Goal: Task Accomplishment & Management: Manage account settings

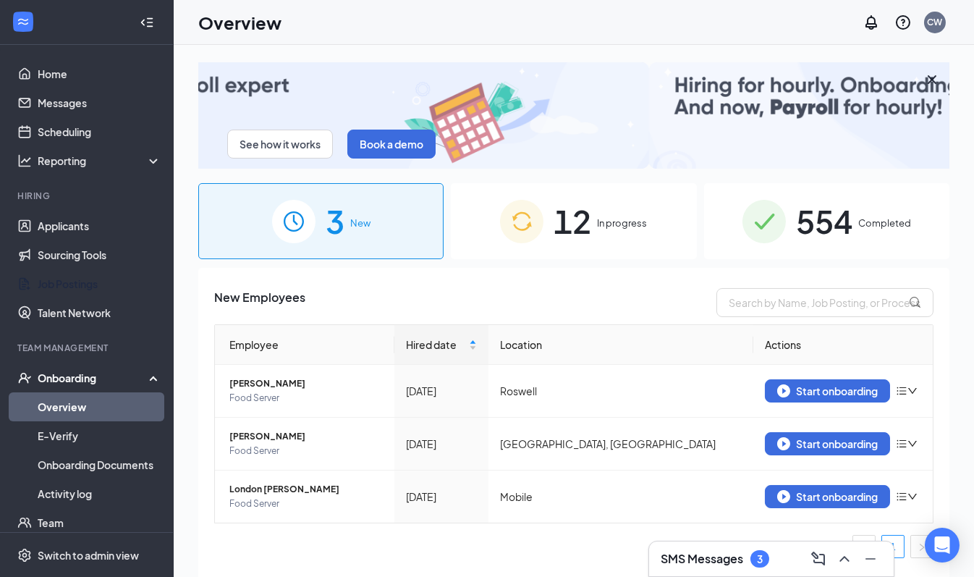
drag, startPoint x: 83, startPoint y: 278, endPoint x: 214, endPoint y: 291, distance: 131.6
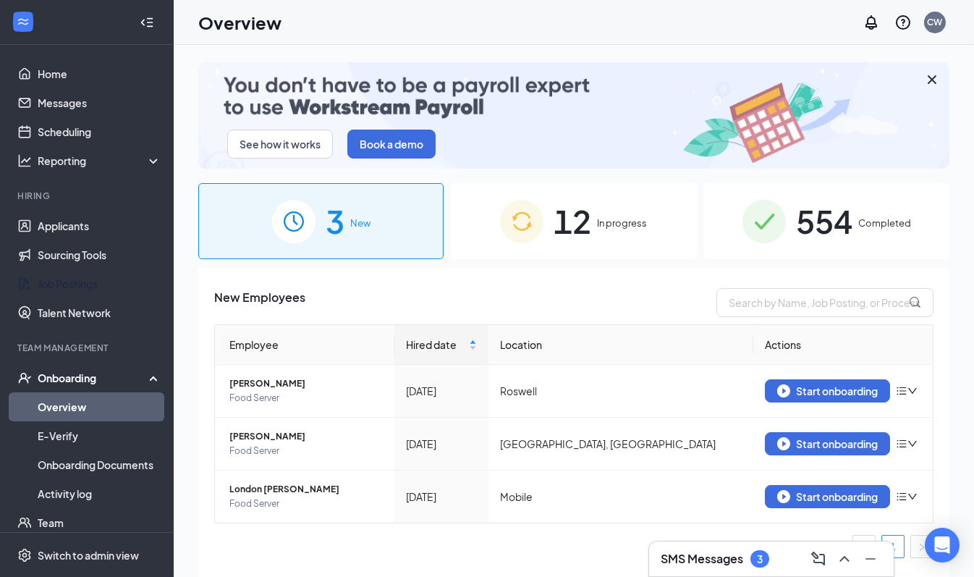
click at [83, 278] on link "Job Postings" at bounding box center [100, 283] width 124 height 29
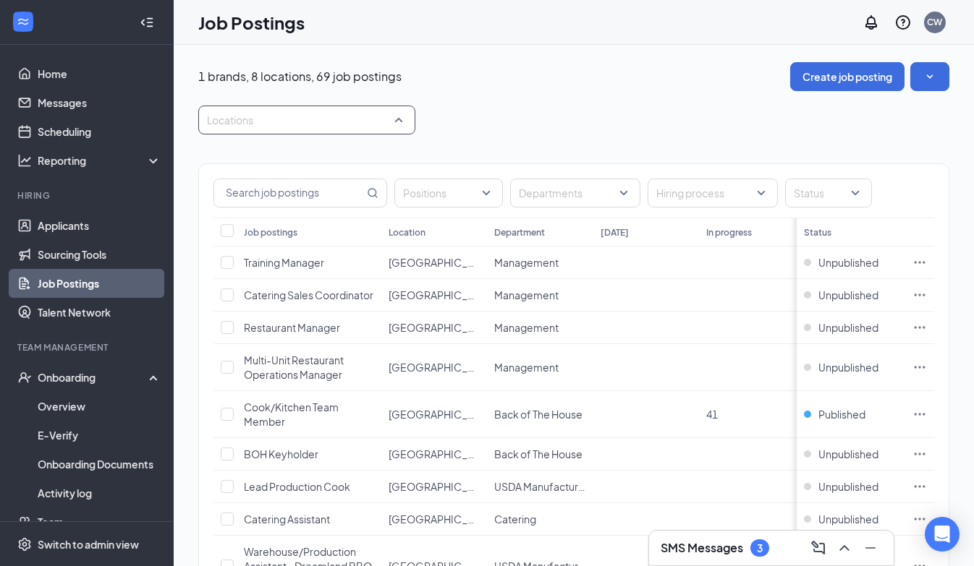
click at [383, 115] on div at bounding box center [299, 120] width 195 height 23
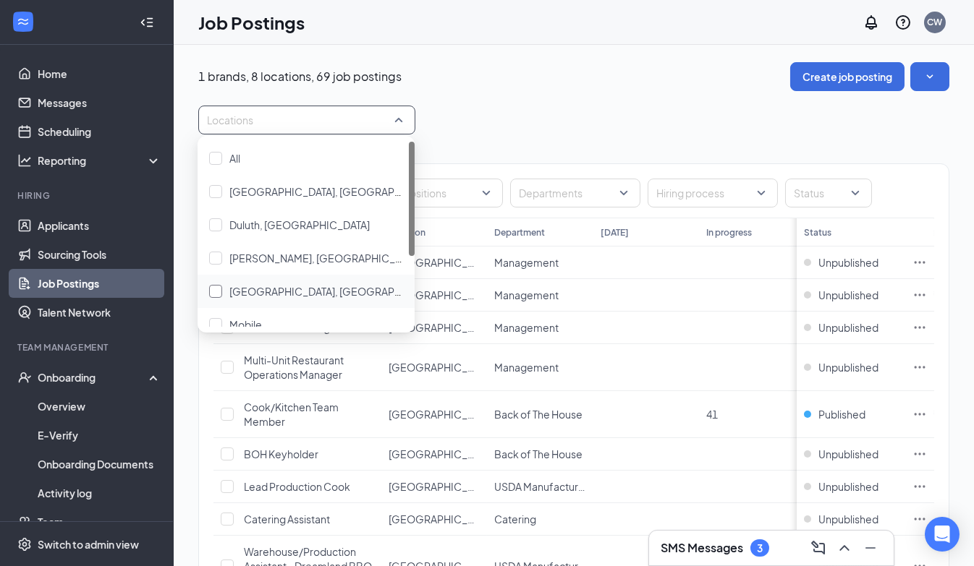
click at [250, 289] on span "[GEOGRAPHIC_DATA], [GEOGRAPHIC_DATA]" at bounding box center [337, 291] width 216 height 13
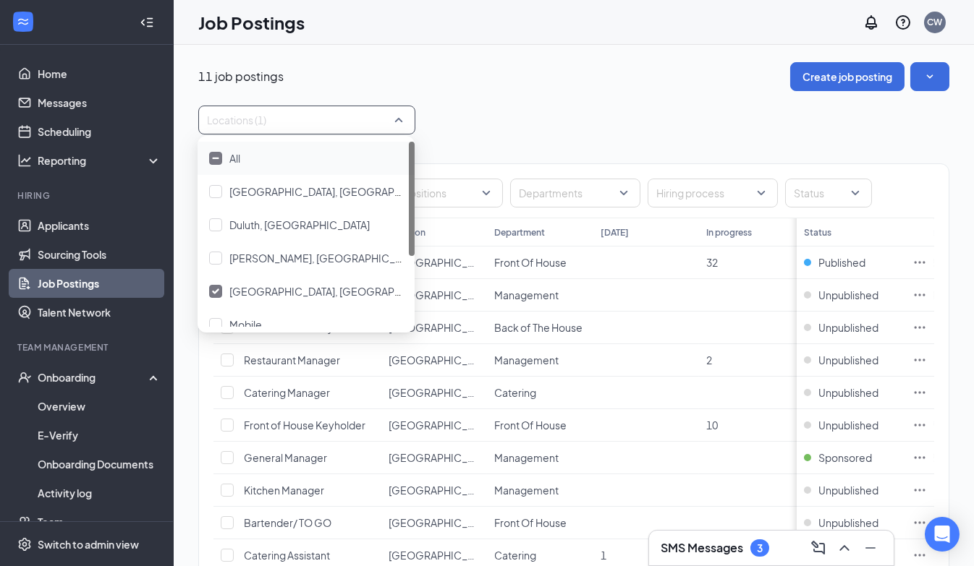
click at [527, 110] on div "Locations (1)" at bounding box center [573, 120] width 751 height 29
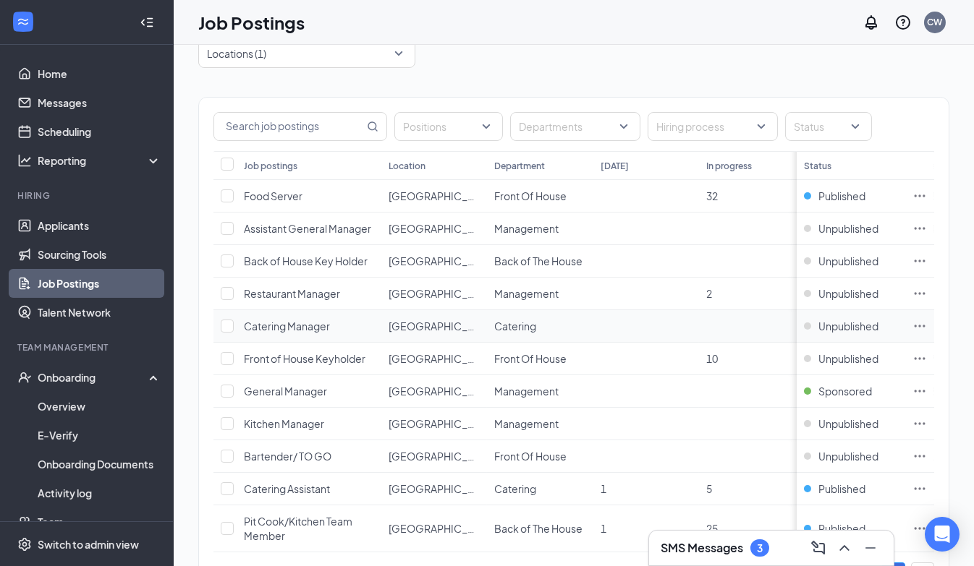
scroll to position [137, 0]
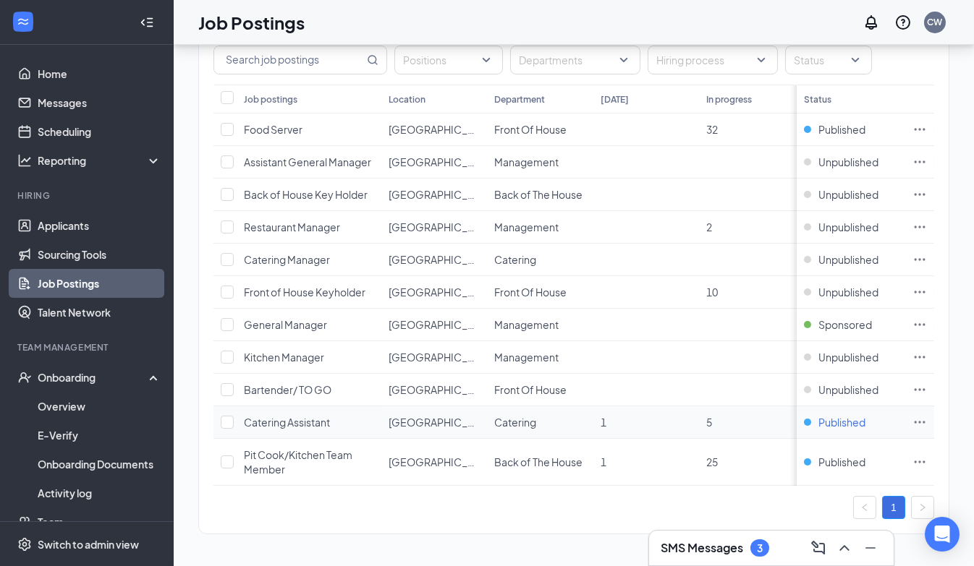
click at [862, 415] on span "Published" at bounding box center [841, 422] width 47 height 14
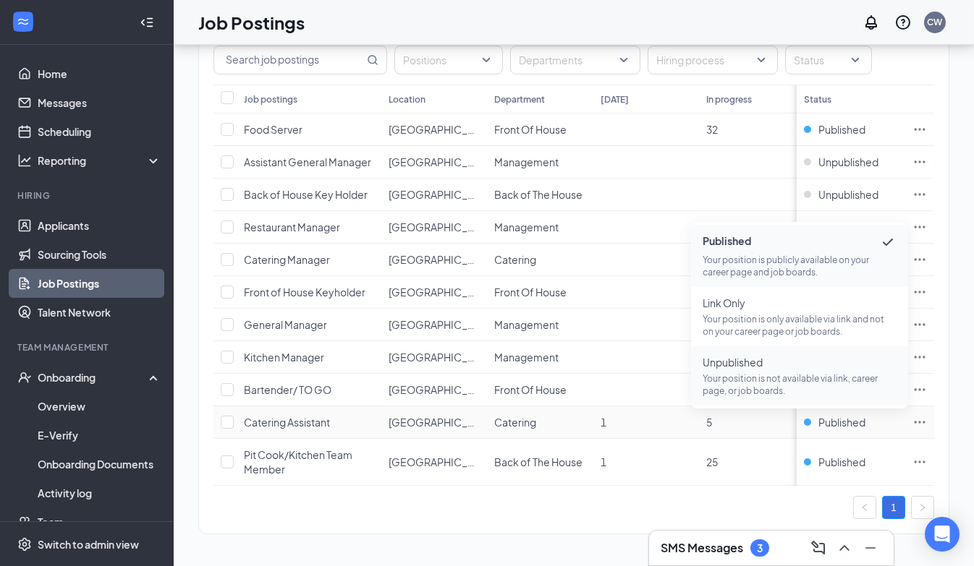
click at [740, 373] on p "Your position is not available via link, career page, or job boards." at bounding box center [799, 385] width 194 height 25
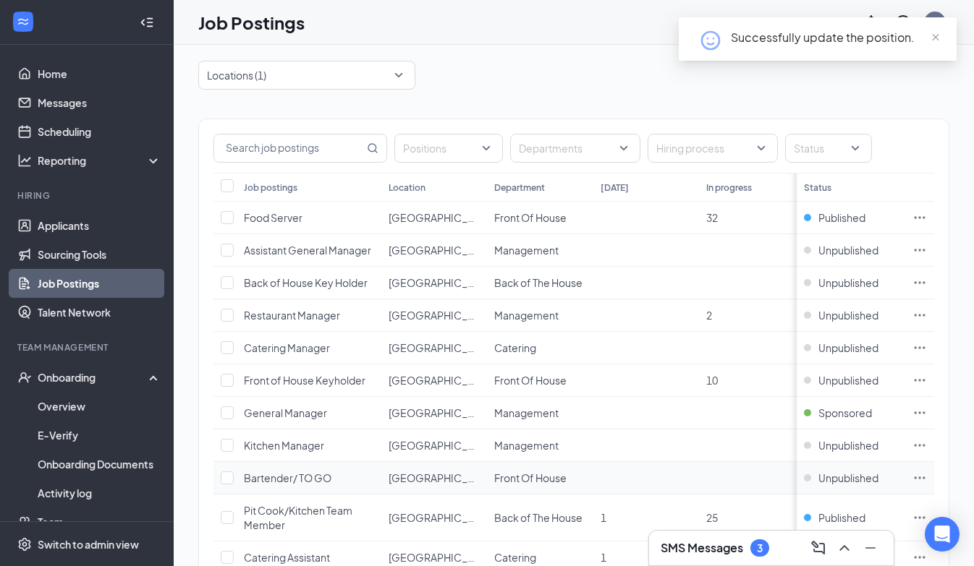
scroll to position [0, 0]
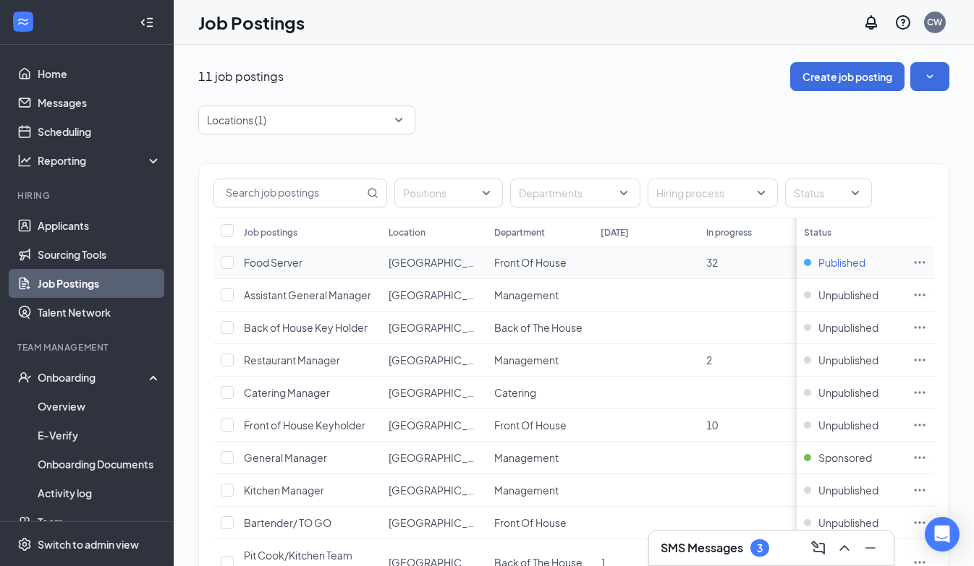
click at [856, 262] on span "Published" at bounding box center [841, 262] width 47 height 14
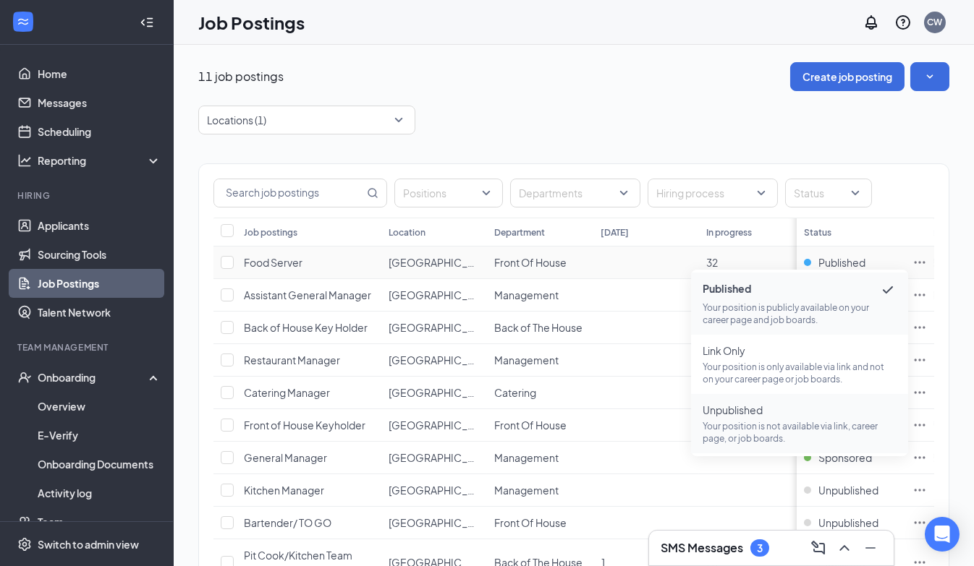
click at [740, 416] on span "Unpublished" at bounding box center [799, 410] width 194 height 14
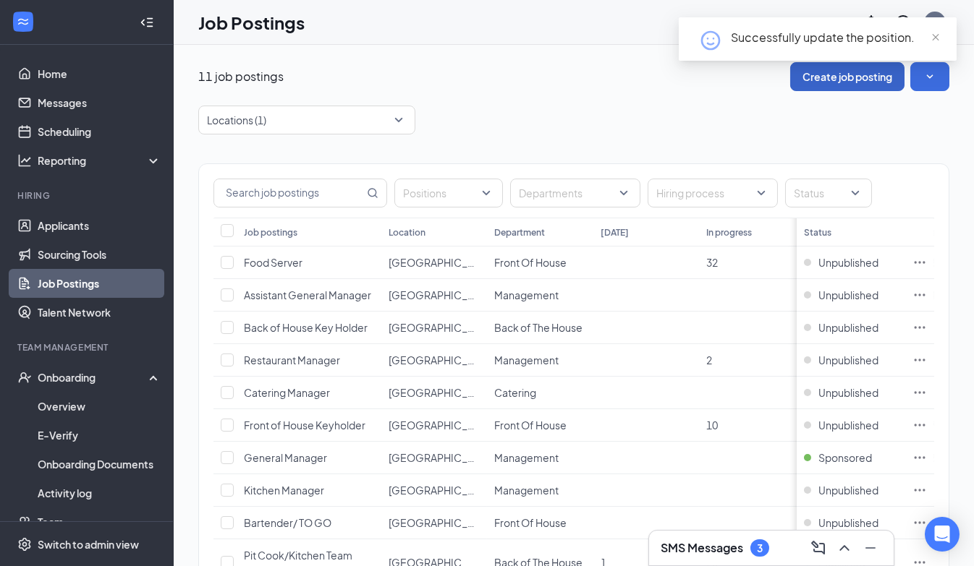
click at [855, 81] on button "Create job posting" at bounding box center [847, 76] width 114 height 29
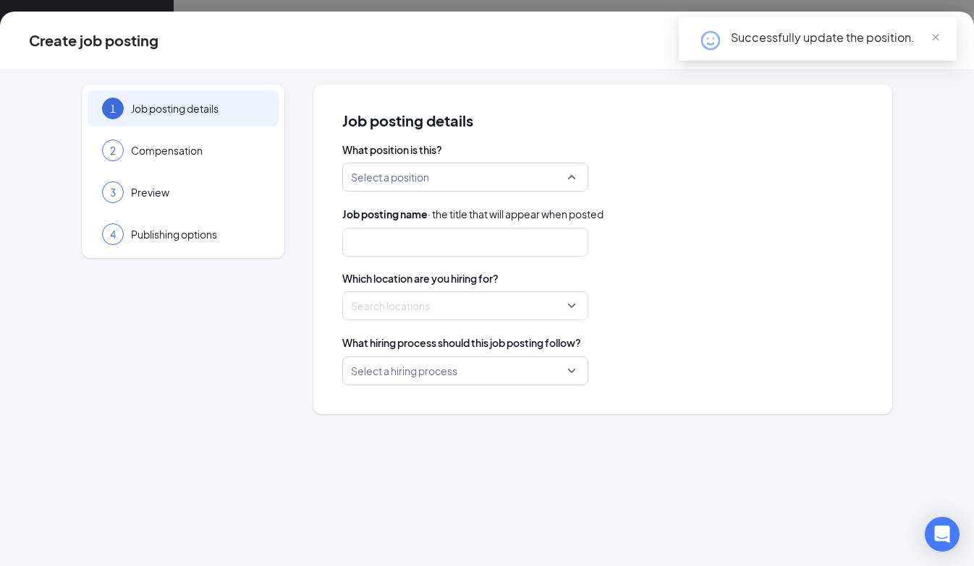
click at [493, 164] on input "search" at bounding box center [460, 177] width 218 height 27
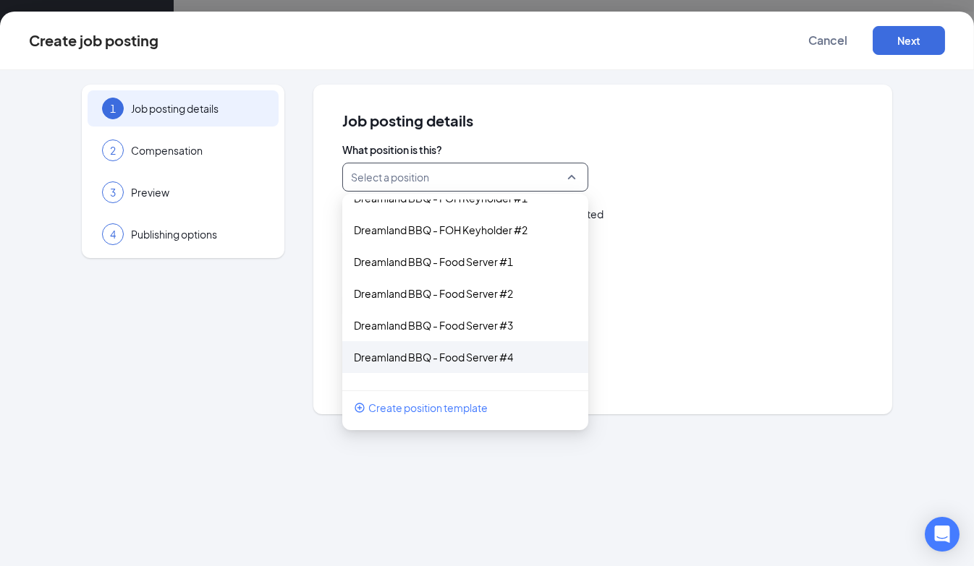
scroll to position [460, 0]
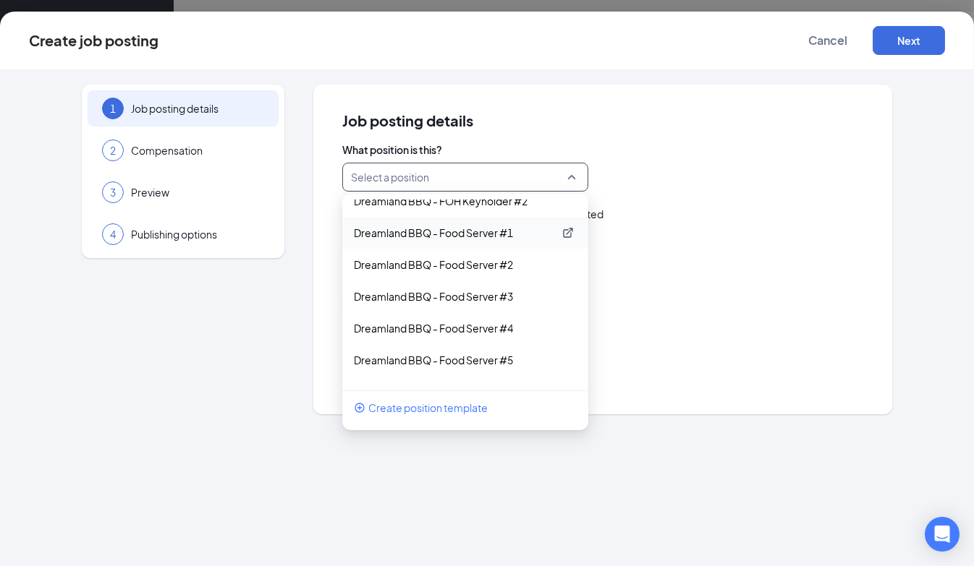
click at [501, 235] on p "Dreamland BBQ - Food Server #1" at bounding box center [454, 233] width 200 height 14
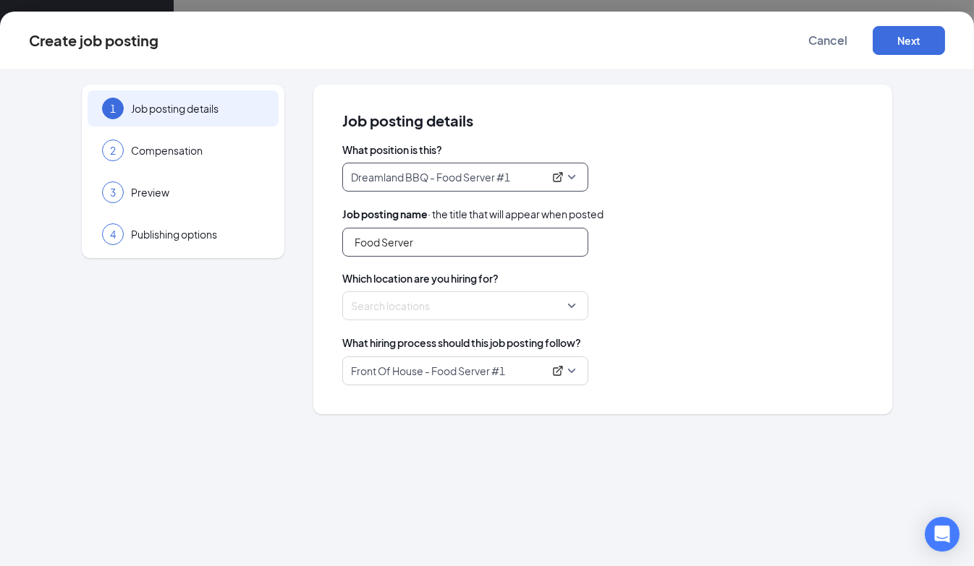
click at [501, 235] on input "Food Server" at bounding box center [465, 242] width 246 height 29
type input "F"
click at [476, 304] on div at bounding box center [461, 305] width 218 height 23
type input "Server - NIGHTS ONLY"
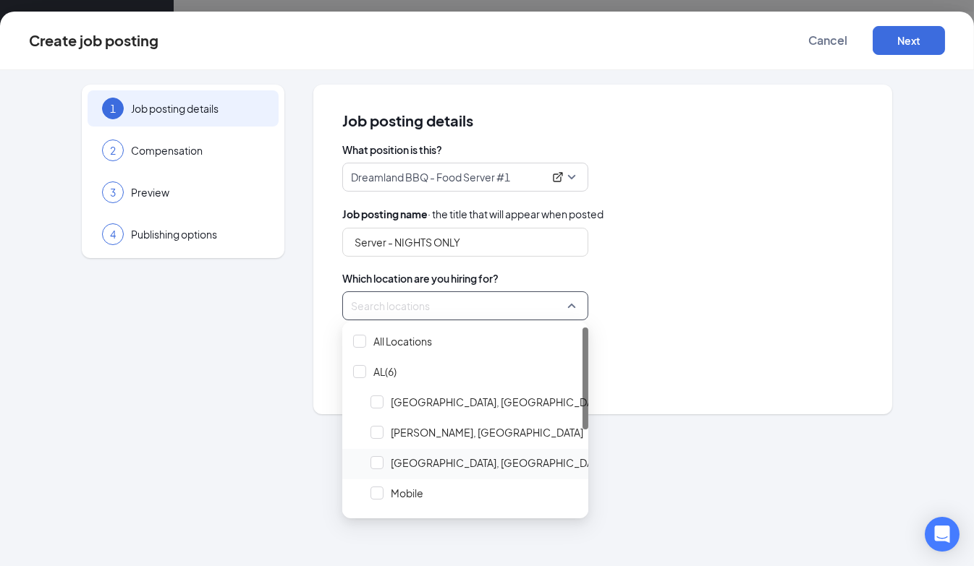
click at [446, 464] on span "[GEOGRAPHIC_DATA], [GEOGRAPHIC_DATA]" at bounding box center [499, 463] width 216 height 14
click at [673, 346] on div "What hiring process should this job posting follow?" at bounding box center [602, 343] width 521 height 16
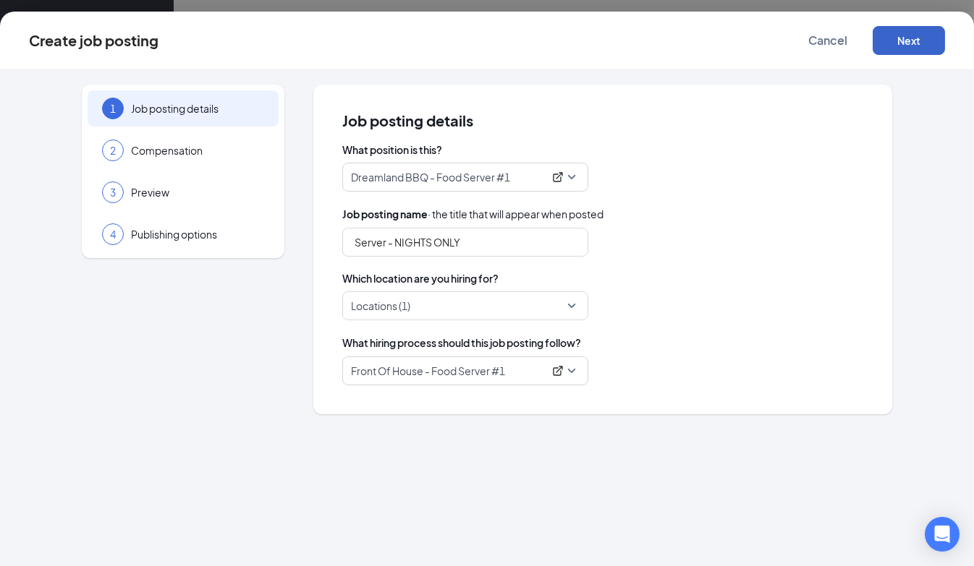
click at [904, 41] on button "Next" at bounding box center [908, 40] width 72 height 29
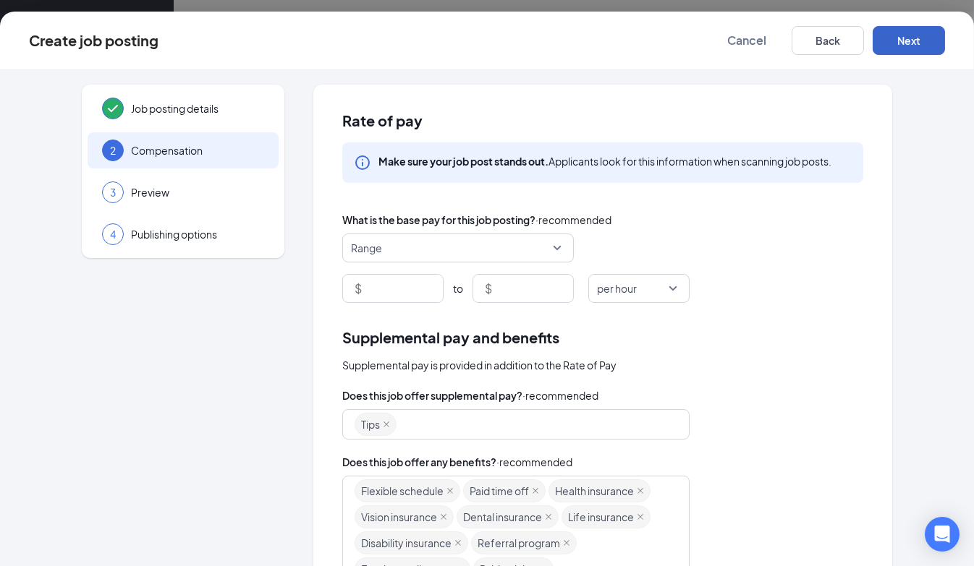
click at [551, 247] on span "Range" at bounding box center [458, 247] width 214 height 27
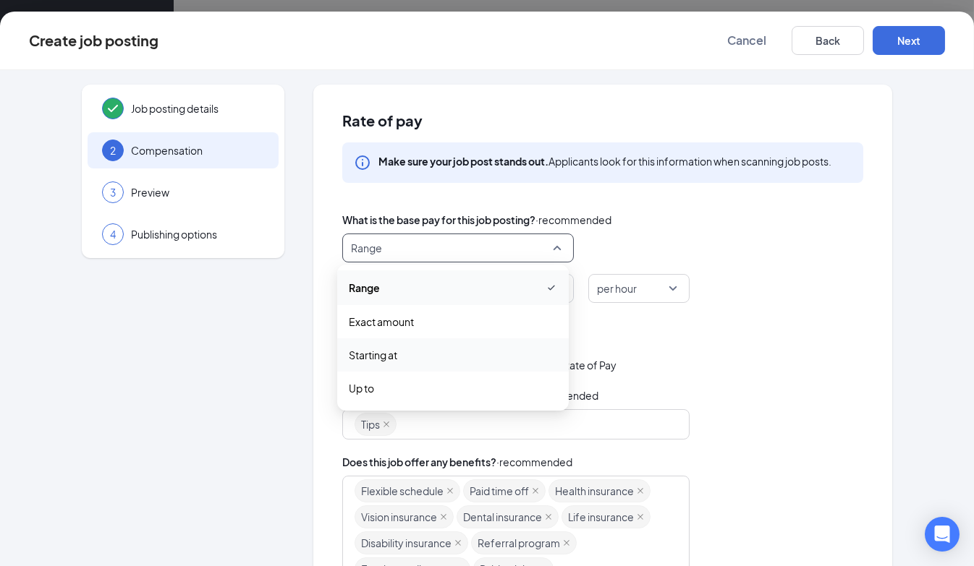
click at [408, 352] on span "Starting at" at bounding box center [453, 355] width 208 height 16
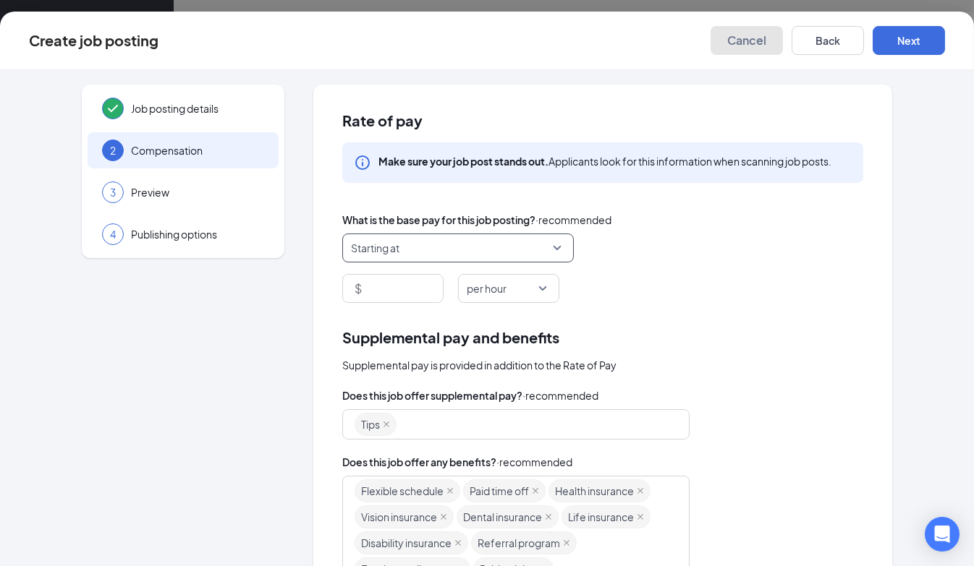
click at [757, 37] on span "Cancel" at bounding box center [746, 40] width 39 height 14
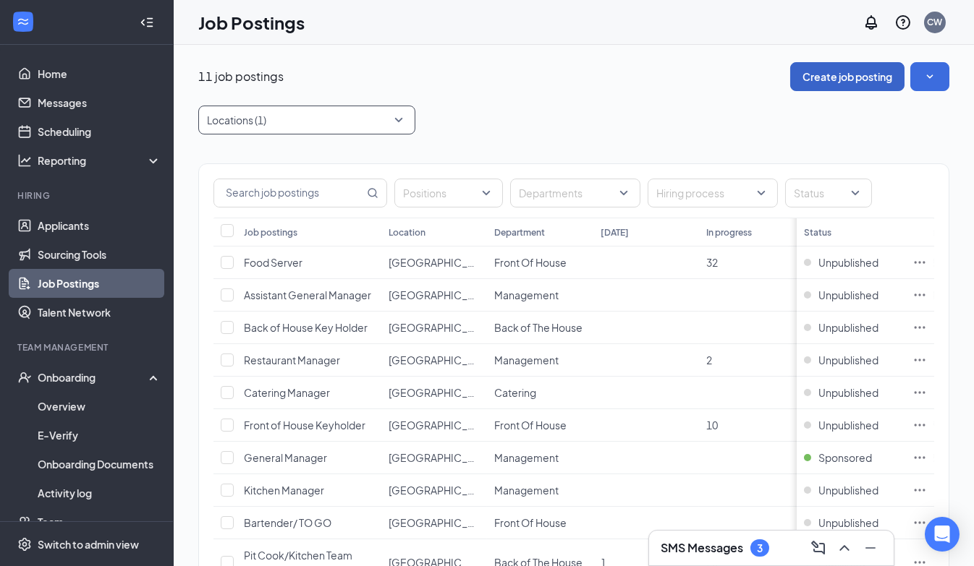
click at [324, 116] on div at bounding box center [299, 120] width 195 height 23
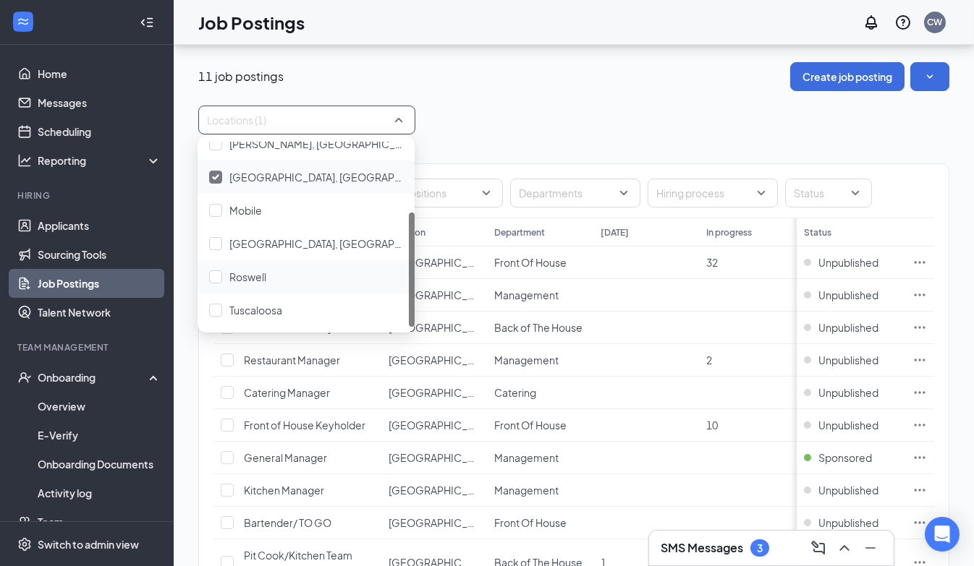
scroll to position [137, 0]
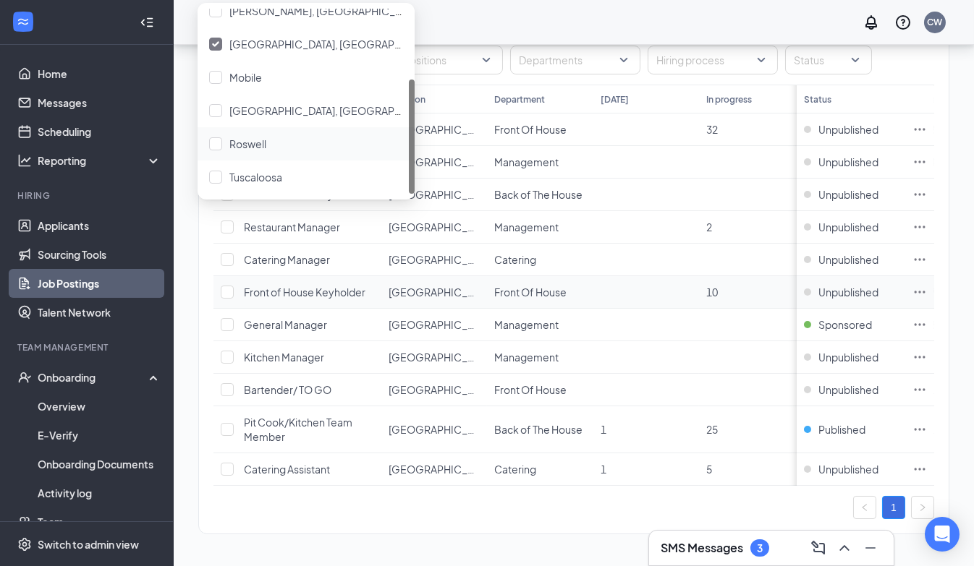
click at [255, 286] on span "Front of House Keyholder" at bounding box center [305, 292] width 122 height 13
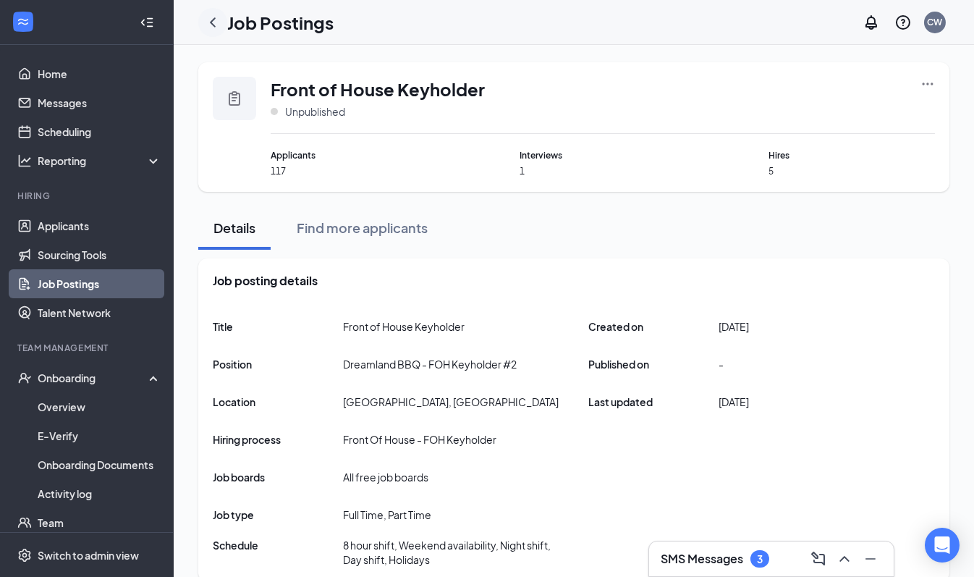
click at [209, 24] on icon "ChevronLeft" at bounding box center [212, 22] width 17 height 17
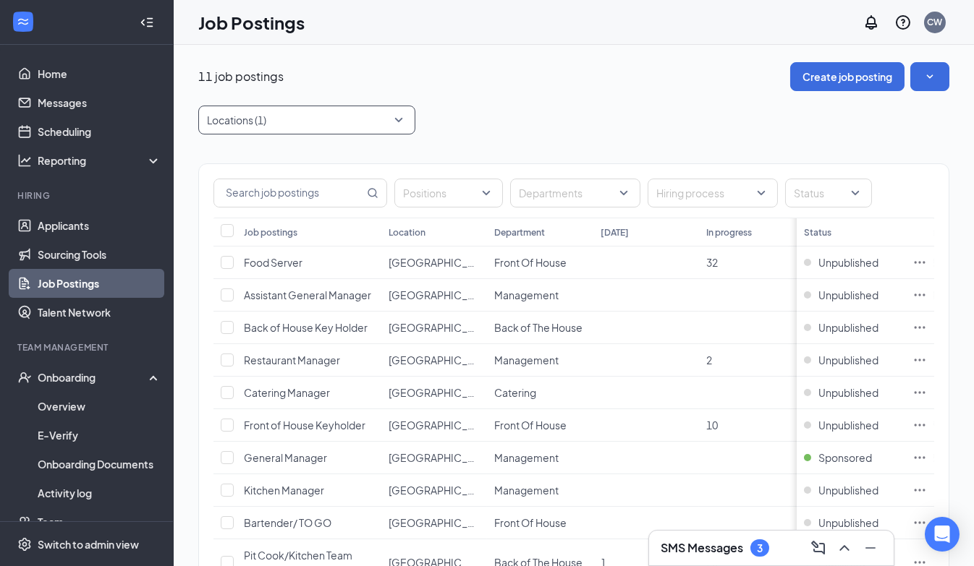
click at [301, 120] on div at bounding box center [299, 120] width 195 height 23
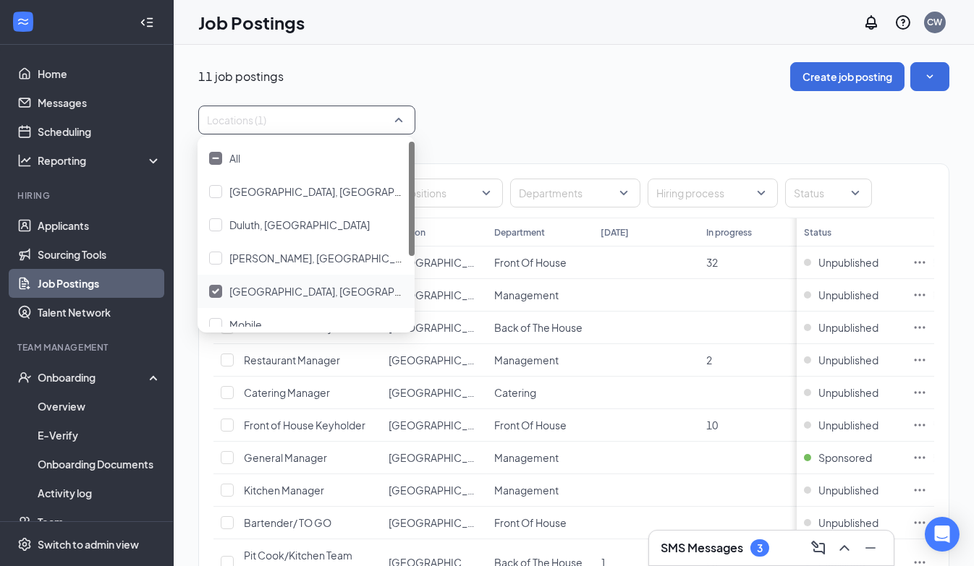
click at [245, 292] on span "[GEOGRAPHIC_DATA], [GEOGRAPHIC_DATA]" at bounding box center [337, 291] width 216 height 13
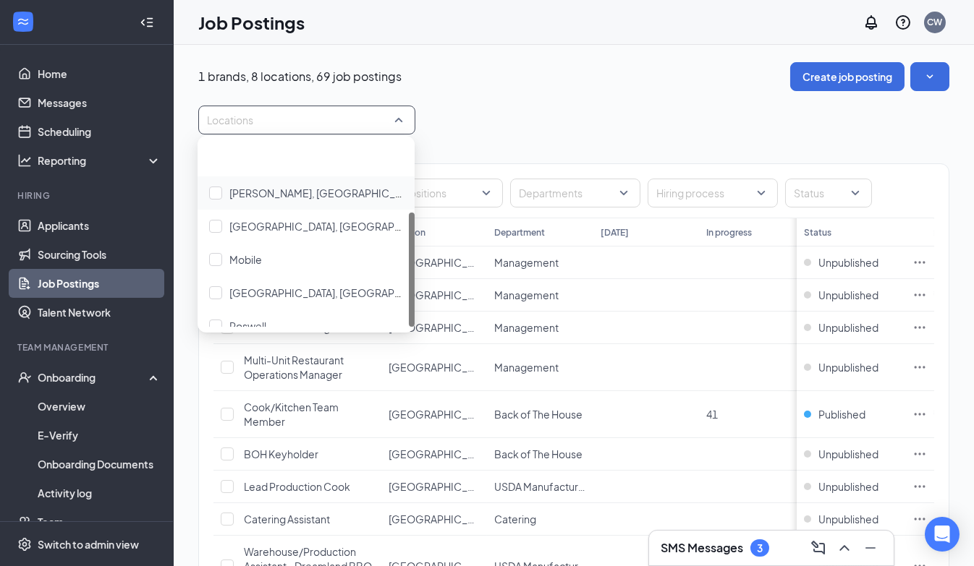
scroll to position [114, 0]
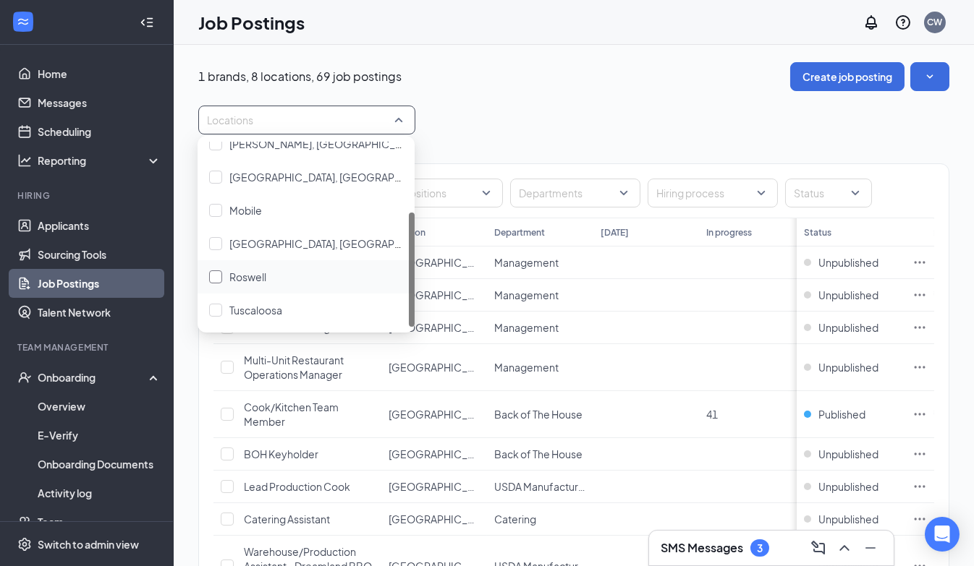
click at [255, 275] on span "Roswell" at bounding box center [247, 277] width 37 height 13
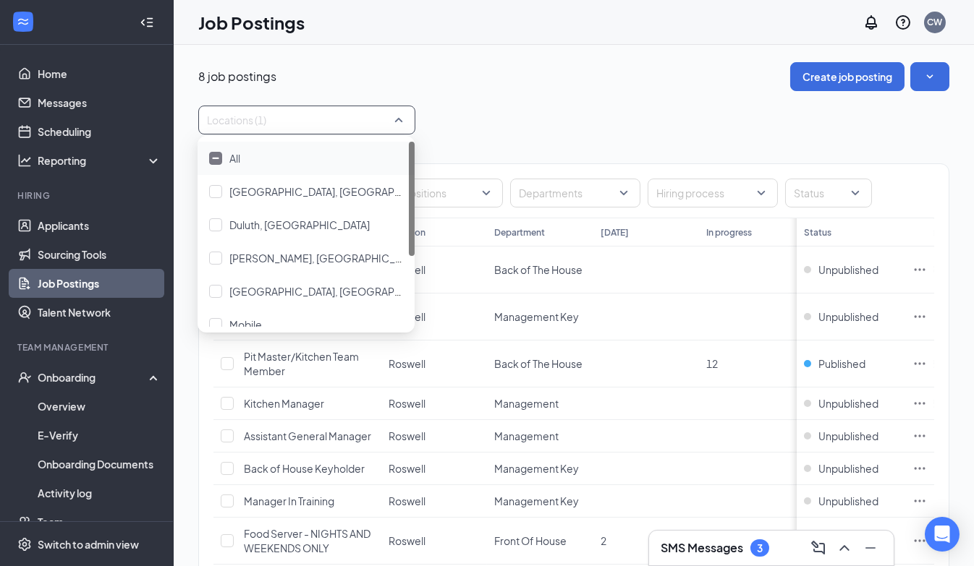
click at [546, 92] on div "8 job postings Create job posting Locations (1) Positions Departments Hiring pr…" at bounding box center [573, 345] width 751 height 566
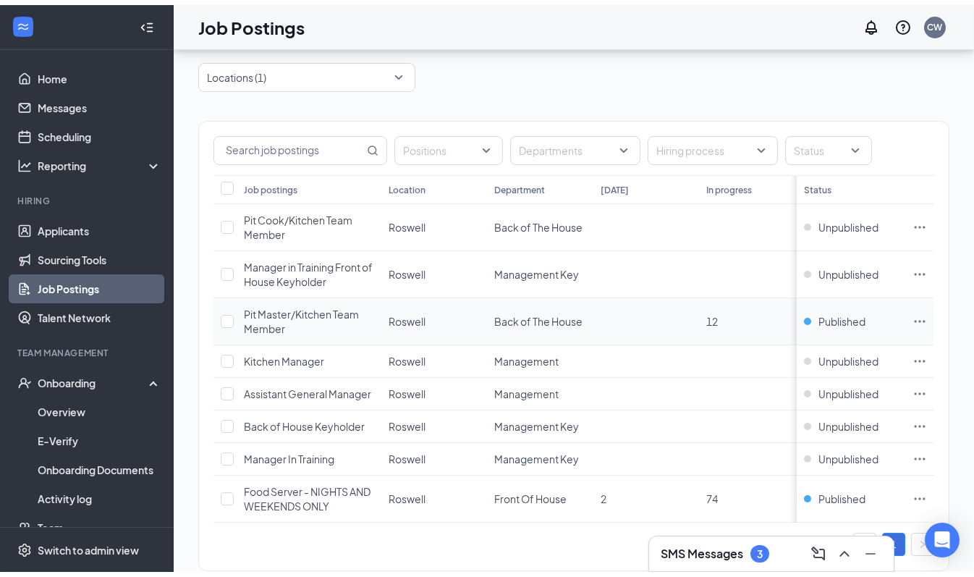
scroll to position [84, 0]
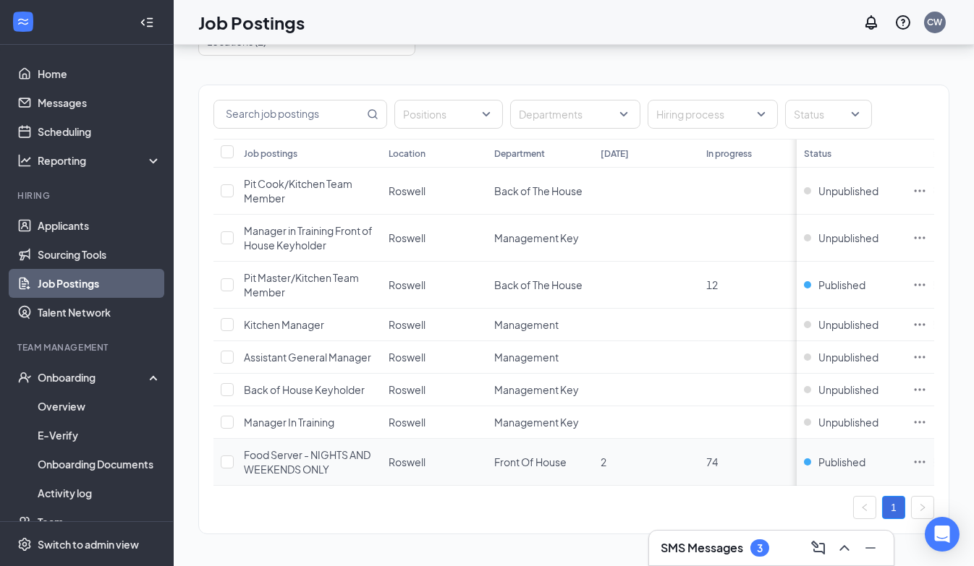
click at [311, 462] on span "Food Server - NIGHTS AND WEEKENDS ONLY" at bounding box center [307, 462] width 127 height 27
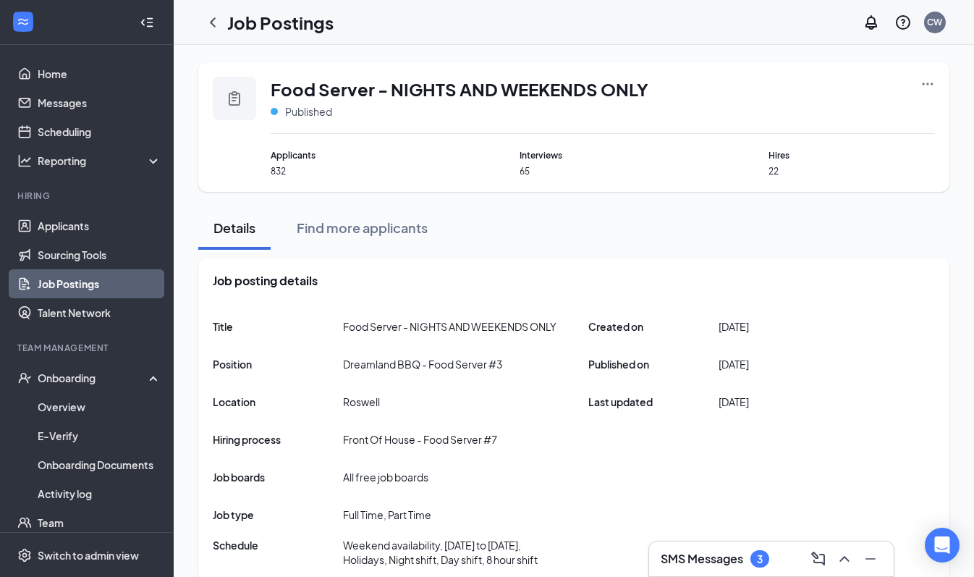
click at [931, 80] on icon "Ellipses" at bounding box center [927, 84] width 14 height 14
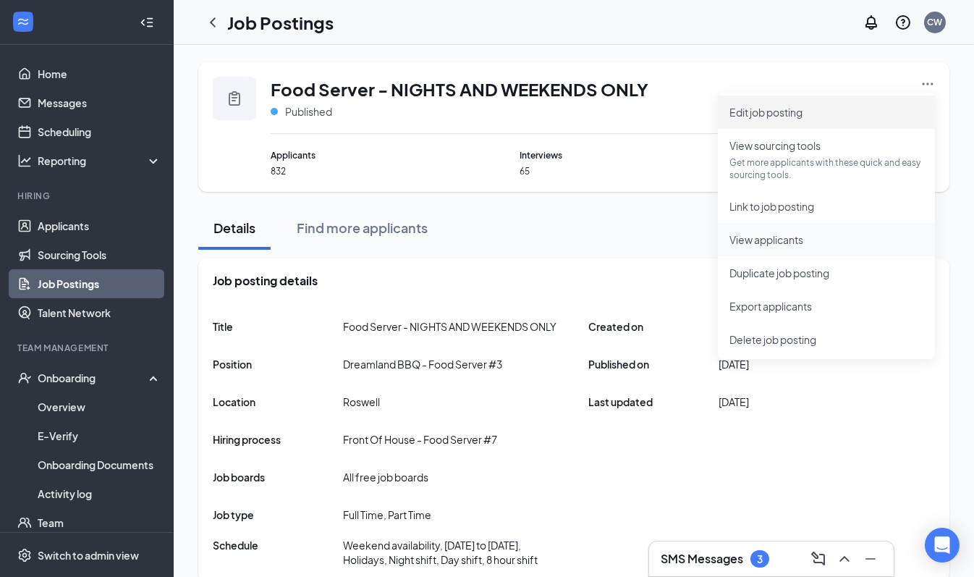
click at [789, 115] on span "Edit job posting" at bounding box center [765, 112] width 73 height 13
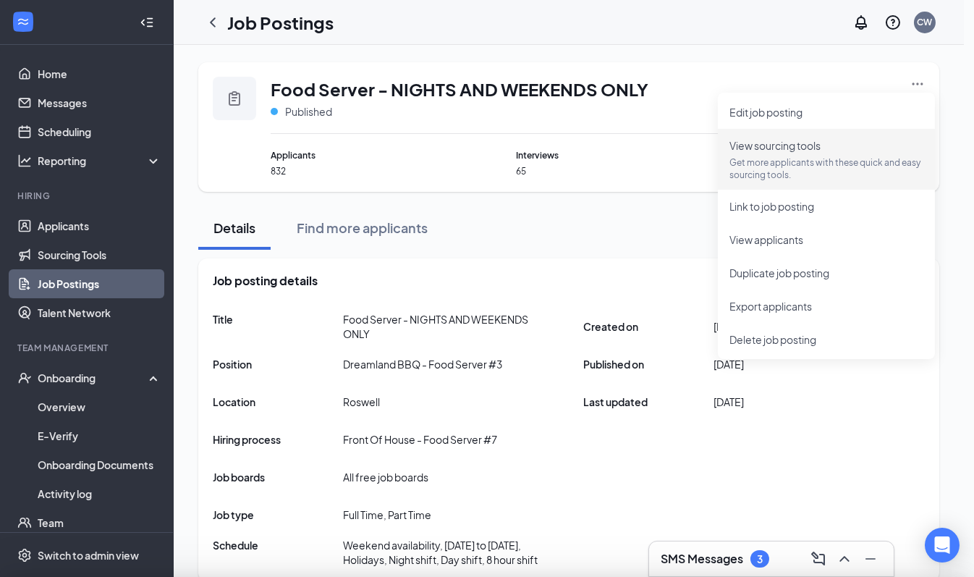
type input "Food Server - NIGHTS AND WEEKENDS ONLY"
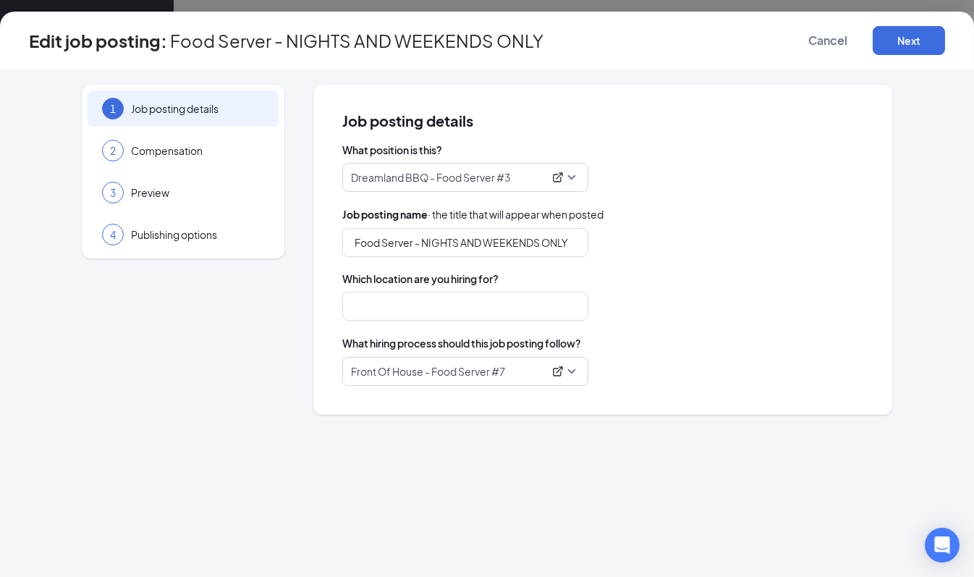
type input "Roswell"
drag, startPoint x: 906, startPoint y: 41, endPoint x: 888, endPoint y: 68, distance: 32.5
click at [906, 41] on button "Next" at bounding box center [908, 40] width 72 height 29
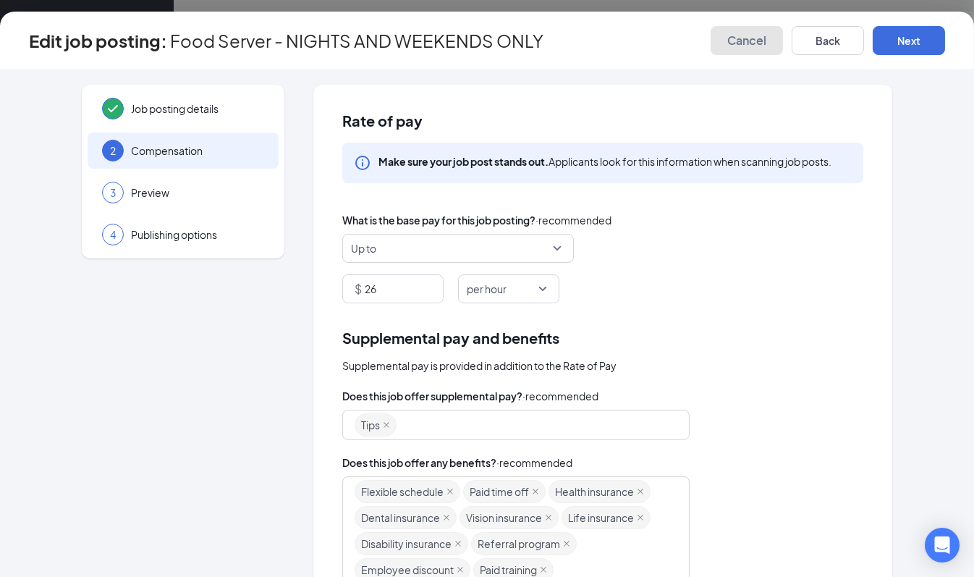
click at [758, 42] on span "Cancel" at bounding box center [746, 40] width 39 height 14
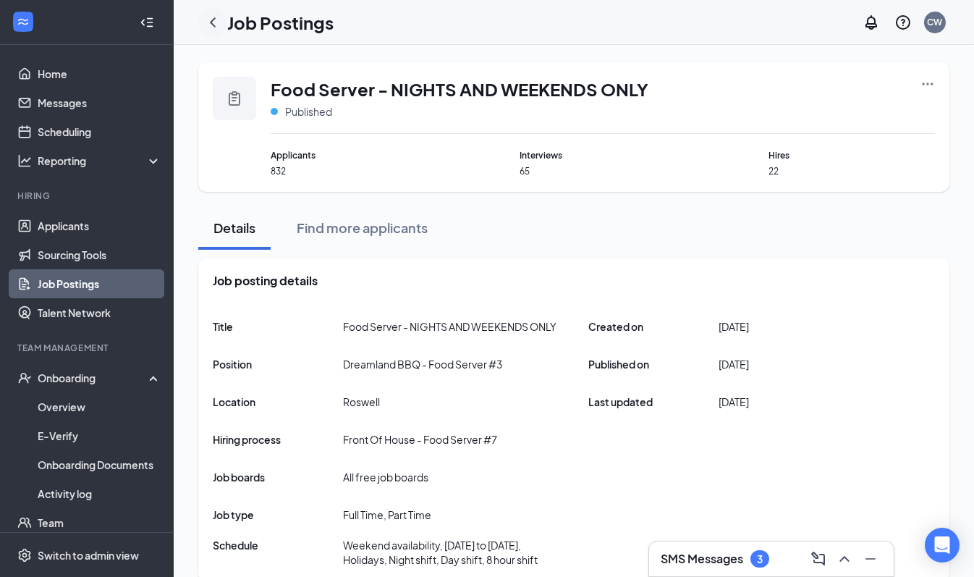
click at [212, 20] on icon "ChevronLeft" at bounding box center [213, 21] width 6 height 9
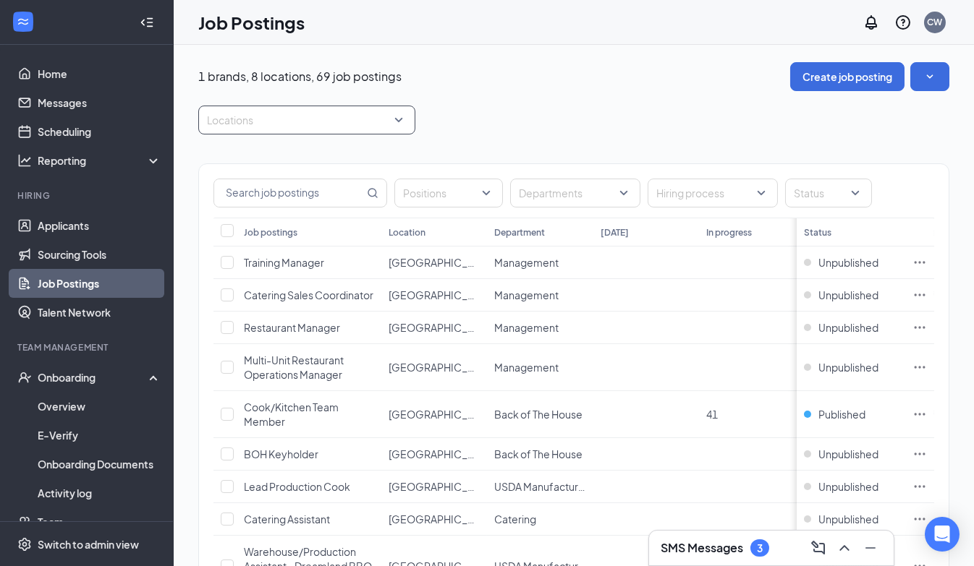
click at [292, 117] on div at bounding box center [299, 120] width 195 height 23
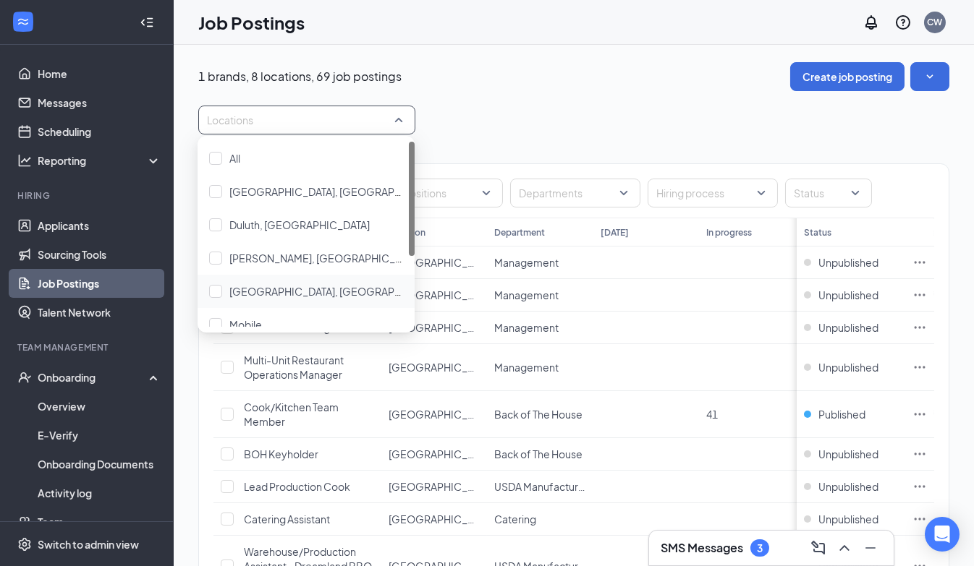
click at [271, 277] on div "[GEOGRAPHIC_DATA], [GEOGRAPHIC_DATA]" at bounding box center [306, 291] width 217 height 33
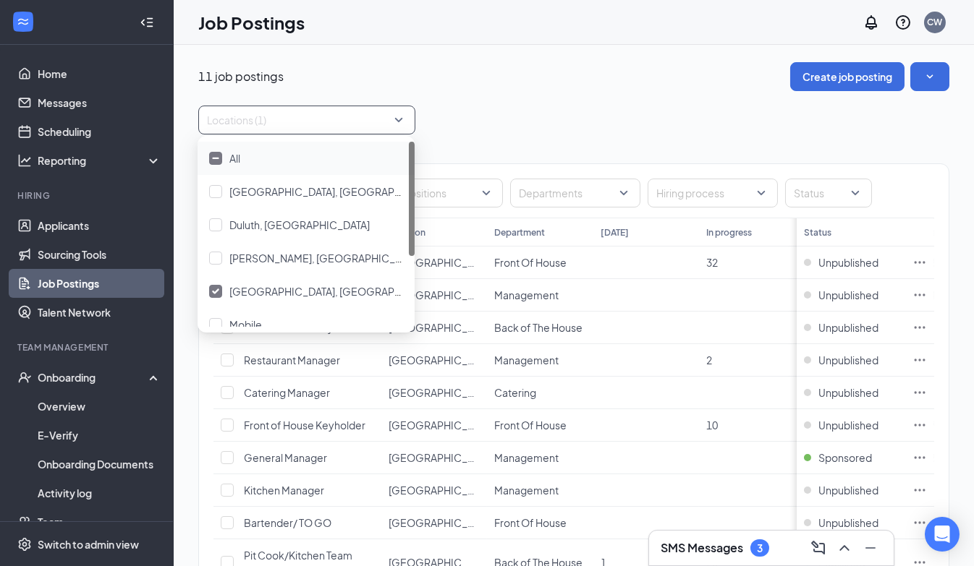
click at [552, 94] on div "11 job postings Create job posting Locations (1) Positions Departments Hiring p…" at bounding box center [573, 372] width 751 height 620
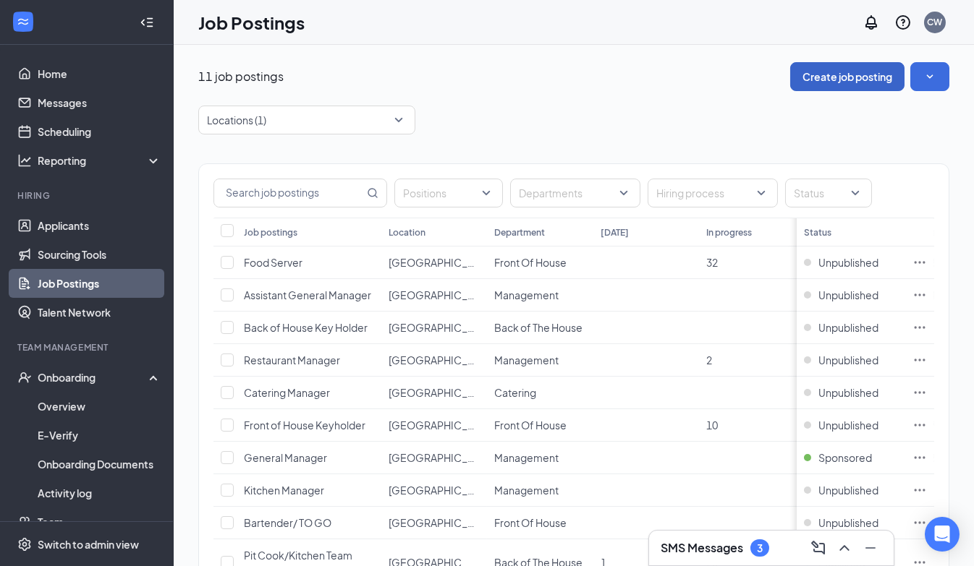
click at [859, 83] on button "Create job posting" at bounding box center [847, 76] width 114 height 29
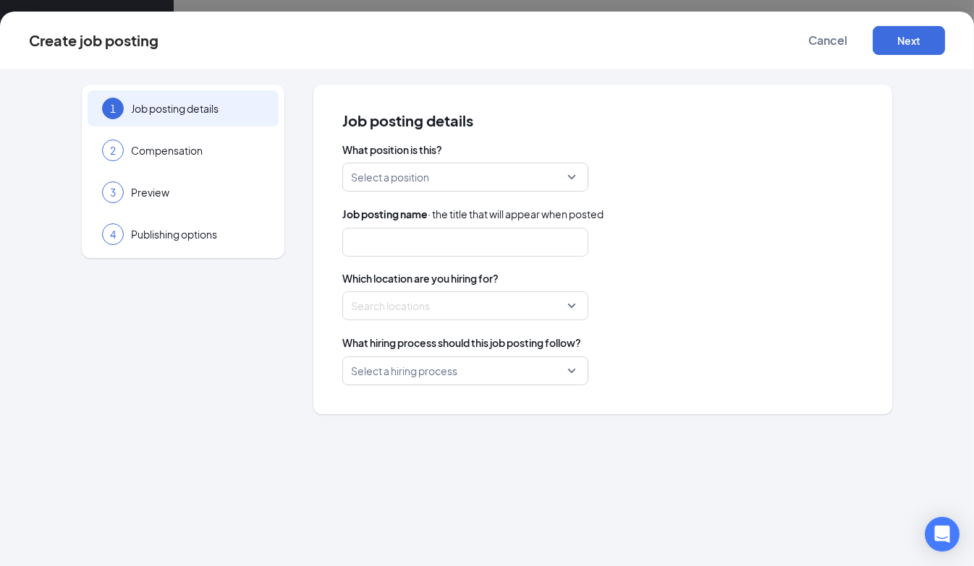
click at [453, 179] on input "search" at bounding box center [460, 177] width 218 height 27
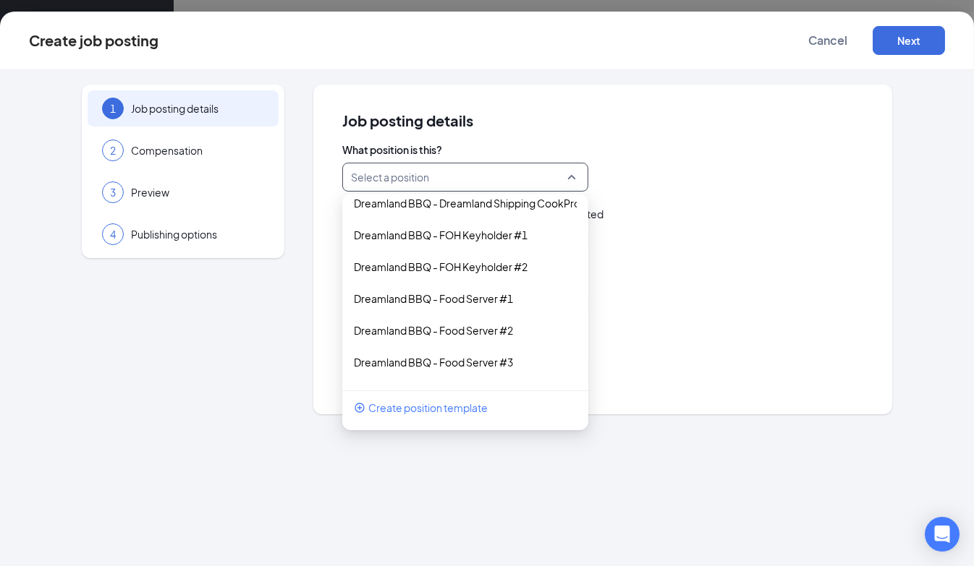
scroll to position [460, 0]
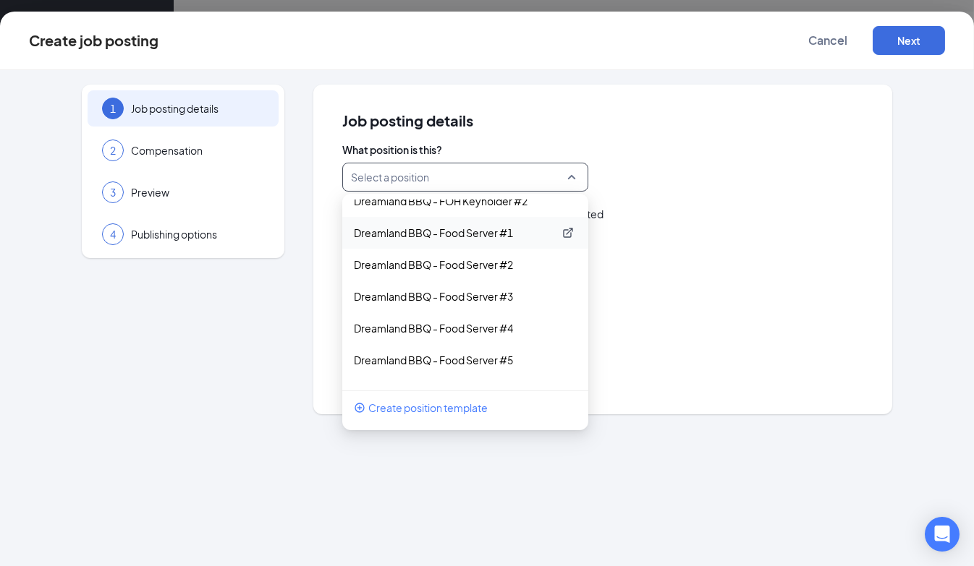
click at [489, 231] on p "Dreamland BBQ - Food Server #1" at bounding box center [454, 233] width 200 height 14
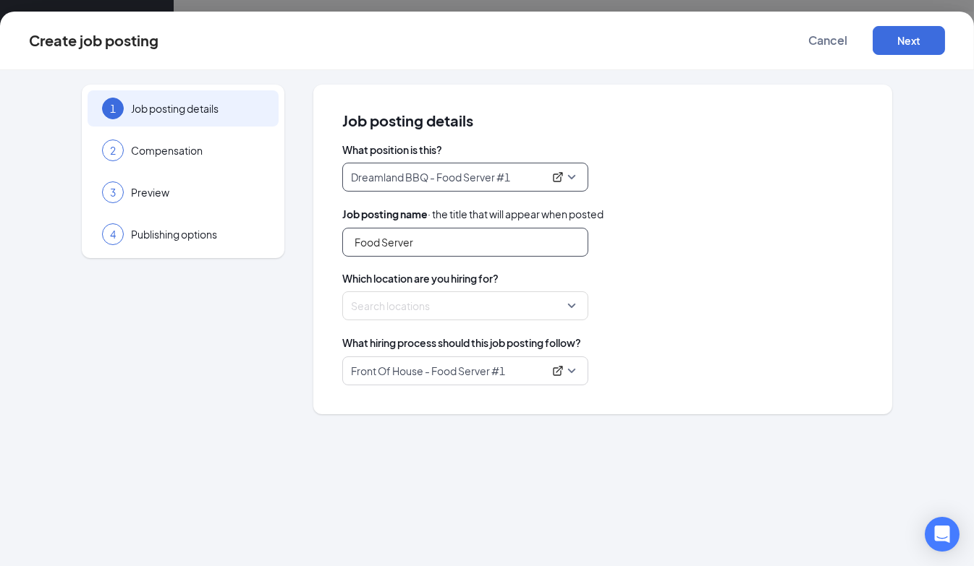
click at [436, 245] on input "Food Server" at bounding box center [465, 242] width 246 height 29
type input "F"
type input "s"
click at [444, 319] on div "Search locations" at bounding box center [465, 306] width 246 height 29
type input "Server - NIGHTS AND WEEKENDS"
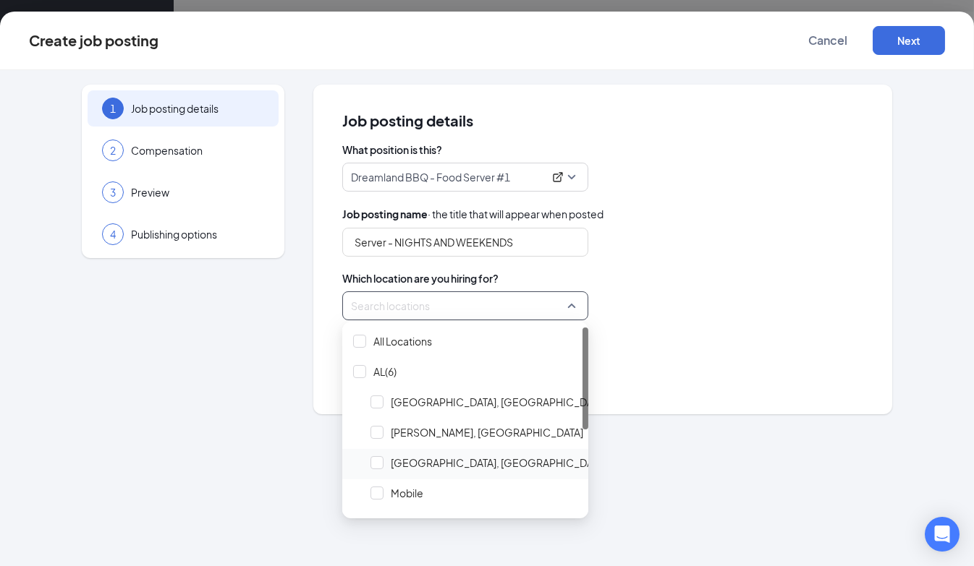
click at [446, 466] on span "[GEOGRAPHIC_DATA], [GEOGRAPHIC_DATA]" at bounding box center [499, 463] width 216 height 14
click at [696, 289] on div "Which location are you hiring for? Locations (1)" at bounding box center [602, 295] width 521 height 49
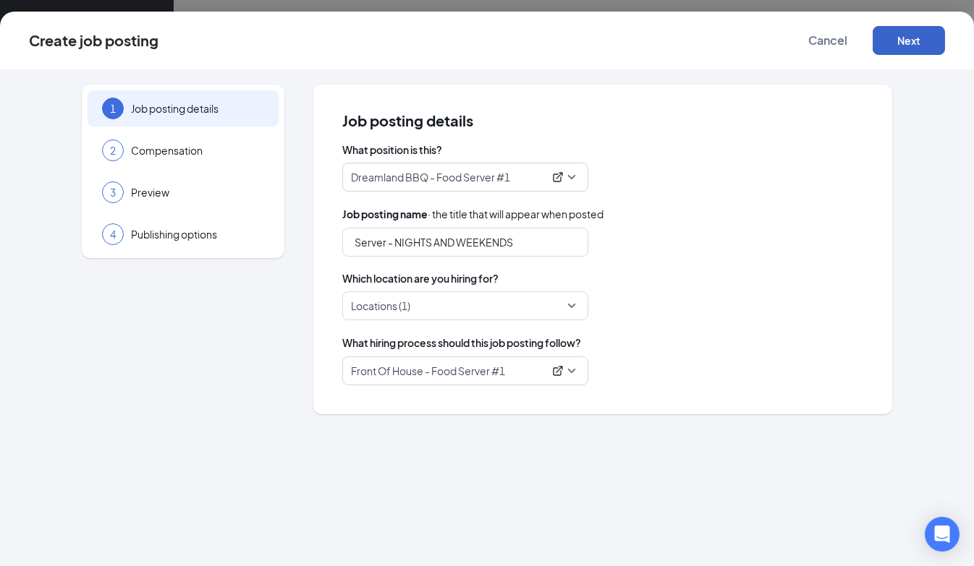
click at [914, 44] on button "Next" at bounding box center [908, 40] width 72 height 29
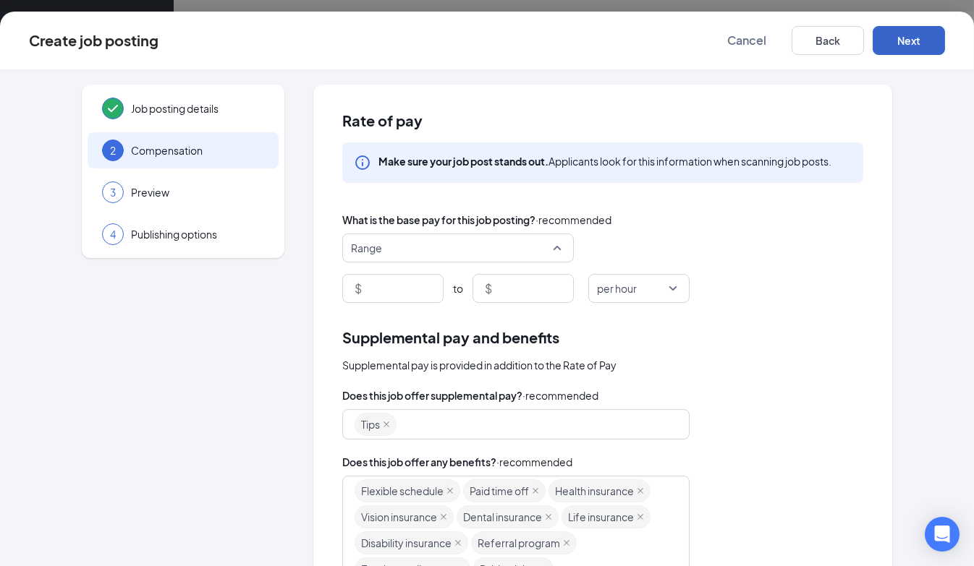
click at [454, 256] on span "Range" at bounding box center [451, 247] width 201 height 27
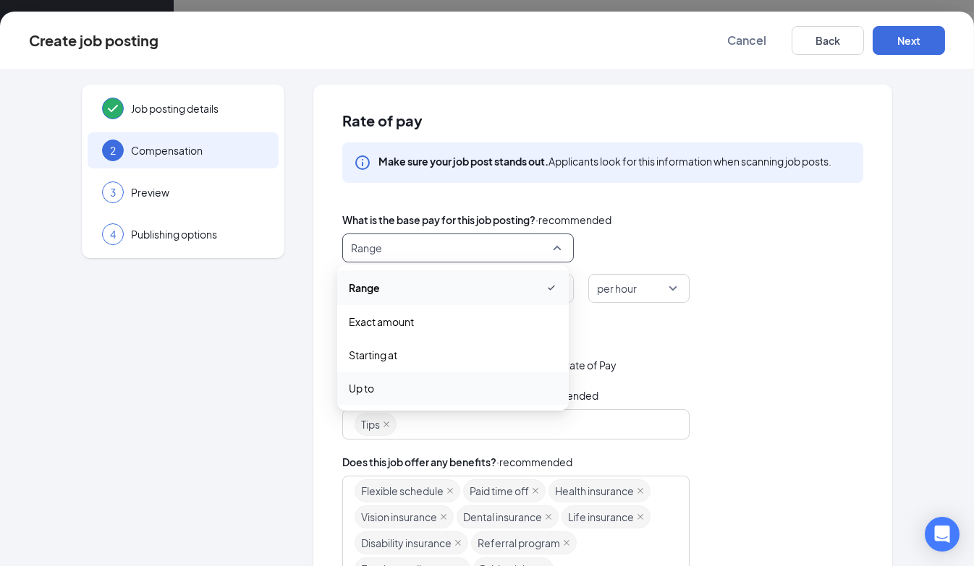
click at [384, 393] on span "Up to" at bounding box center [453, 389] width 208 height 16
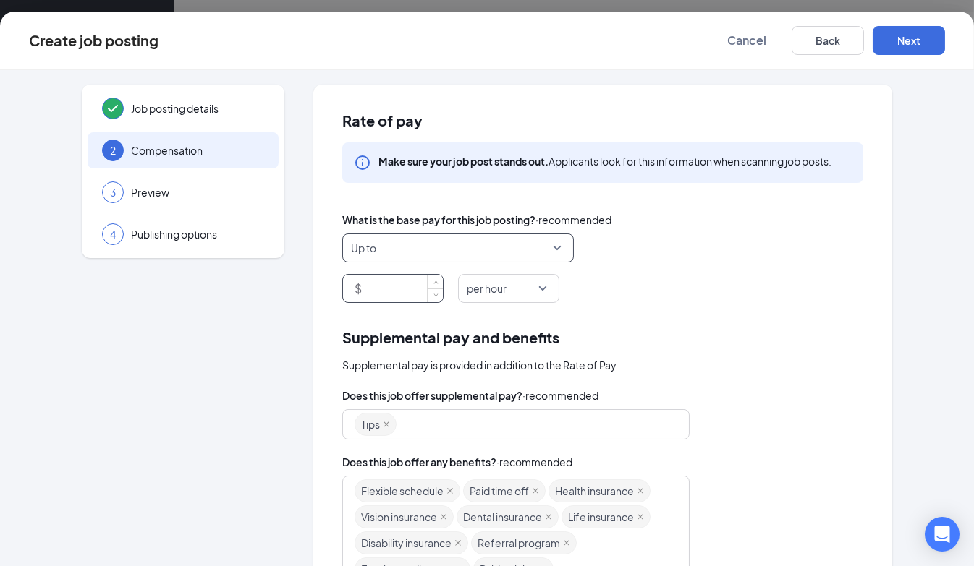
click at [409, 296] on input at bounding box center [404, 288] width 78 height 27
type input "26"
click at [869, 321] on div "Rate of pay Make sure your job post stands out. Applicants look for this inform…" at bounding box center [602, 451] width 579 height 732
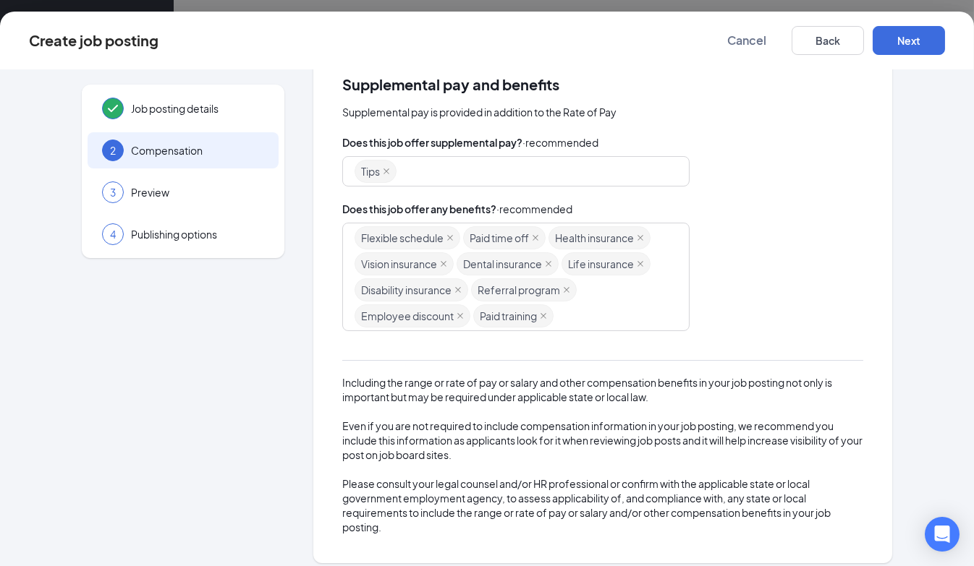
scroll to position [263, 0]
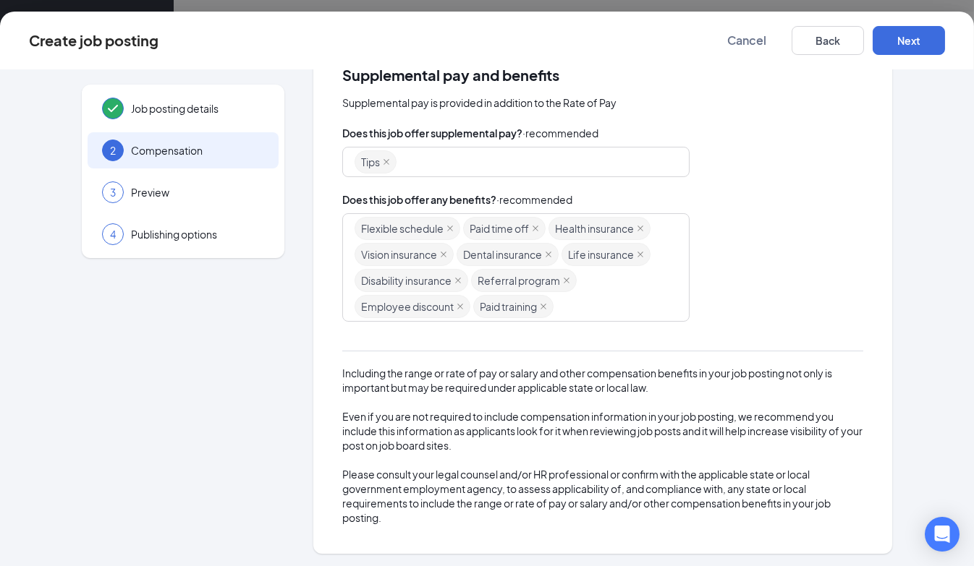
click at [565, 299] on div "Flexible schedule Paid time off Health insurance Vision insurance Dental insura…" at bounding box center [508, 268] width 309 height 104
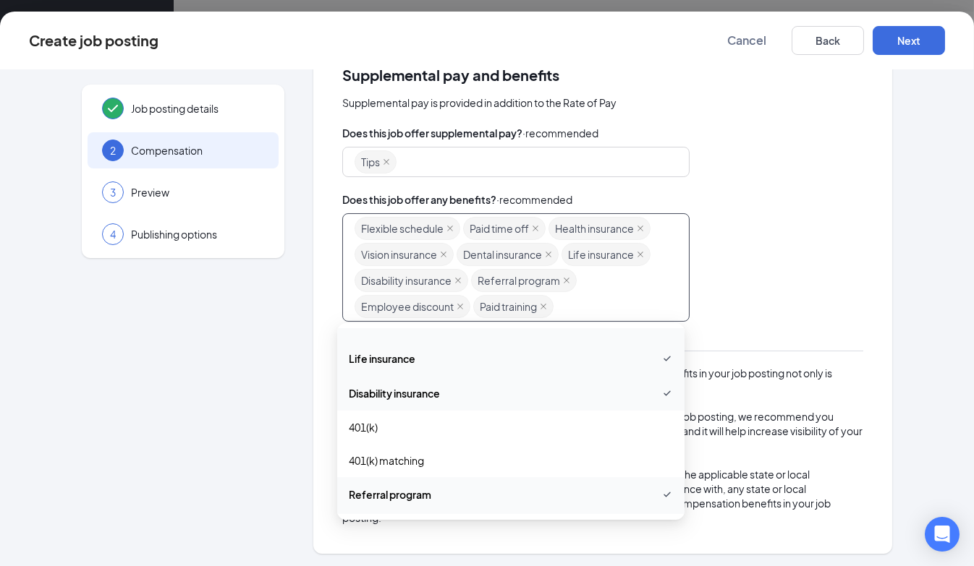
scroll to position [197, 0]
click at [433, 392] on span "401(k)" at bounding box center [511, 392] width 324 height 16
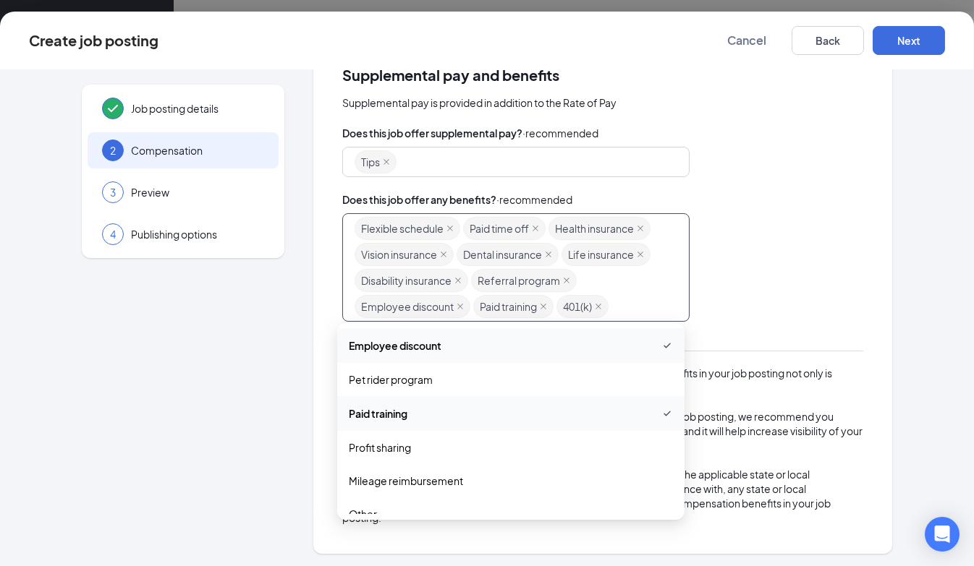
scroll to position [362, 0]
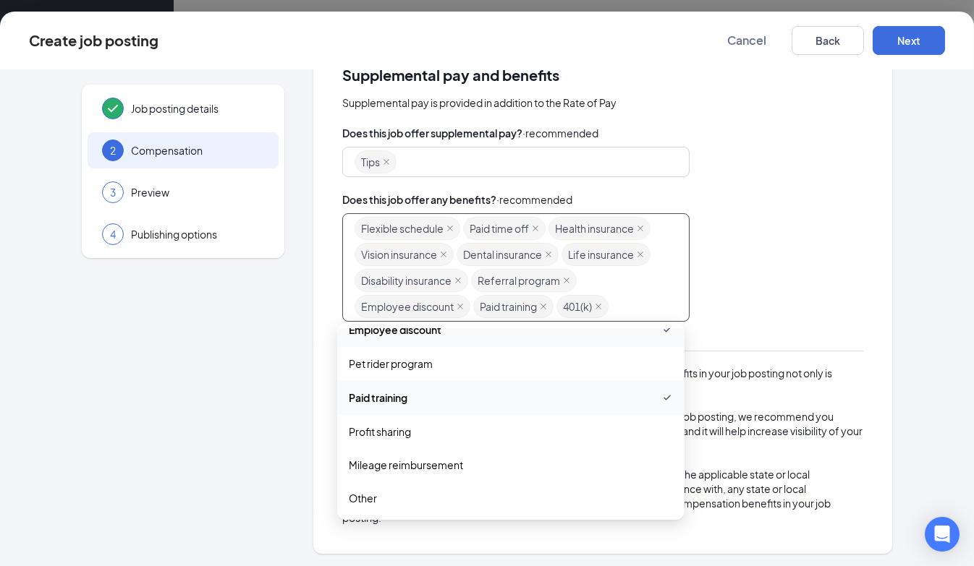
click at [805, 262] on div "Flexible schedule Paid time off Health insurance Vision insurance Dental insura…" at bounding box center [602, 267] width 521 height 109
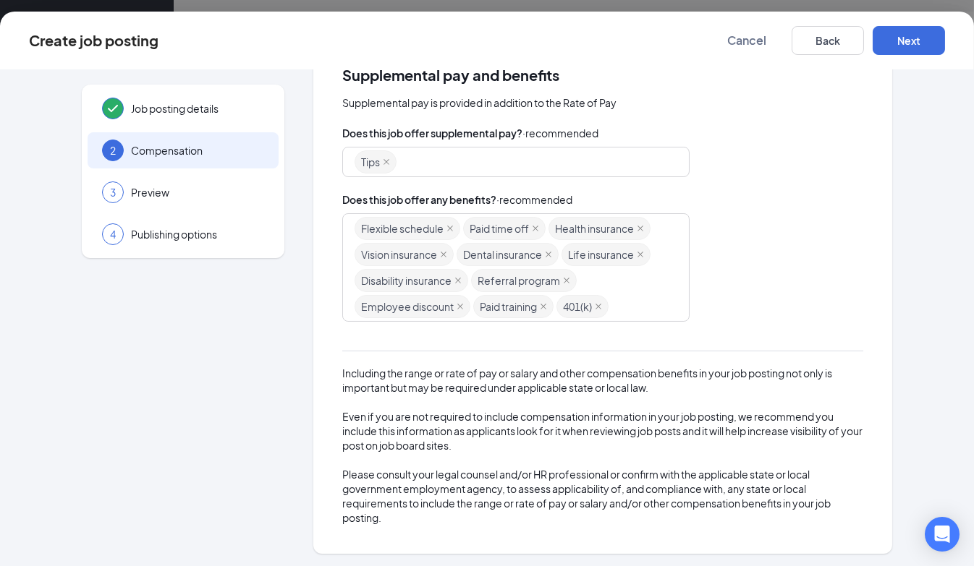
scroll to position [137, 0]
click at [893, 38] on button "Next" at bounding box center [908, 40] width 72 height 29
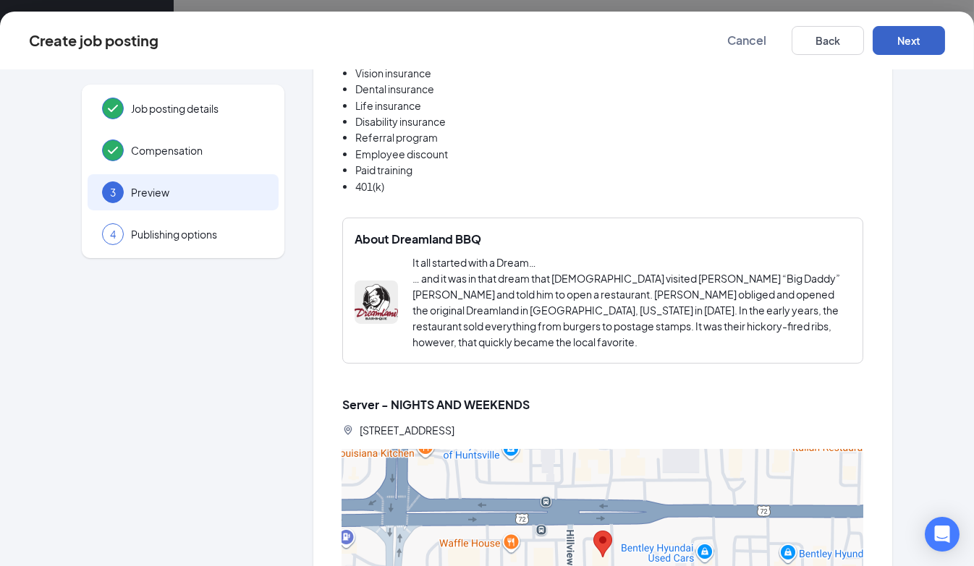
scroll to position [1375, 0]
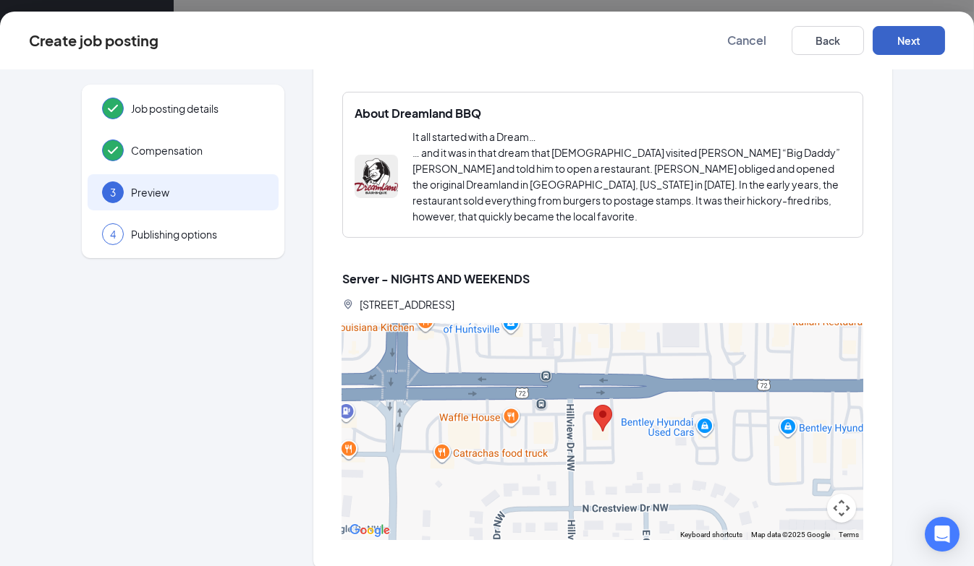
click at [912, 30] on button "Next" at bounding box center [908, 40] width 72 height 29
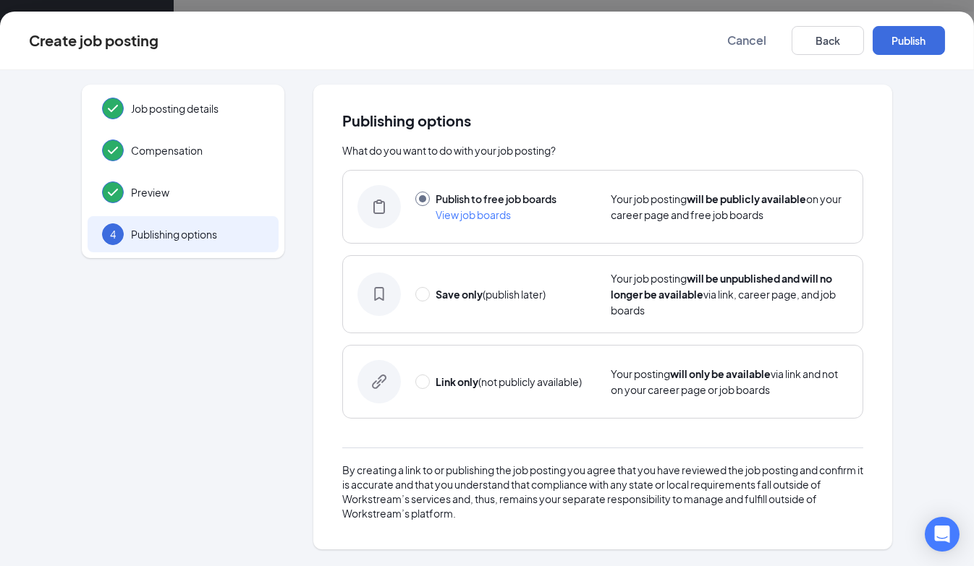
scroll to position [0, 0]
drag, startPoint x: 894, startPoint y: 43, endPoint x: 885, endPoint y: 56, distance: 16.1
click at [893, 44] on button "Publish" at bounding box center [908, 40] width 72 height 29
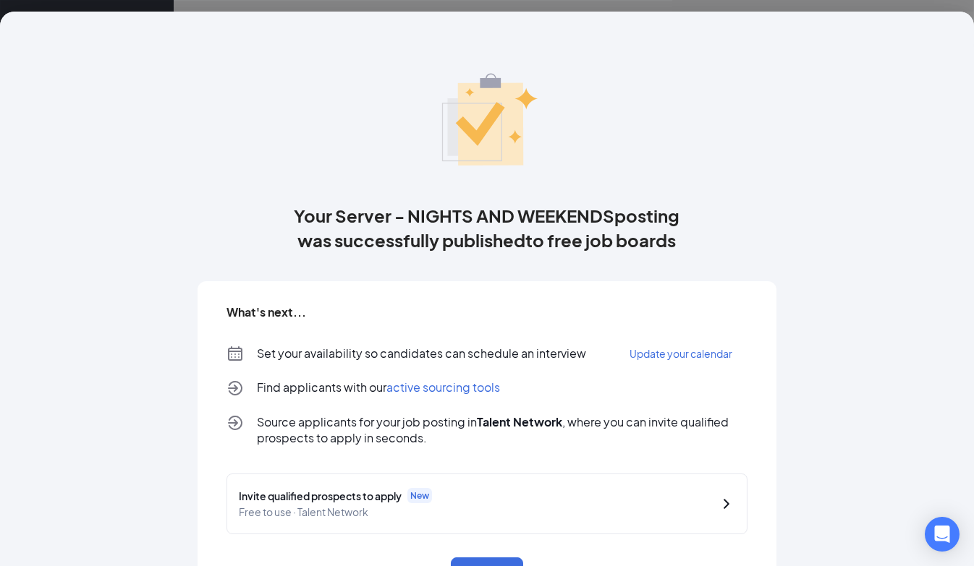
scroll to position [56, 0]
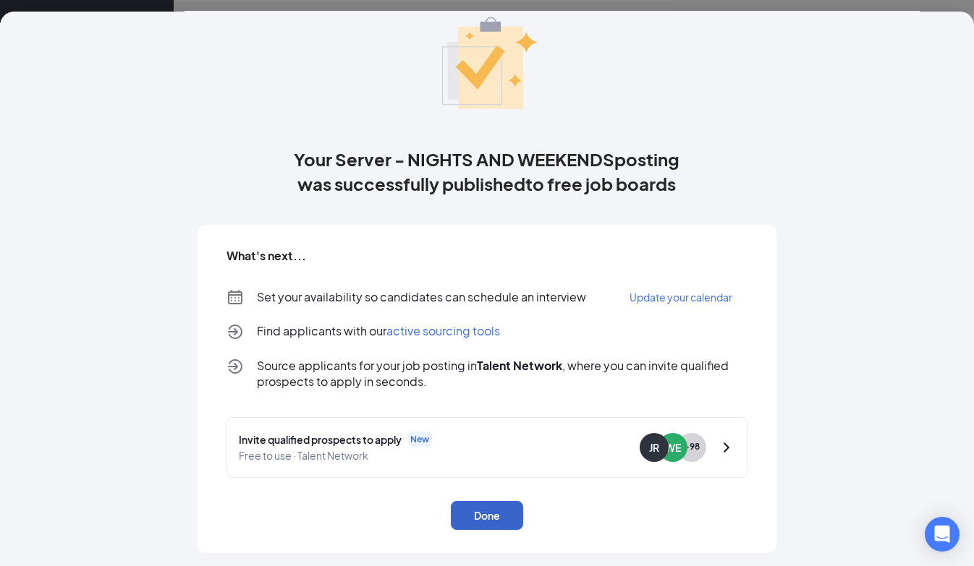
click at [506, 520] on button "Done" at bounding box center [487, 515] width 72 height 29
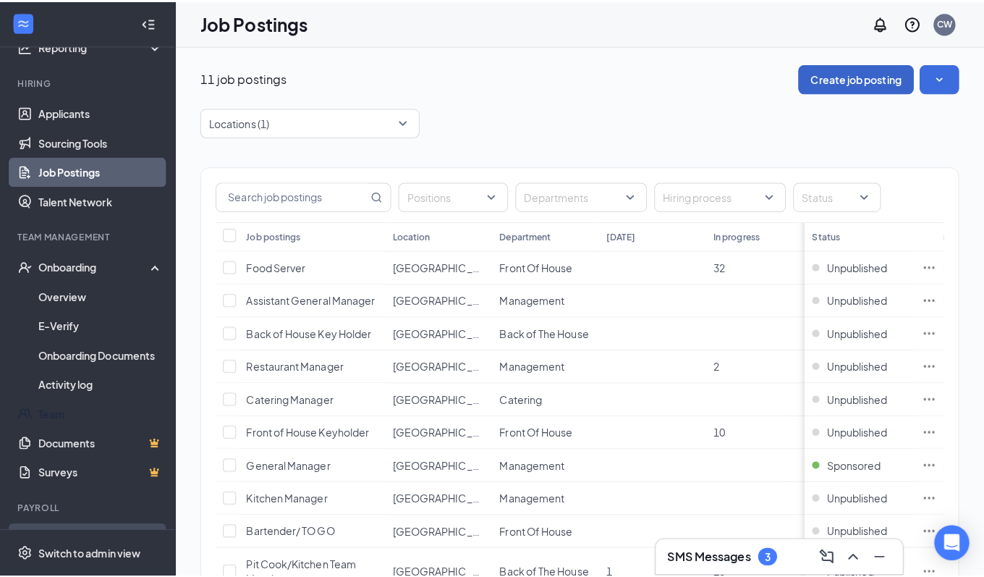
scroll to position [133, 0]
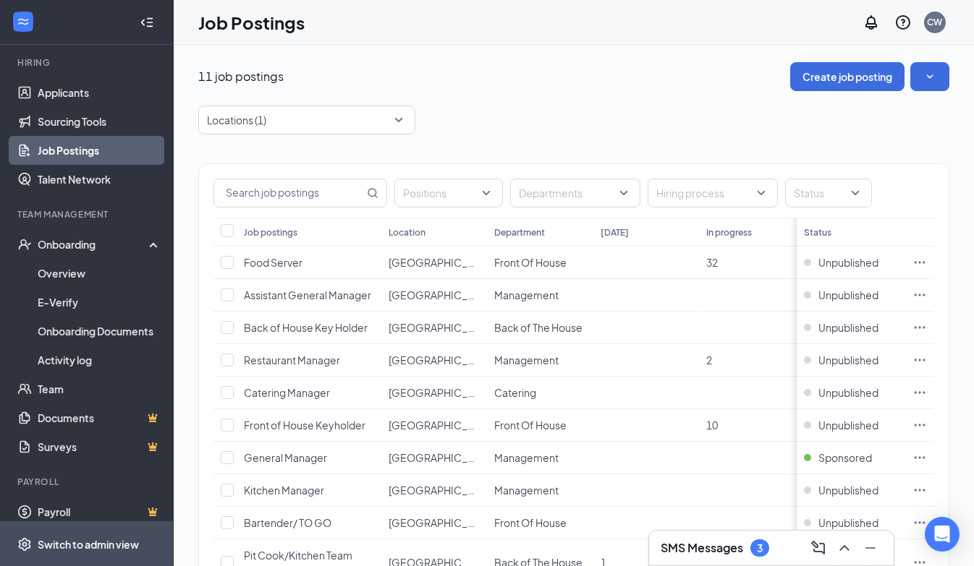
drag, startPoint x: 84, startPoint y: 551, endPoint x: 366, endPoint y: 394, distance: 323.2
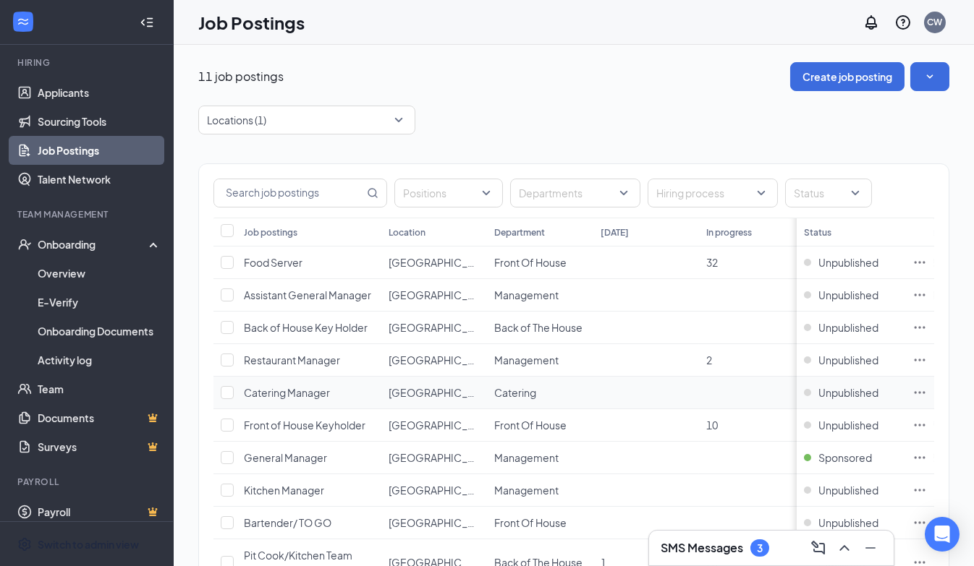
click at [84, 551] on div "Switch to admin view" at bounding box center [88, 545] width 101 height 14
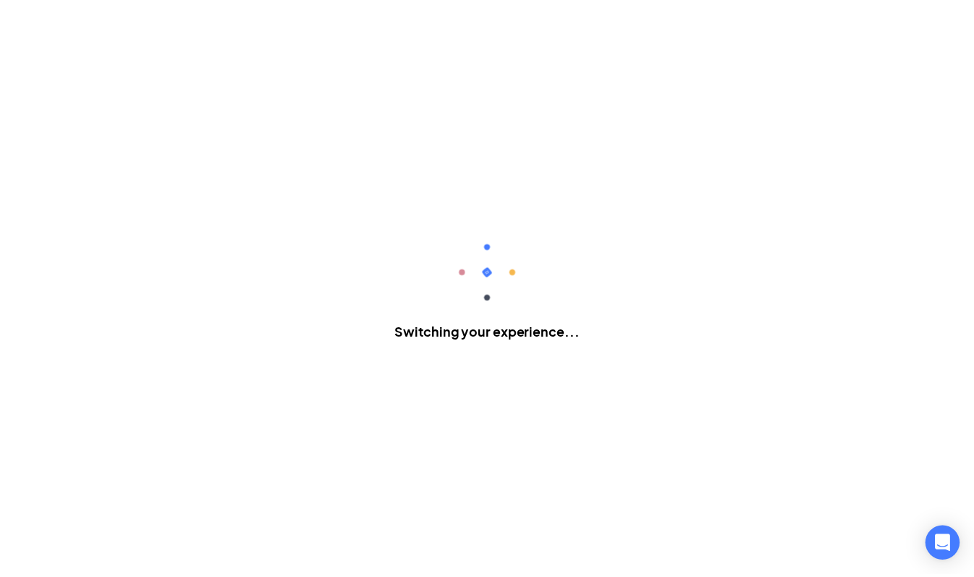
scroll to position [119, 0]
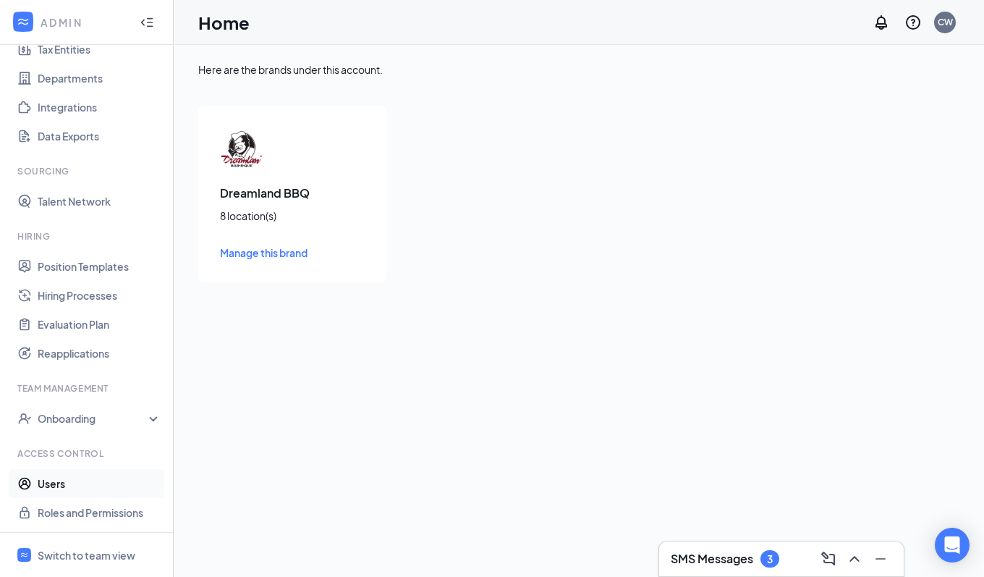
click at [60, 492] on link "Users" at bounding box center [100, 483] width 124 height 29
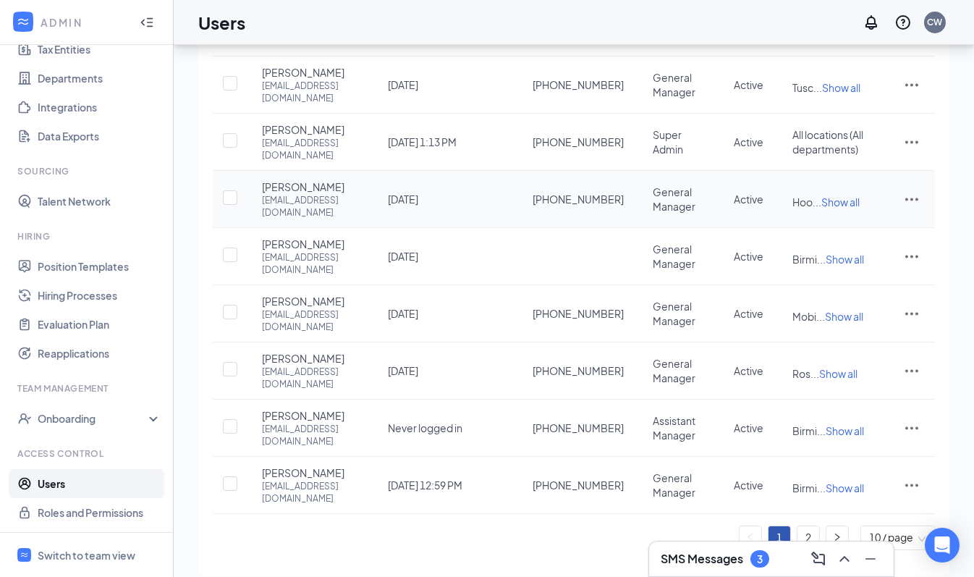
scroll to position [296, 0]
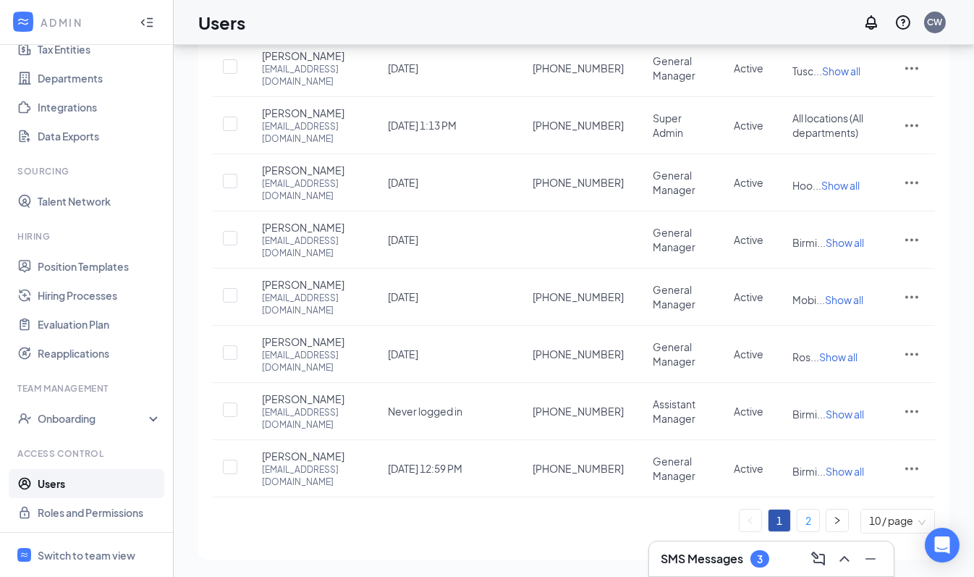
click at [809, 528] on link "2" at bounding box center [808, 520] width 22 height 22
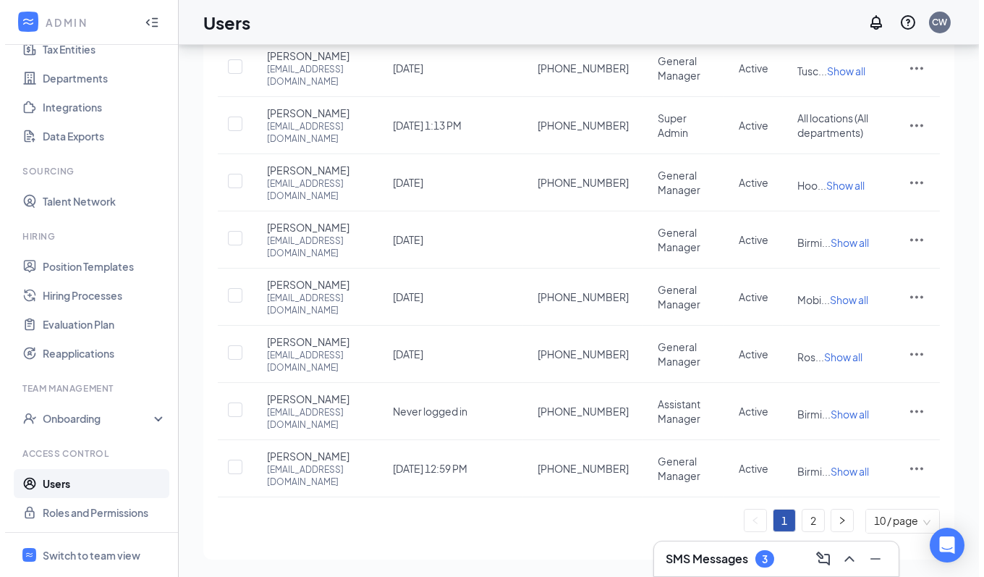
scroll to position [0, 0]
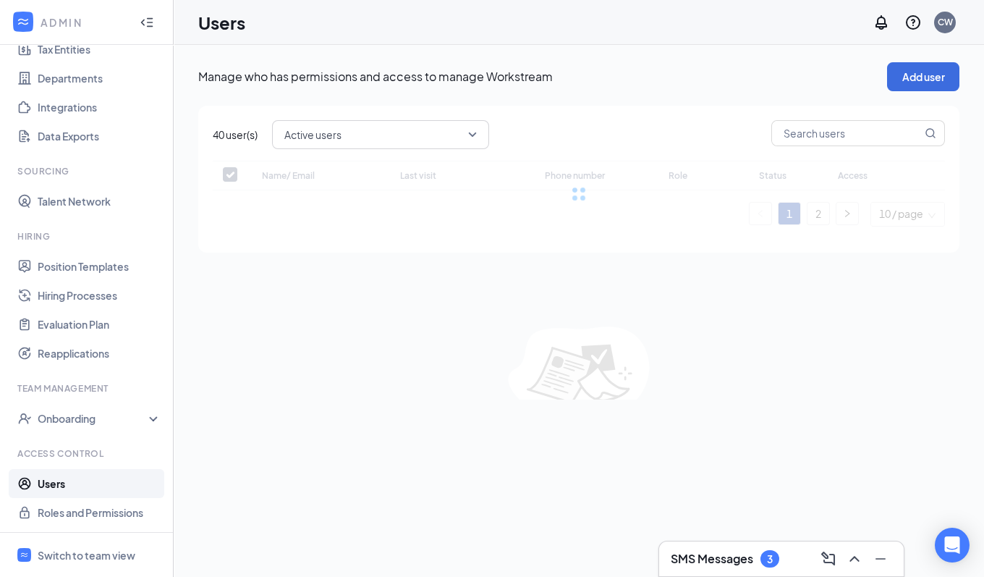
checkbox input "false"
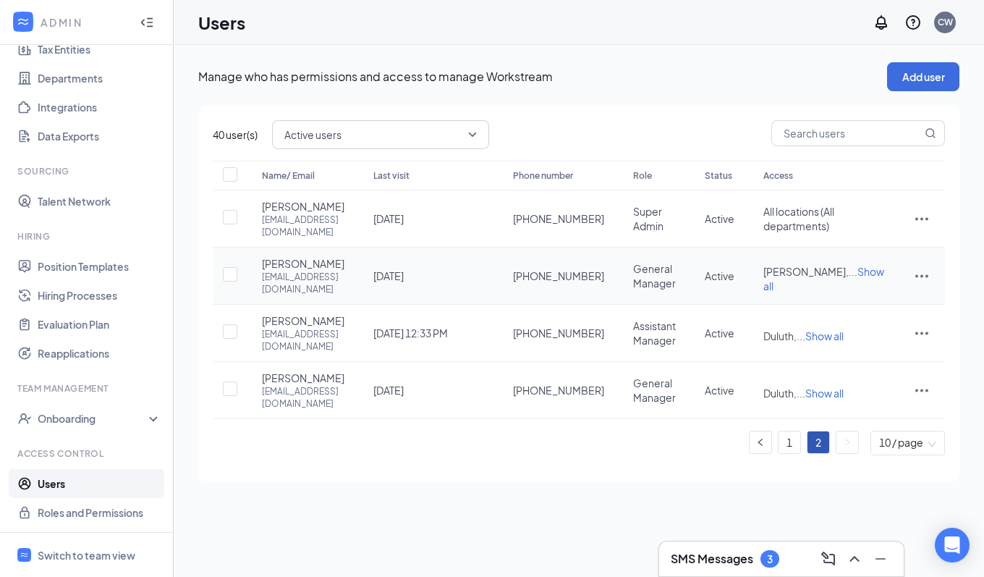
click at [861, 272] on span "Show all" at bounding box center [823, 278] width 121 height 27
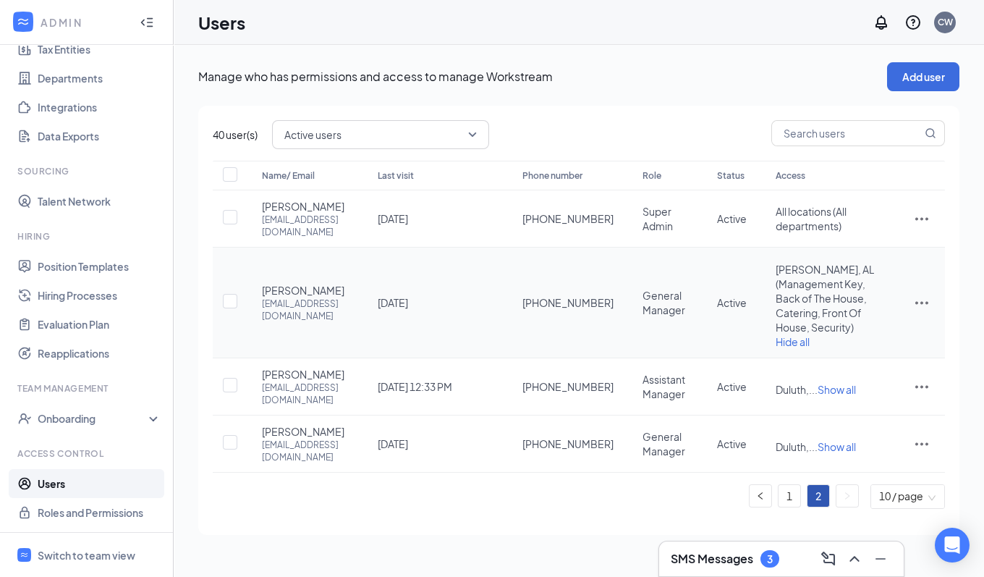
click at [918, 311] on icon "ActionsIcon" at bounding box center [921, 302] width 17 height 17
click at [856, 339] on span "Edit user" at bounding box center [849, 342] width 41 height 13
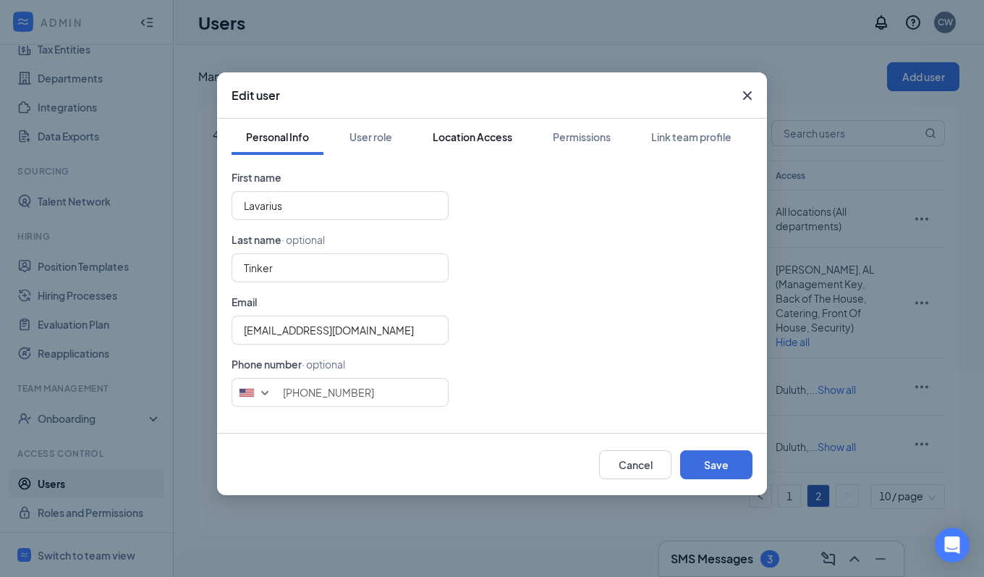
click at [451, 137] on div "Location Access" at bounding box center [473, 136] width 80 height 14
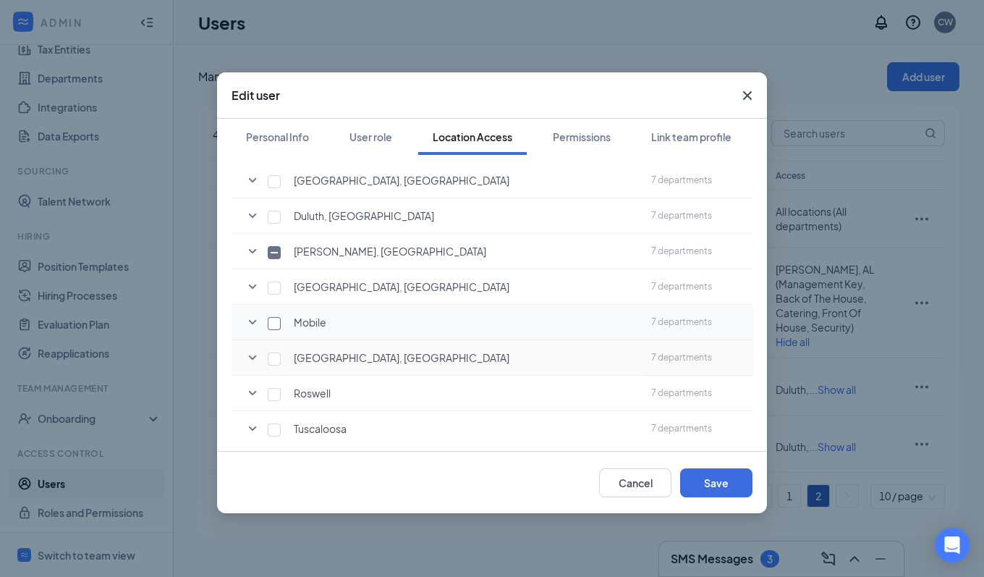
scroll to position [120, 0]
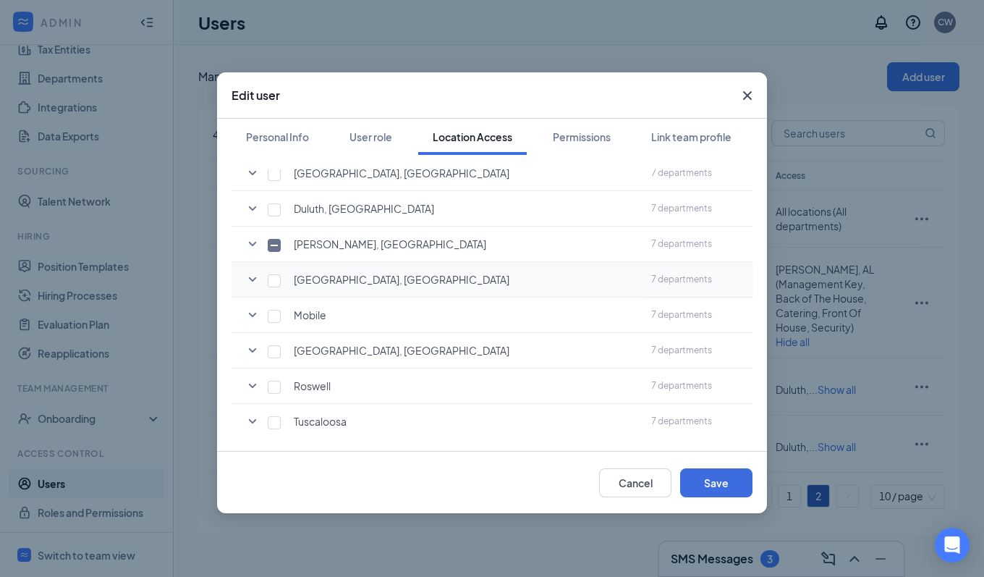
click at [255, 280] on icon "SmallChevronDown" at bounding box center [252, 279] width 17 height 17
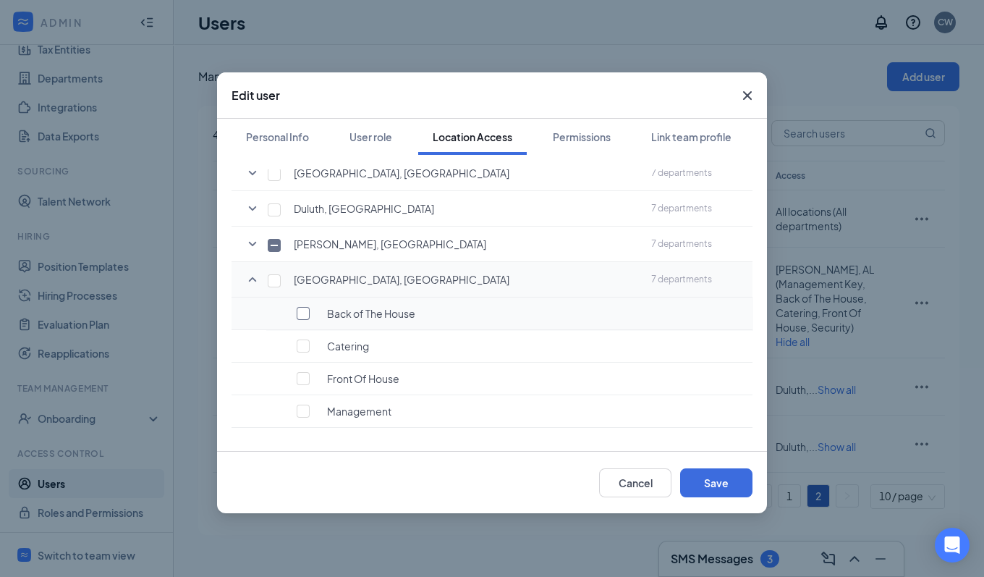
click at [304, 313] on input "checkbox" at bounding box center [303, 313] width 13 height 13
checkbox input "true"
click at [302, 372] on input "checkbox" at bounding box center [303, 378] width 13 height 13
checkbox input "true"
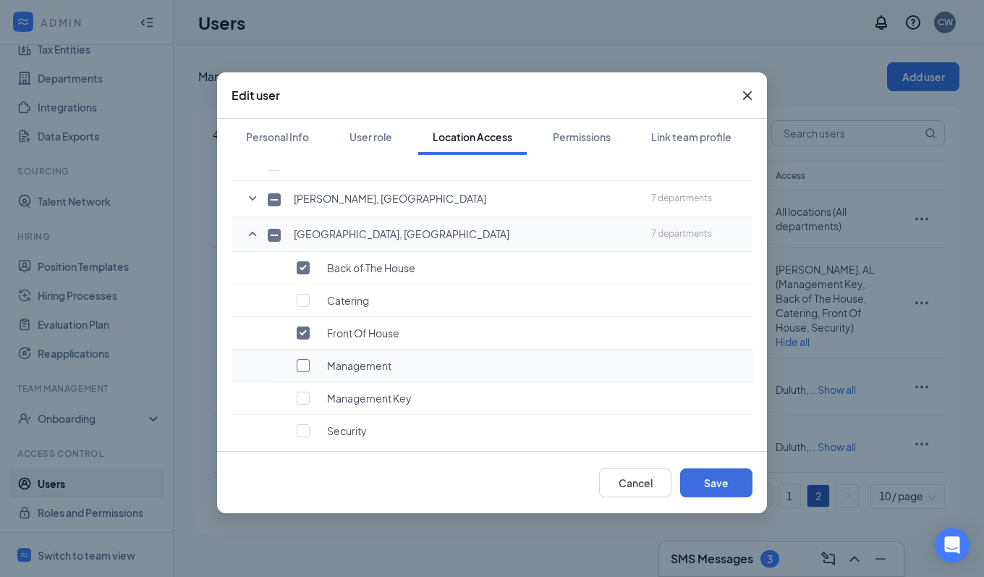
scroll to position [185, 0]
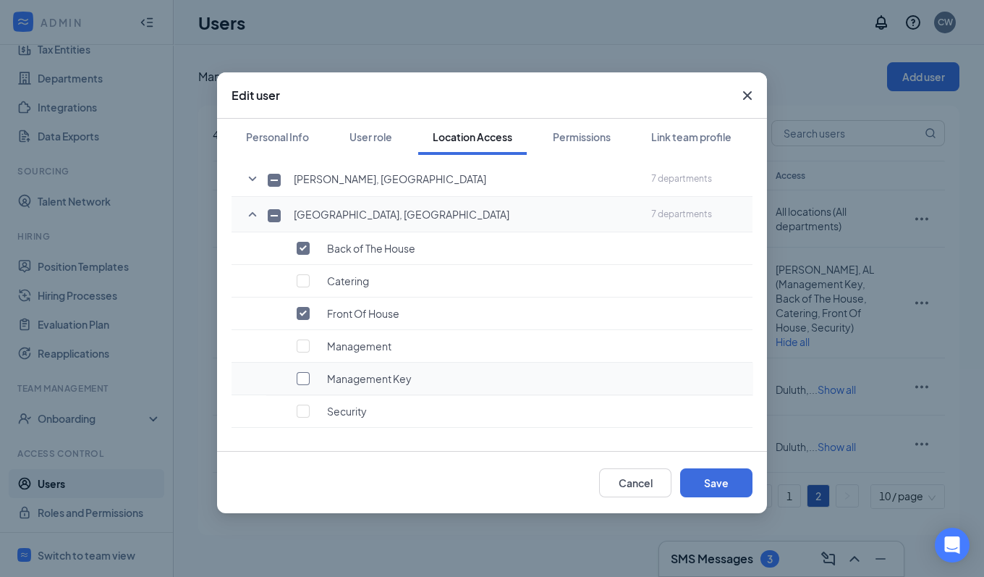
click at [303, 375] on input "checkbox" at bounding box center [303, 378] width 13 height 13
checkbox input "true"
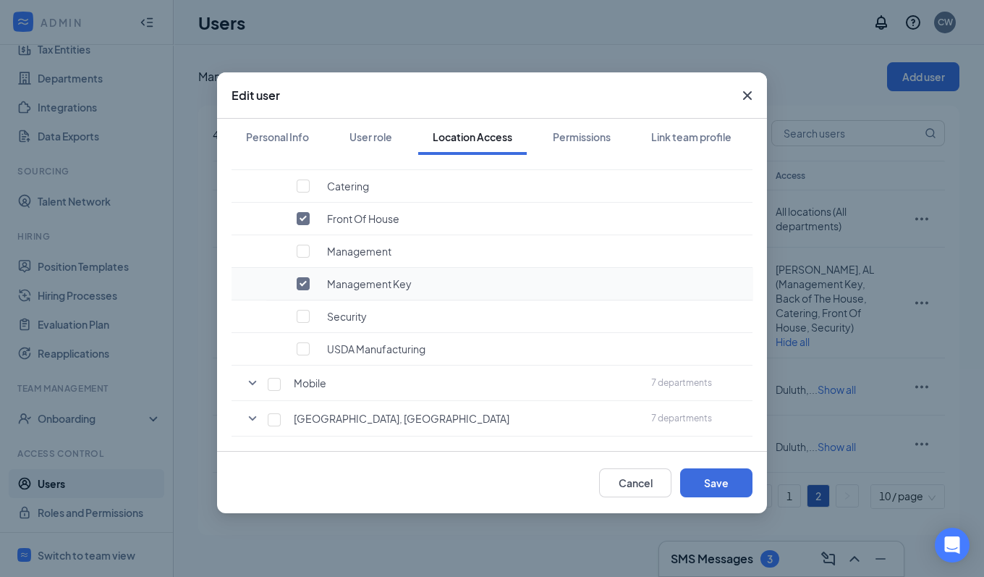
scroll to position [214, 0]
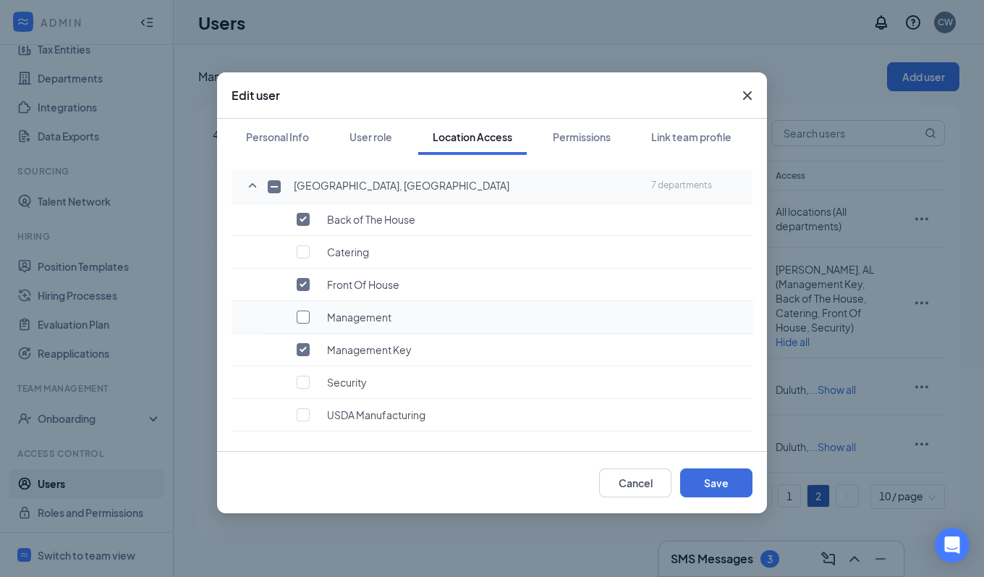
click at [301, 318] on input "checkbox" at bounding box center [303, 316] width 13 height 13
checkbox input "true"
click at [273, 183] on input "checkbox" at bounding box center [274, 186] width 13 height 13
checkbox input "true"
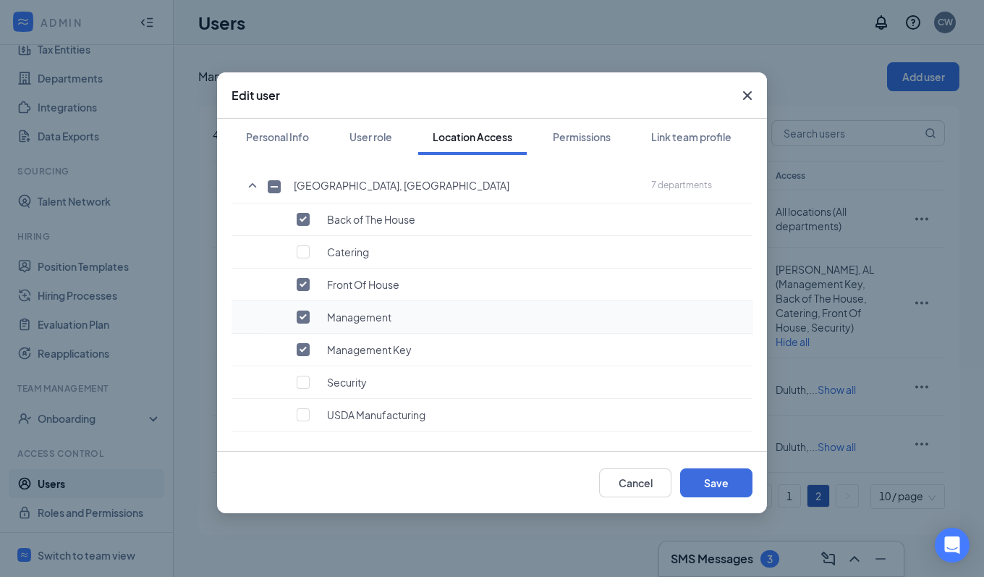
checkbox input "true"
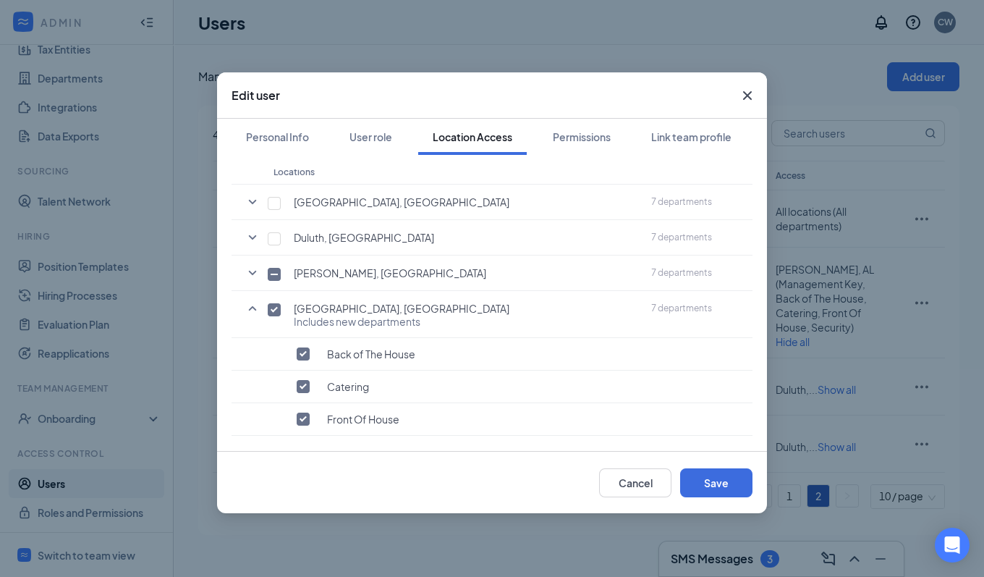
scroll to position [17, 0]
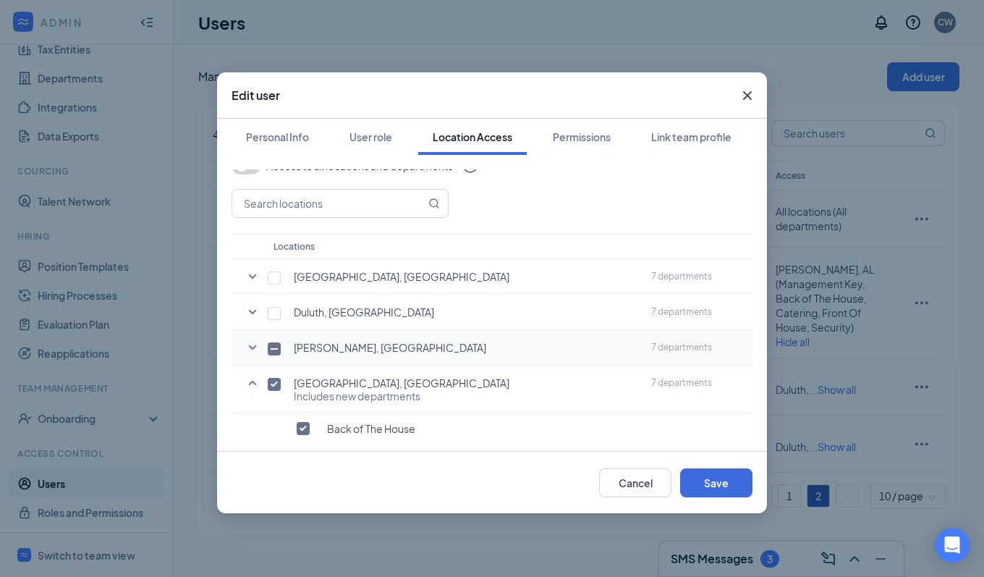
click at [251, 345] on icon "SmallChevronDown" at bounding box center [253, 347] width 8 height 4
click at [247, 344] on icon "SmallChevronUp" at bounding box center [252, 347] width 17 height 17
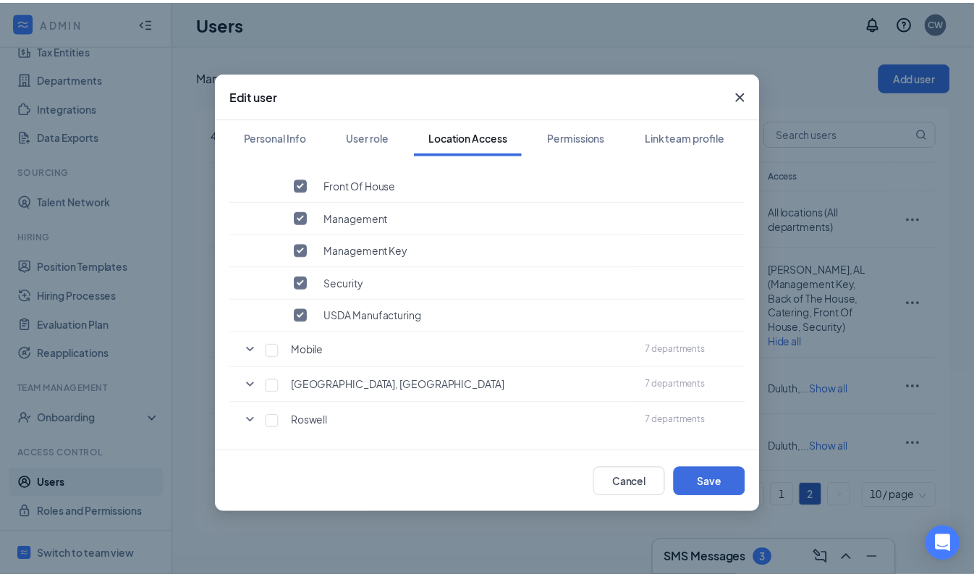
scroll to position [346, 0]
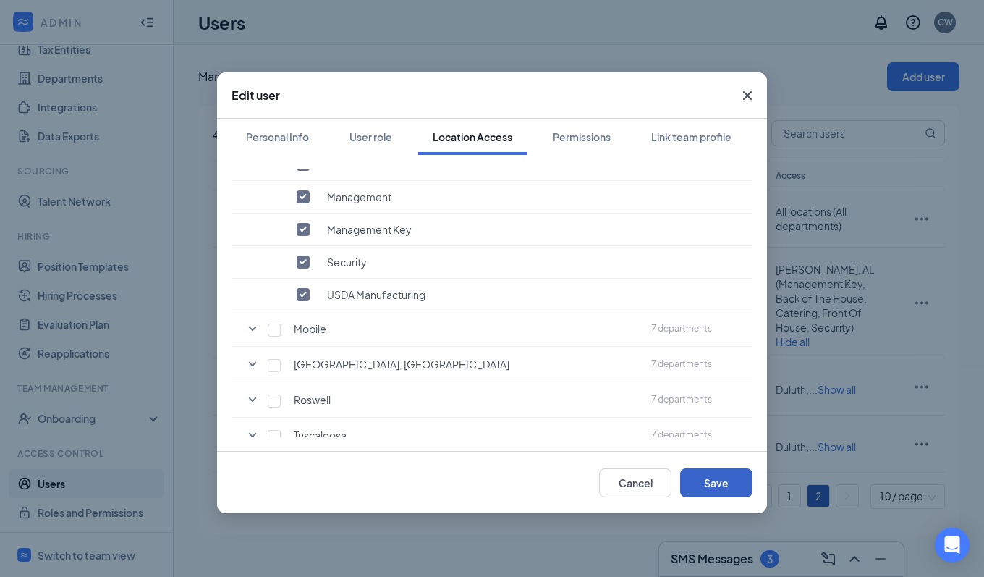
click at [699, 480] on button "Save" at bounding box center [716, 482] width 72 height 29
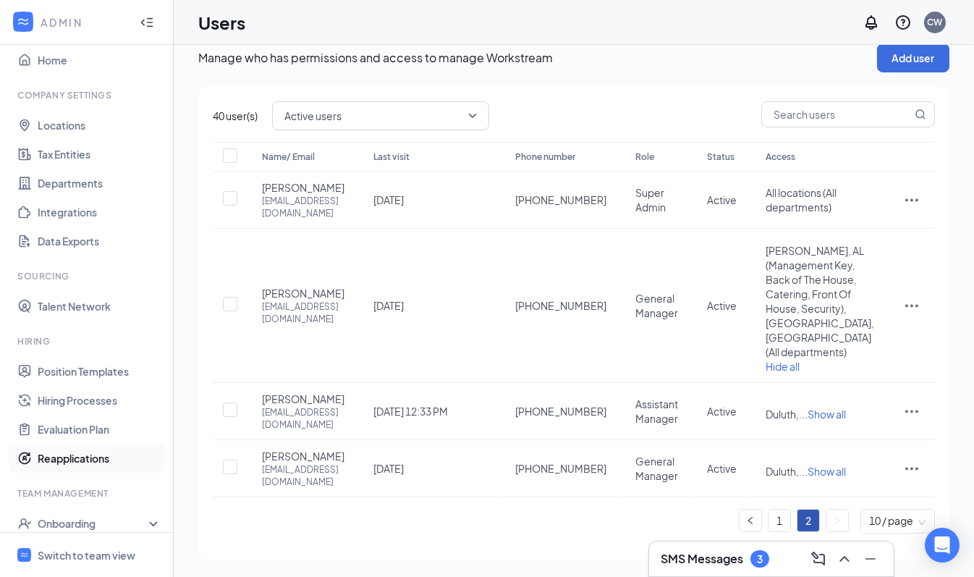
scroll to position [0, 0]
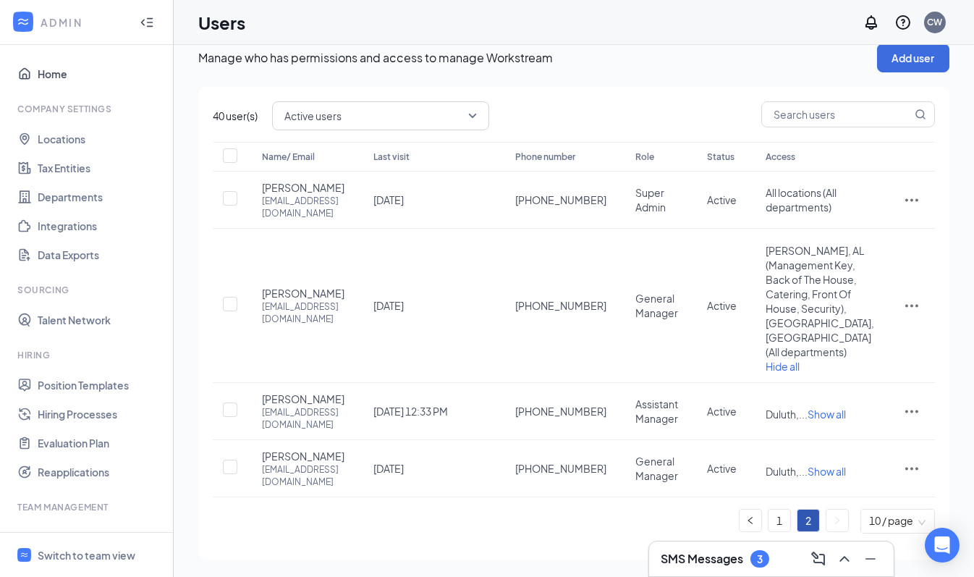
drag, startPoint x: 66, startPoint y: 72, endPoint x: 88, endPoint y: 102, distance: 37.2
click at [66, 72] on link "Home" at bounding box center [100, 73] width 124 height 29
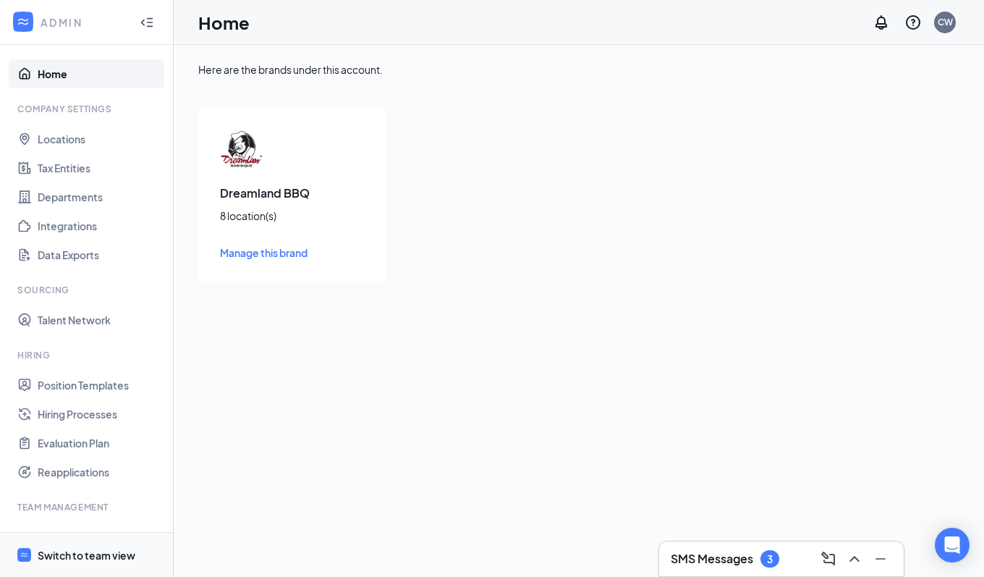
click at [98, 553] on div "Switch to team view" at bounding box center [87, 555] width 98 height 14
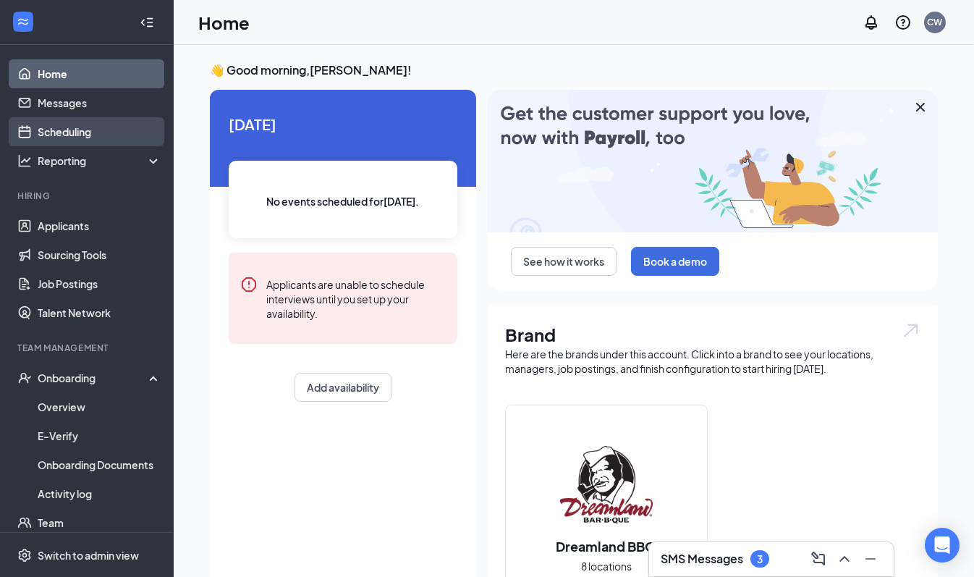
click at [82, 127] on link "Scheduling" at bounding box center [100, 131] width 124 height 29
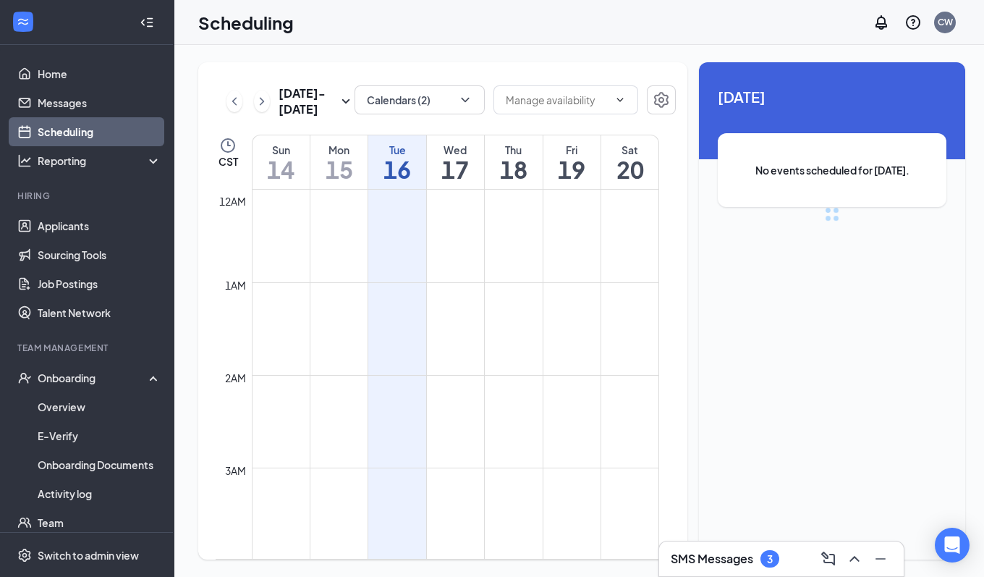
scroll to position [711, 0]
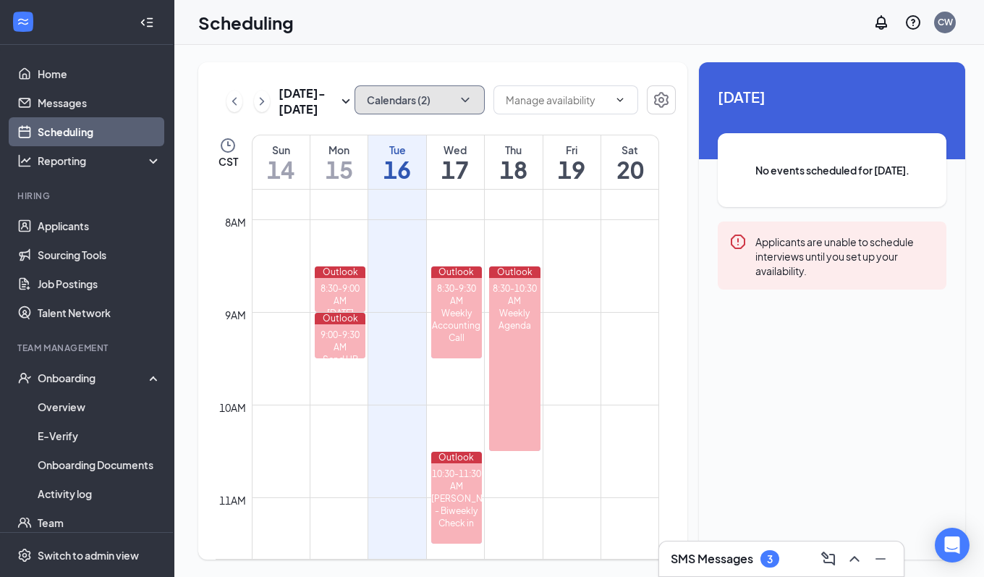
click at [461, 98] on icon "ChevronDown" at bounding box center [465, 100] width 8 height 4
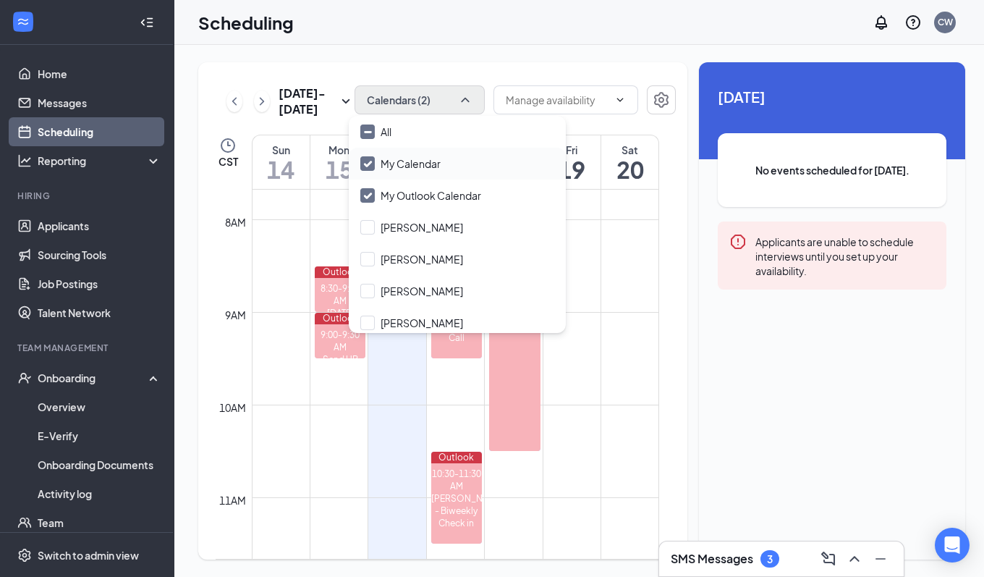
drag, startPoint x: 373, startPoint y: 160, endPoint x: 373, endPoint y: 187, distance: 27.5
click at [373, 161] on input "My Calendar" at bounding box center [400, 163] width 80 height 14
checkbox input "false"
click at [373, 195] on input "My Outlook Calendar" at bounding box center [420, 195] width 121 height 14
checkbox input "true"
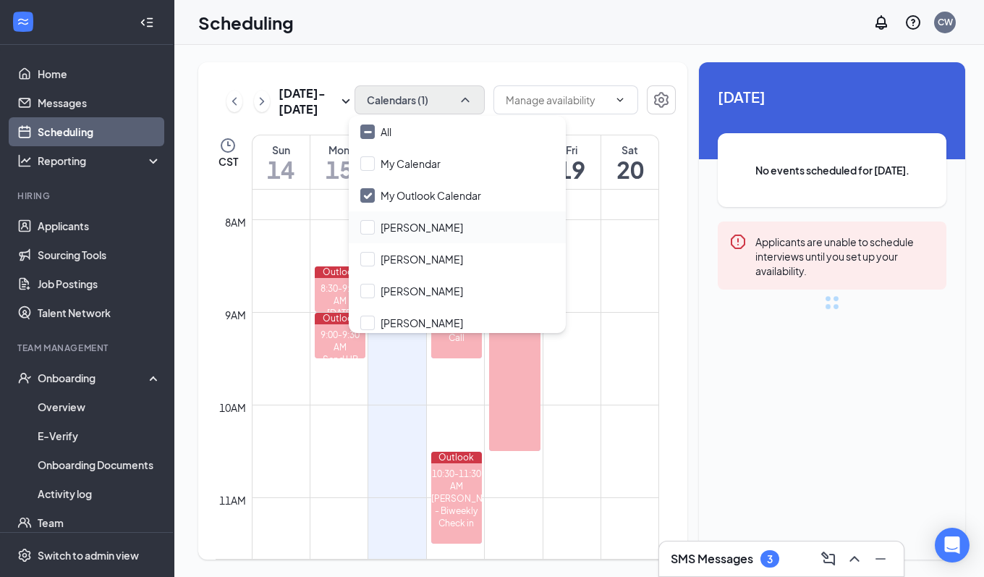
checkbox input "true"
checkbox input "false"
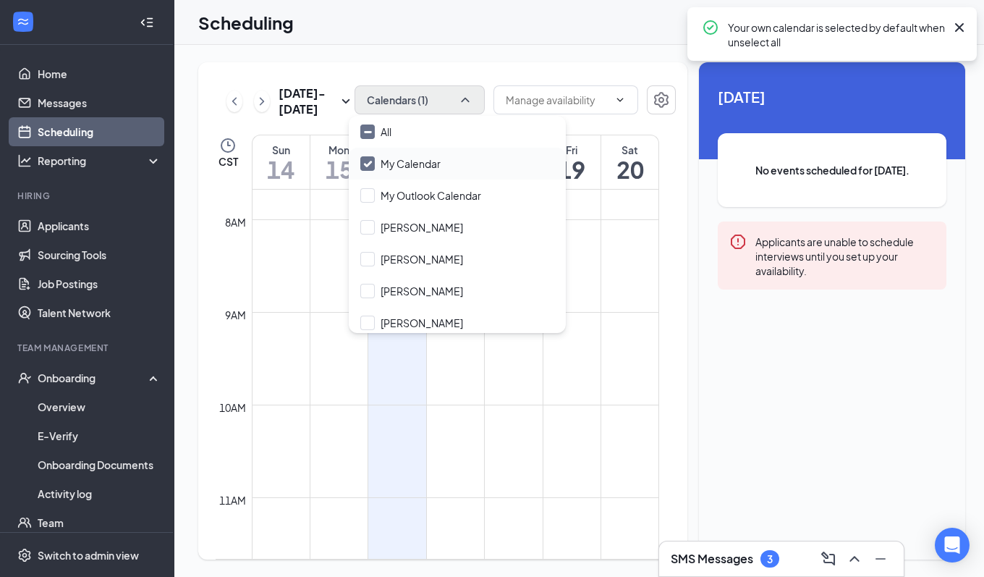
click at [367, 161] on input "My Calendar" at bounding box center [400, 163] width 80 height 14
checkbox input "true"
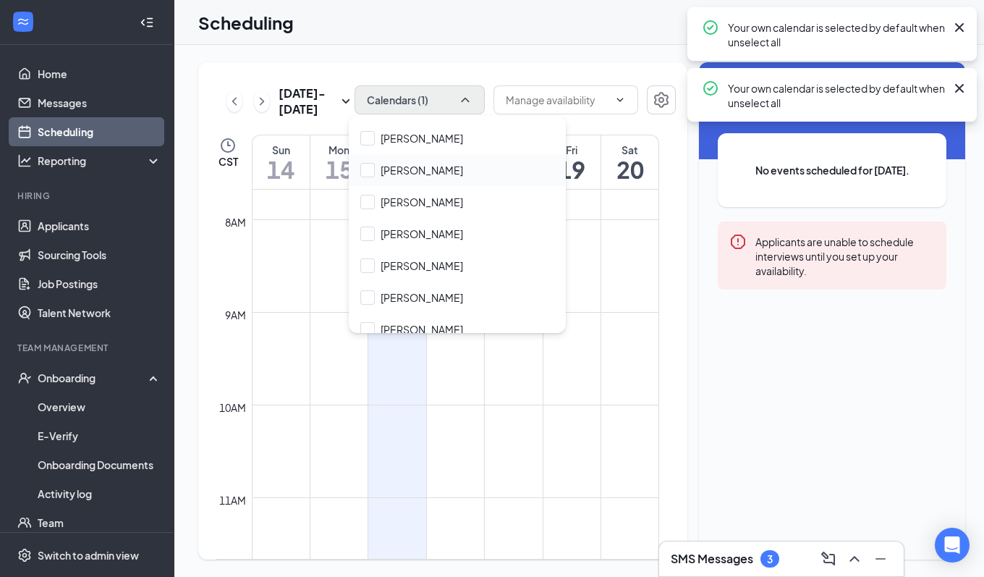
scroll to position [292, 0]
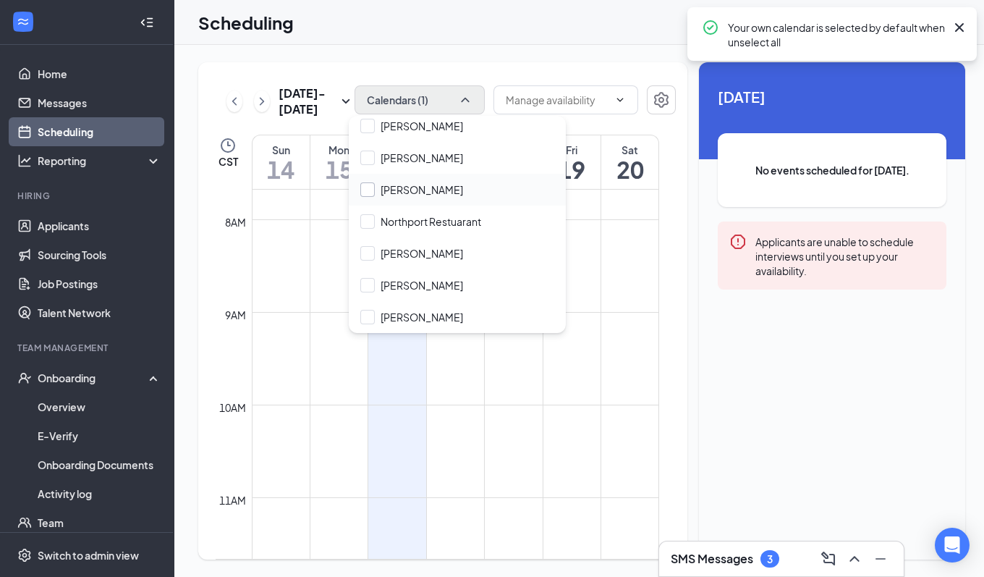
click at [433, 191] on input "[PERSON_NAME]" at bounding box center [411, 189] width 103 height 14
checkbox input "false"
checkbox input "true"
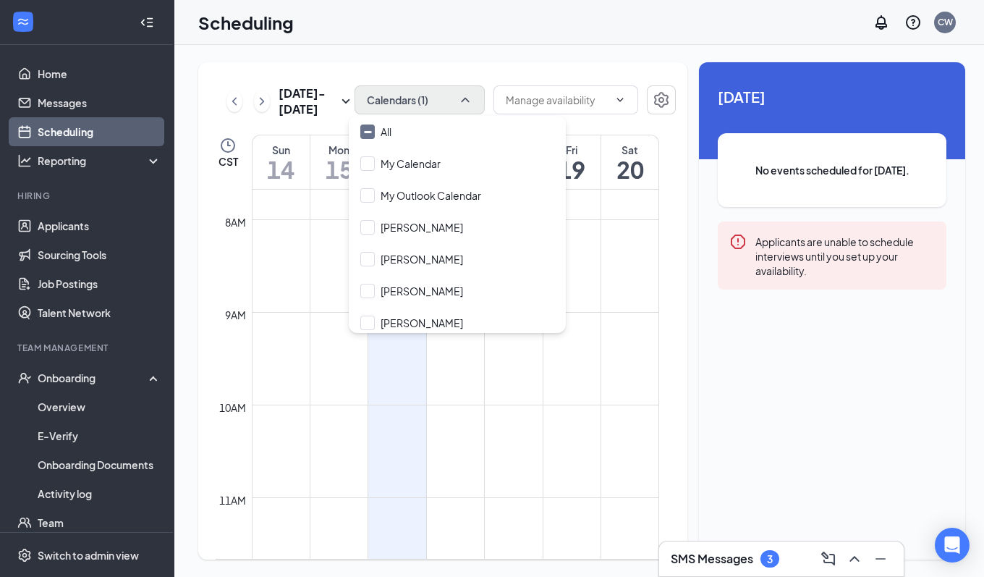
drag, startPoint x: 445, startPoint y: 55, endPoint x: 436, endPoint y: 184, distance: 129.8
click at [445, 55] on div "[DATE] - [DATE] Calendars (1) CST Sun 14 Mon 15 Tue 16 Wed 17 Thu 18 Fri 19 Sat…" at bounding box center [582, 311] width 816 height 532
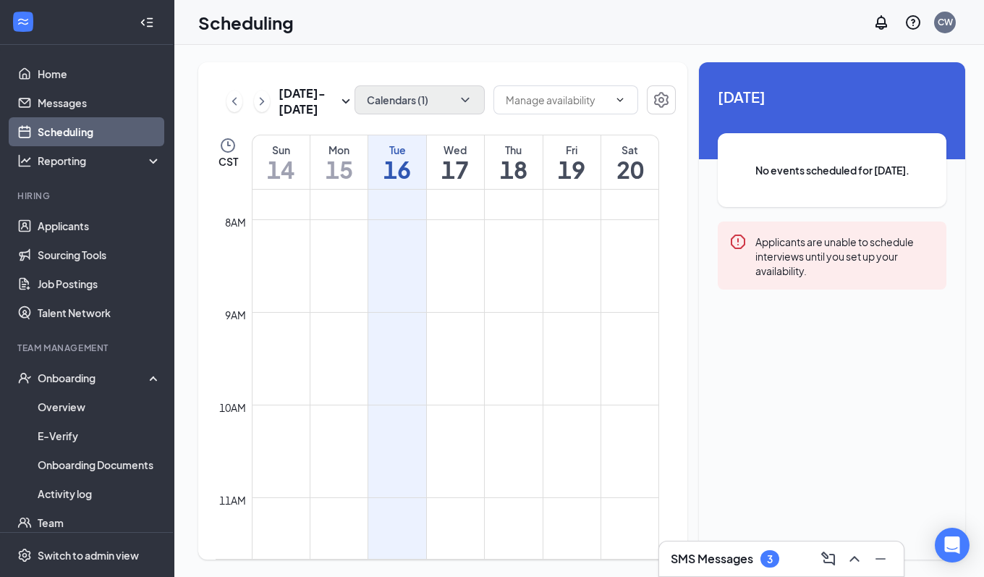
click at [351, 301] on td at bounding box center [455, 300] width 407 height 23
click at [553, 101] on input "text" at bounding box center [557, 100] width 103 height 16
click at [647, 100] on button "button" at bounding box center [661, 99] width 29 height 29
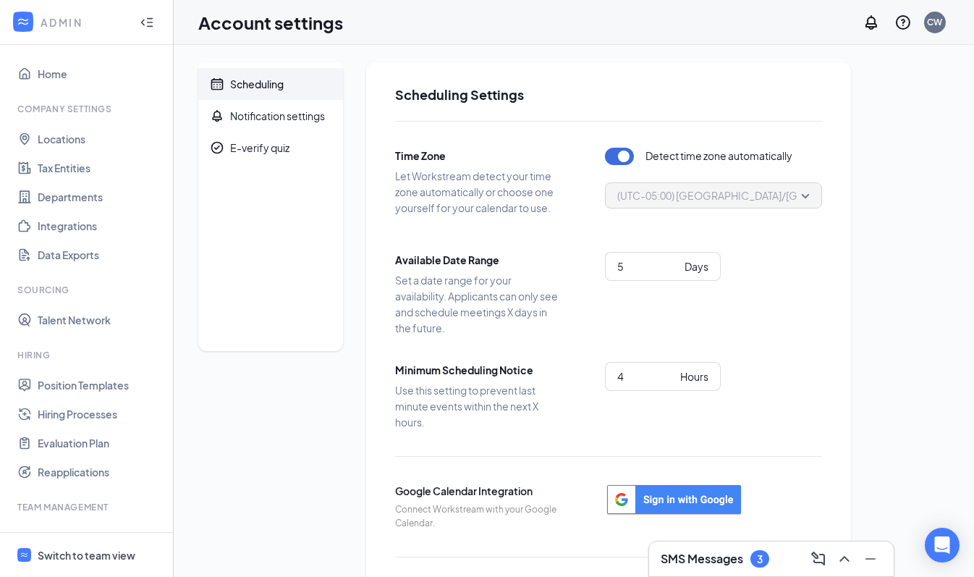
drag, startPoint x: 85, startPoint y: 557, endPoint x: 278, endPoint y: 470, distance: 211.1
click at [85, 557] on div "Switch to team view" at bounding box center [87, 555] width 98 height 14
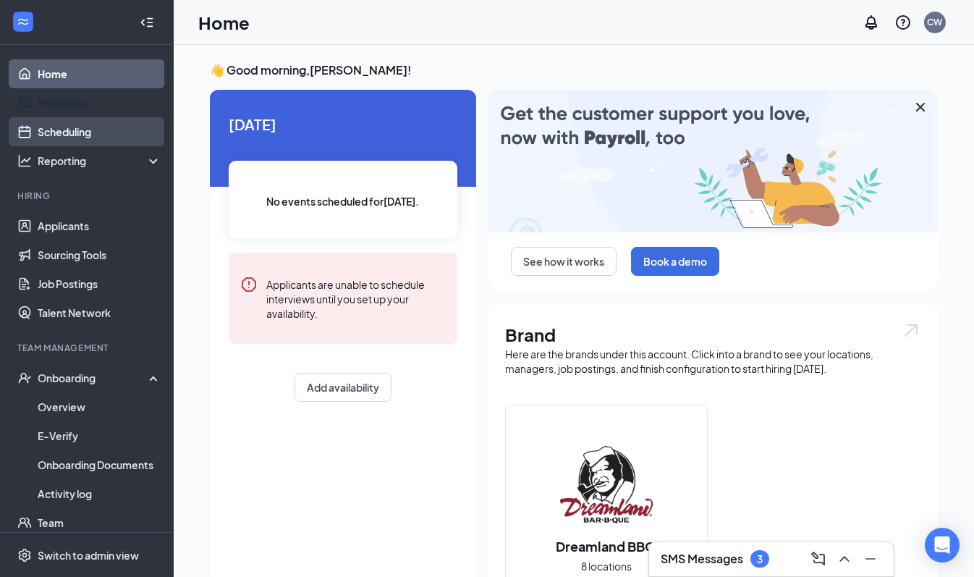
click at [82, 131] on link "Scheduling" at bounding box center [100, 131] width 124 height 29
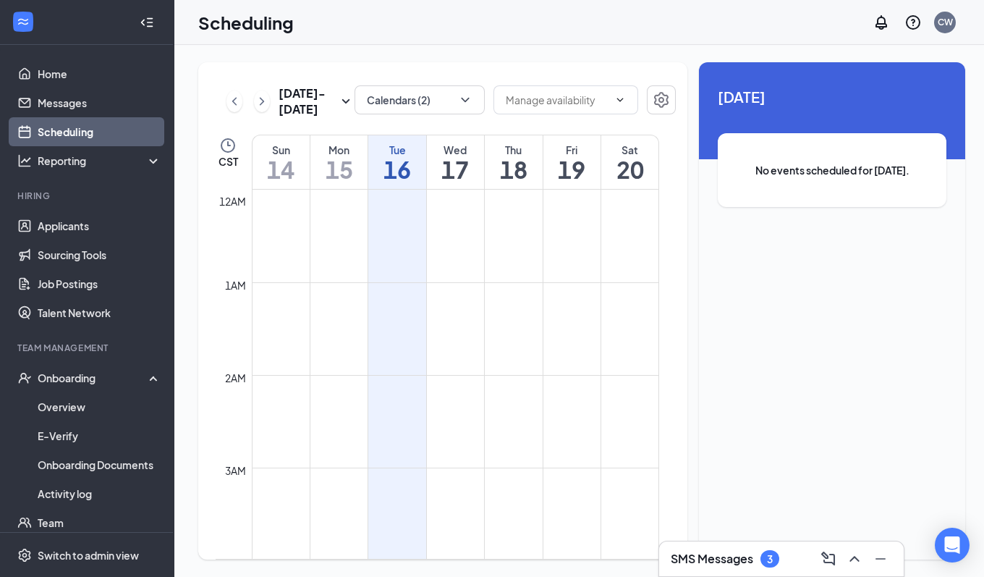
scroll to position [711, 0]
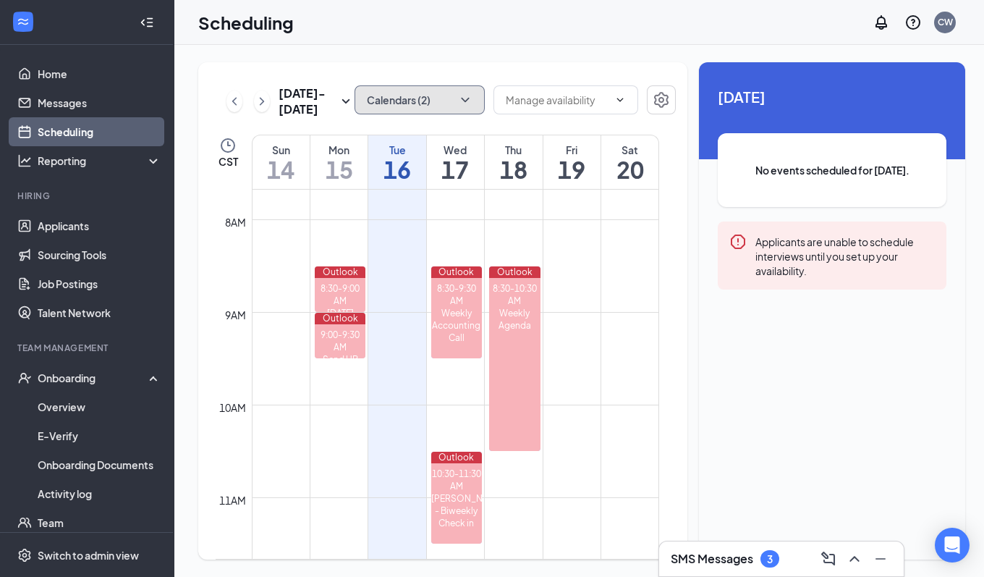
click at [462, 100] on icon "ChevronDown" at bounding box center [465, 100] width 14 height 14
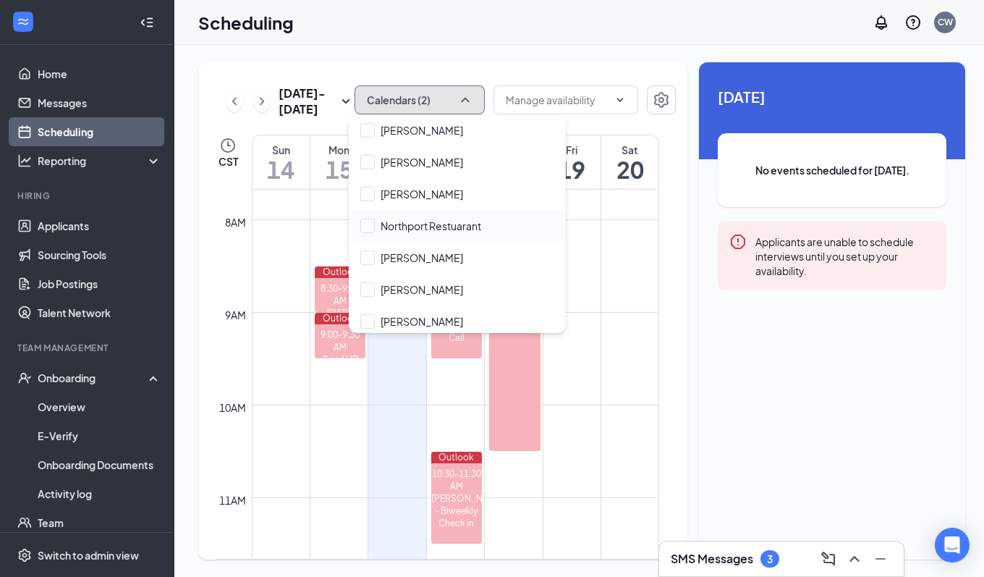
scroll to position [292, 0]
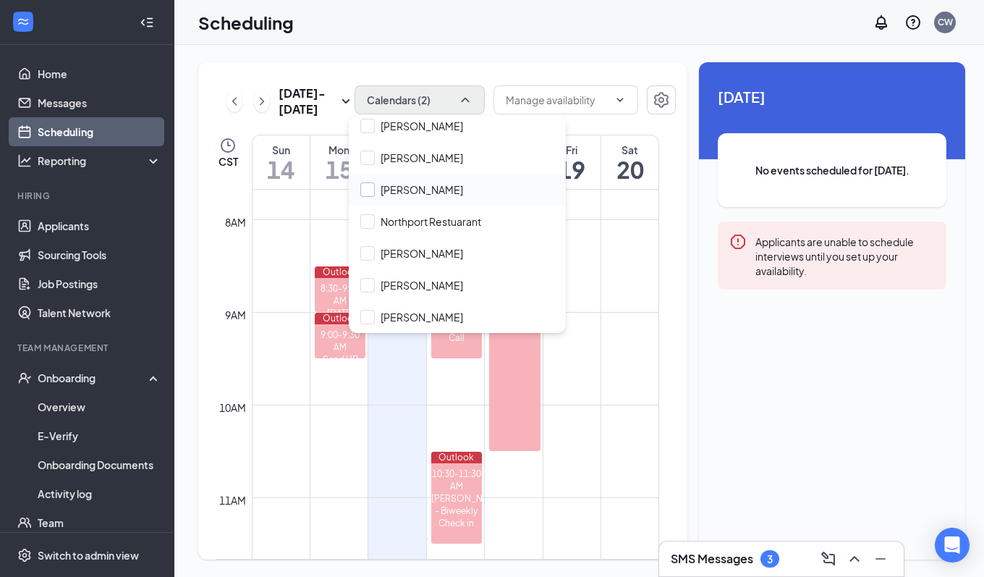
click at [443, 192] on input "[PERSON_NAME]" at bounding box center [411, 189] width 103 height 14
checkbox input "true"
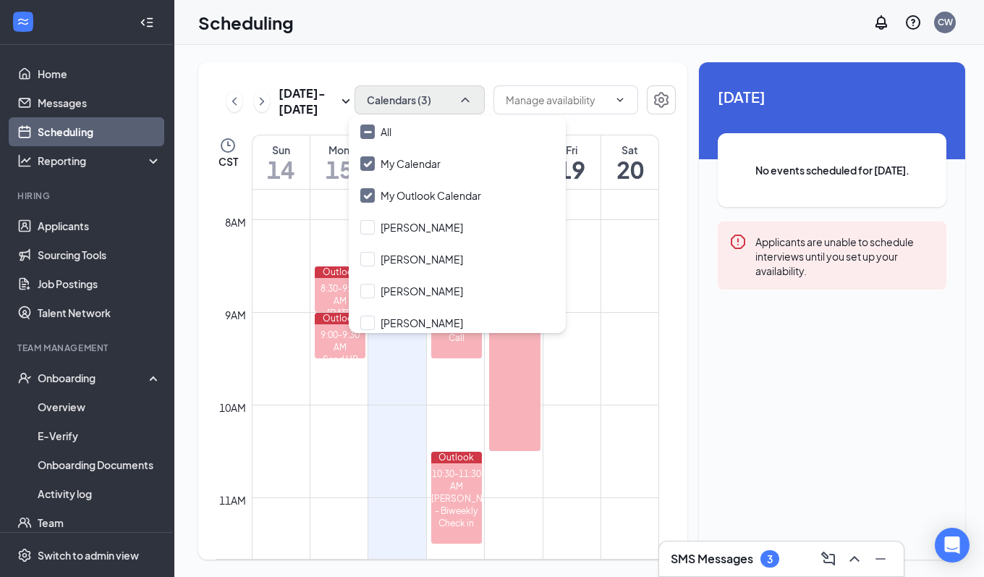
click at [443, 192] on input "My Outlook Calendar" at bounding box center [420, 195] width 121 height 14
checkbox input "false"
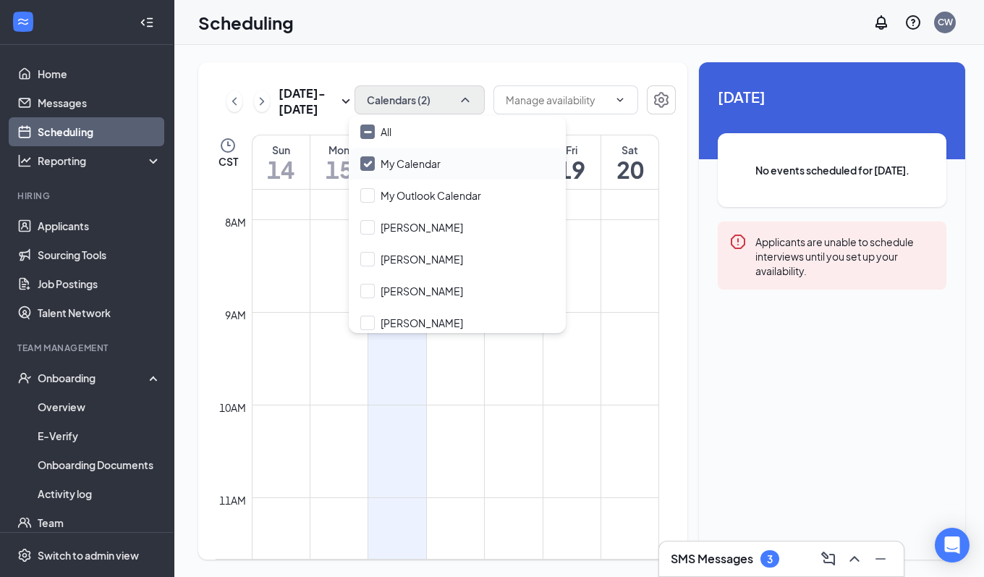
click at [438, 162] on input "My Calendar" at bounding box center [400, 163] width 80 height 14
checkbox input "false"
click at [459, 50] on div "[DATE] - [DATE] Calendars (1) CST Sun 14 Mon 15 Tue 16 Wed 17 Thu 18 Fri 19 Sat…" at bounding box center [582, 311] width 816 height 532
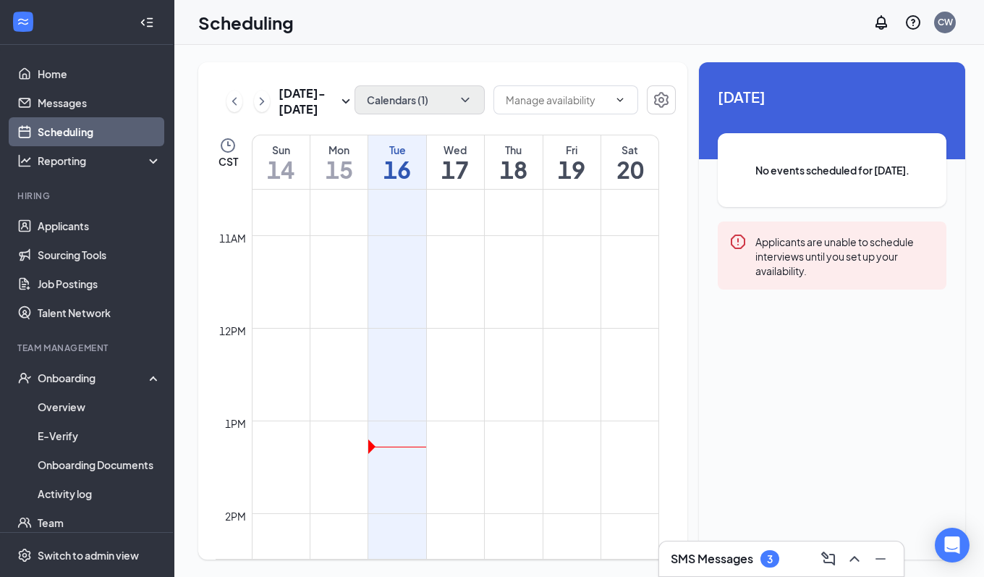
scroll to position [799, 0]
click at [341, 445] on td at bounding box center [455, 443] width 407 height 23
click at [340, 444] on td at bounding box center [455, 443] width 407 height 23
click at [462, 97] on icon "ChevronDown" at bounding box center [465, 100] width 14 height 14
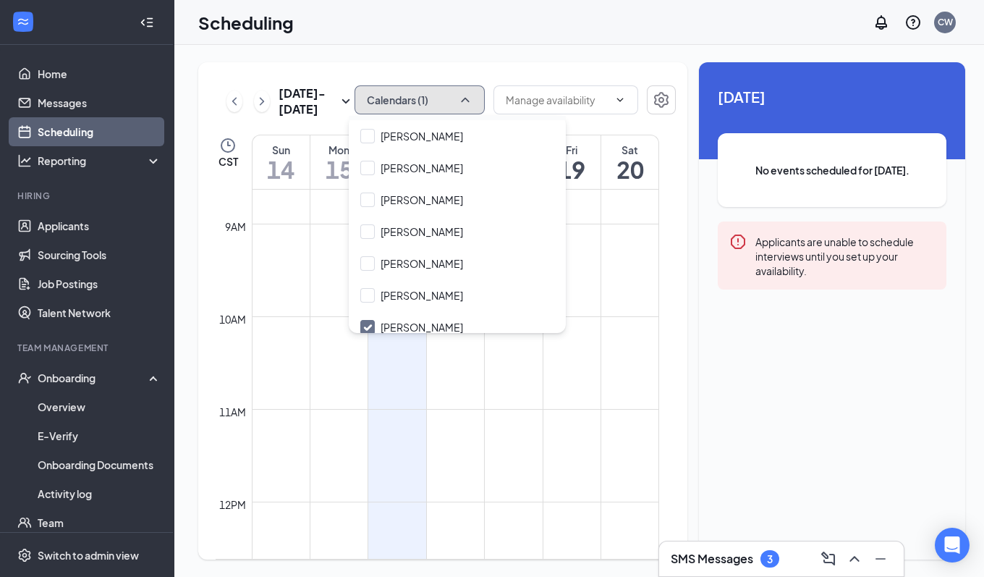
scroll to position [0, 0]
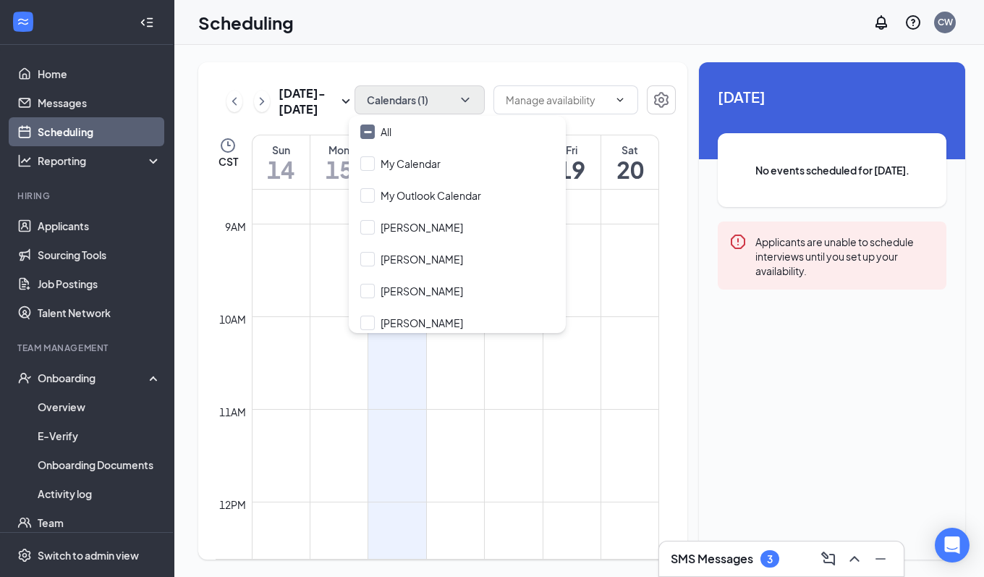
click at [490, 46] on div "[DATE] - [DATE] Calendars (1) CST Sun 14 Mon 15 Tue 16 Wed 17 Thu 18 Fri 19 Sat…" at bounding box center [582, 311] width 816 height 532
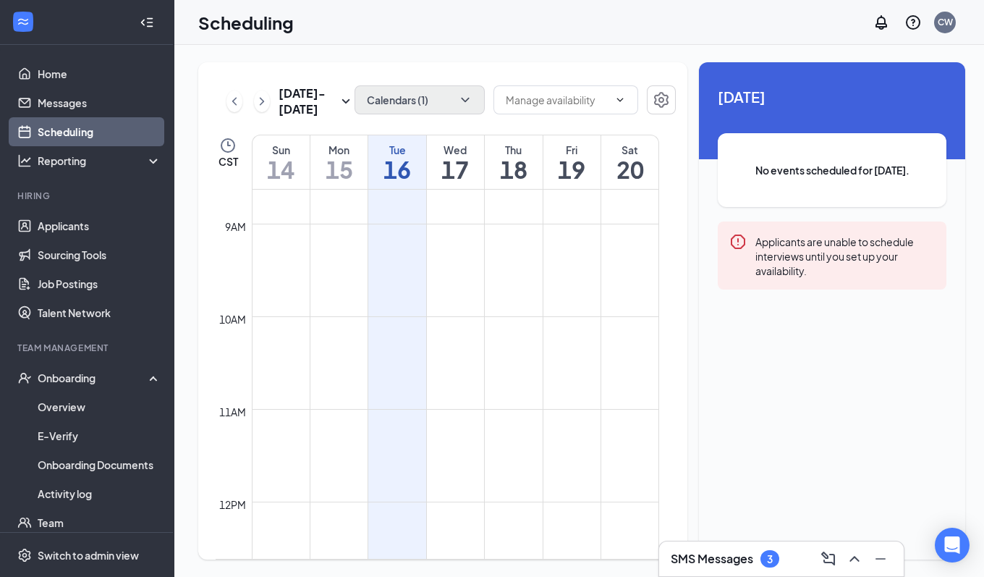
click at [226, 141] on icon "Clock" at bounding box center [227, 145] width 17 height 17
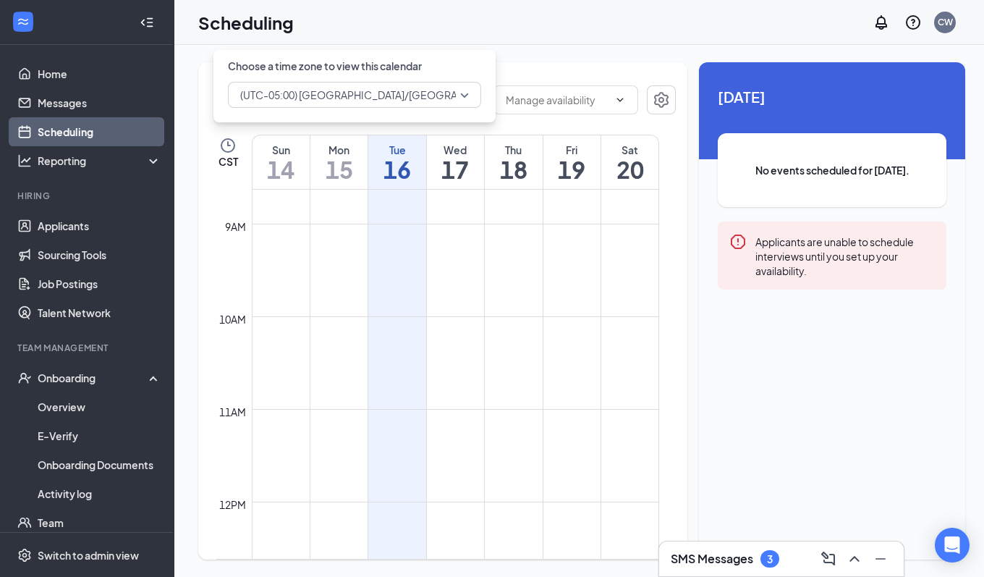
click at [226, 141] on icon "Clock" at bounding box center [227, 145] width 17 height 17
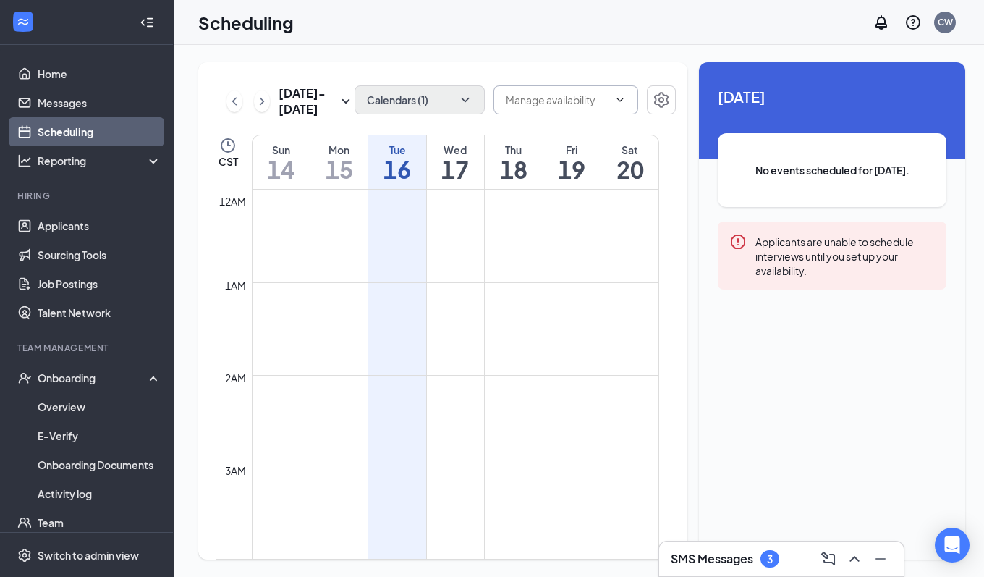
click at [538, 98] on input "text" at bounding box center [557, 100] width 103 height 16
click at [465, 98] on icon "ChevronDown" at bounding box center [465, 100] width 14 height 14
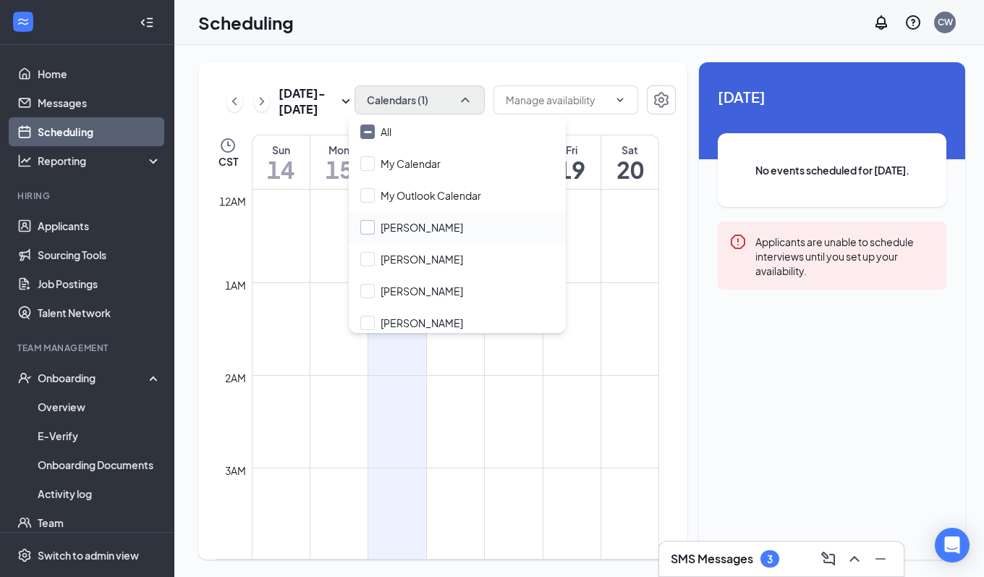
click at [416, 227] on input "[PERSON_NAME]" at bounding box center [411, 227] width 103 height 14
drag, startPoint x: 364, startPoint y: 56, endPoint x: 315, endPoint y: 219, distance: 170.0
click at [364, 57] on div "[DATE] - [DATE] Calendars (2) Delete all availability CST Sun 14 Mon 15 Tue 16 …" at bounding box center [582, 311] width 816 height 532
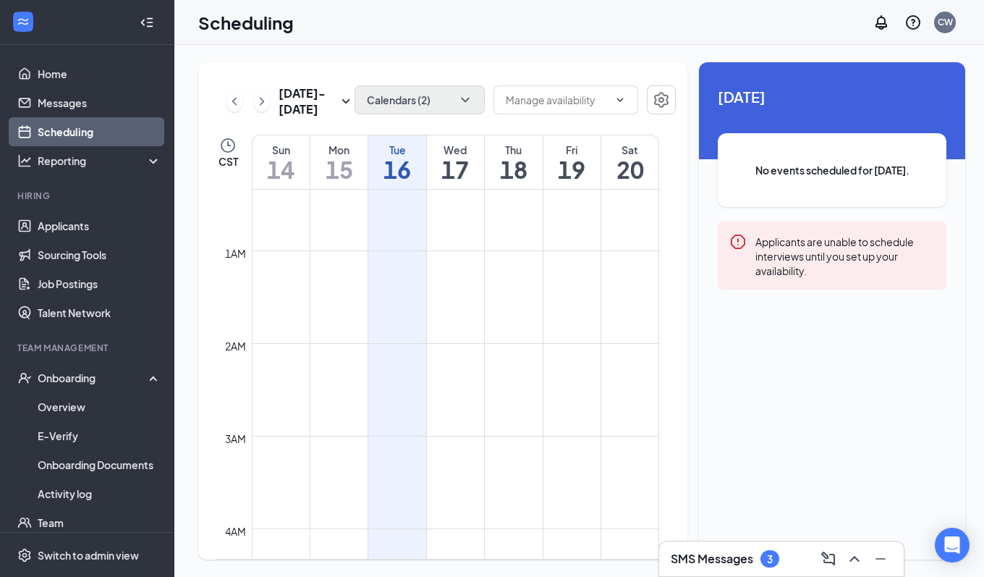
scroll to position [0, 0]
click at [462, 99] on icon "ChevronDown" at bounding box center [465, 100] width 8 height 4
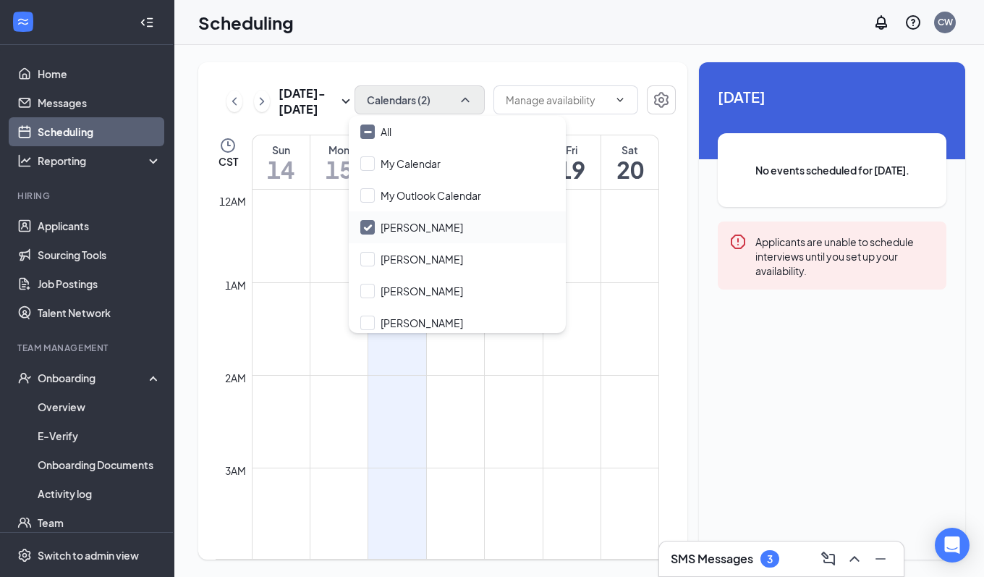
click at [385, 222] on input "[PERSON_NAME]" at bounding box center [411, 227] width 103 height 14
checkbox input "false"
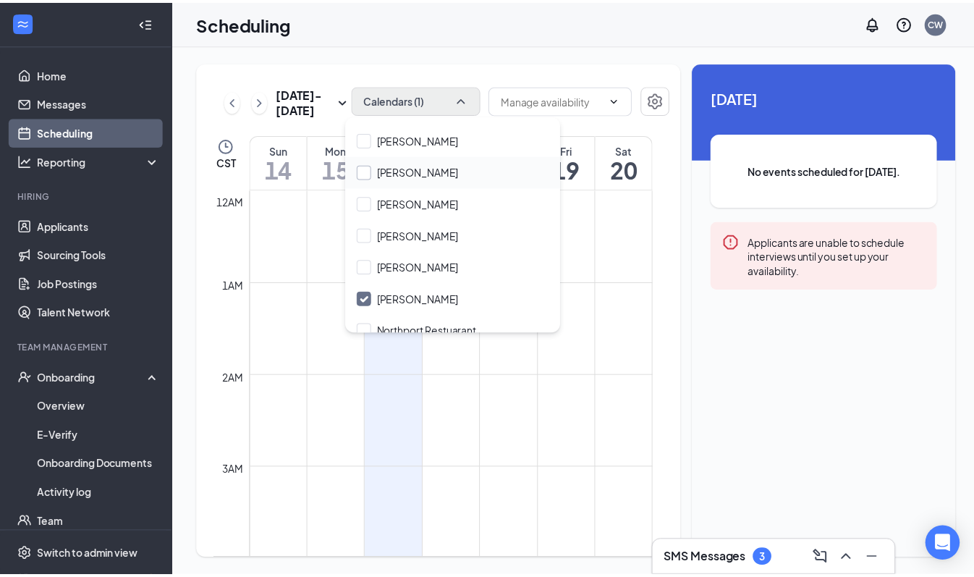
scroll to position [292, 0]
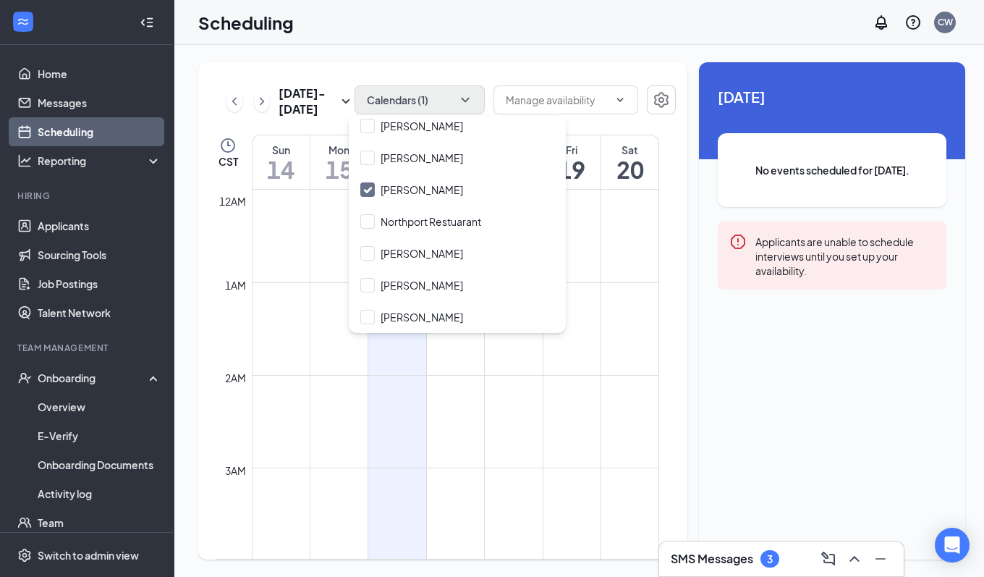
click at [446, 49] on div "[DATE] - [DATE] Calendars (1) Delete all availability CST Sun 14 Mon 15 Tue 16 …" at bounding box center [582, 311] width 816 height 532
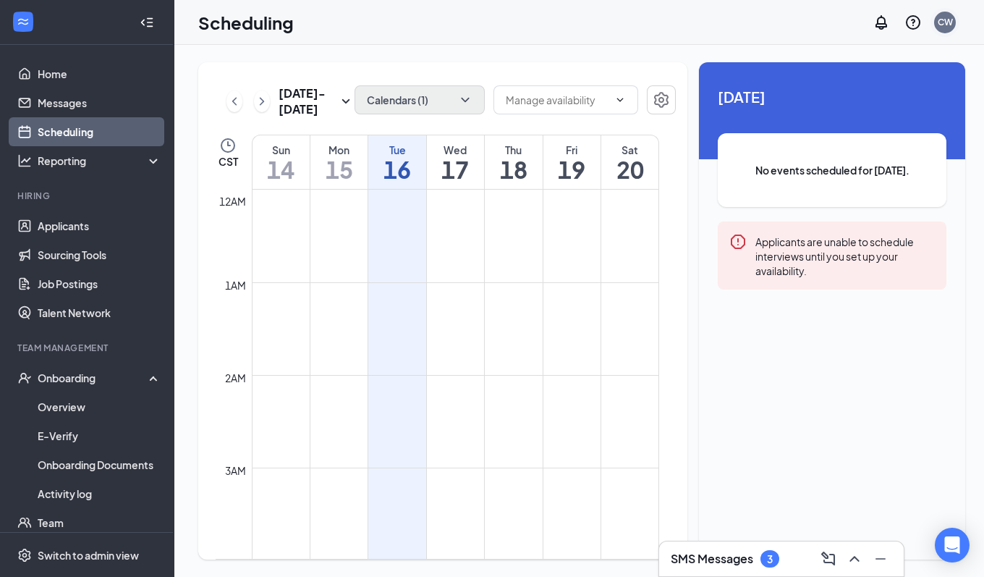
click at [938, 22] on div "CW" at bounding box center [945, 22] width 15 height 12
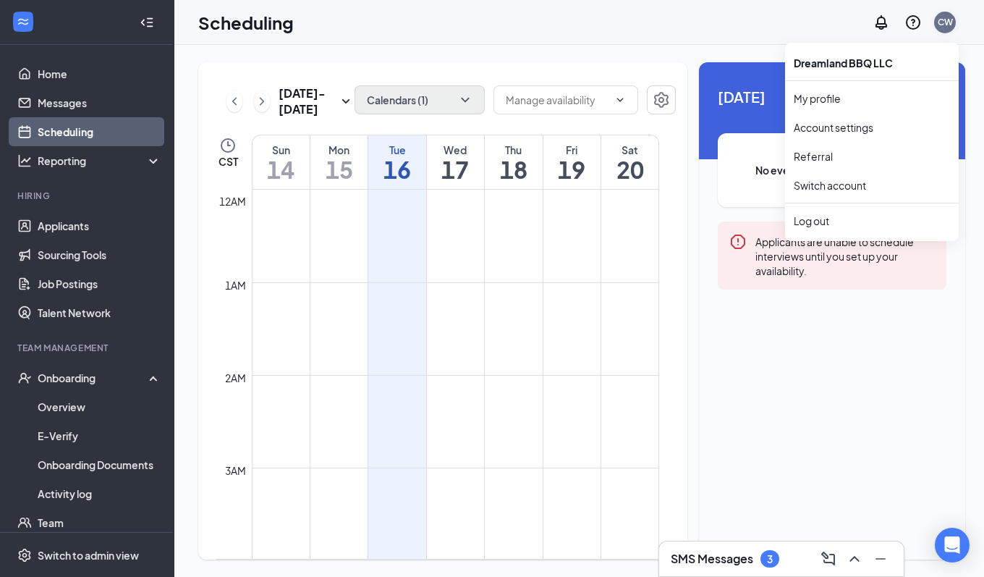
click at [938, 22] on div "CW" at bounding box center [945, 22] width 15 height 12
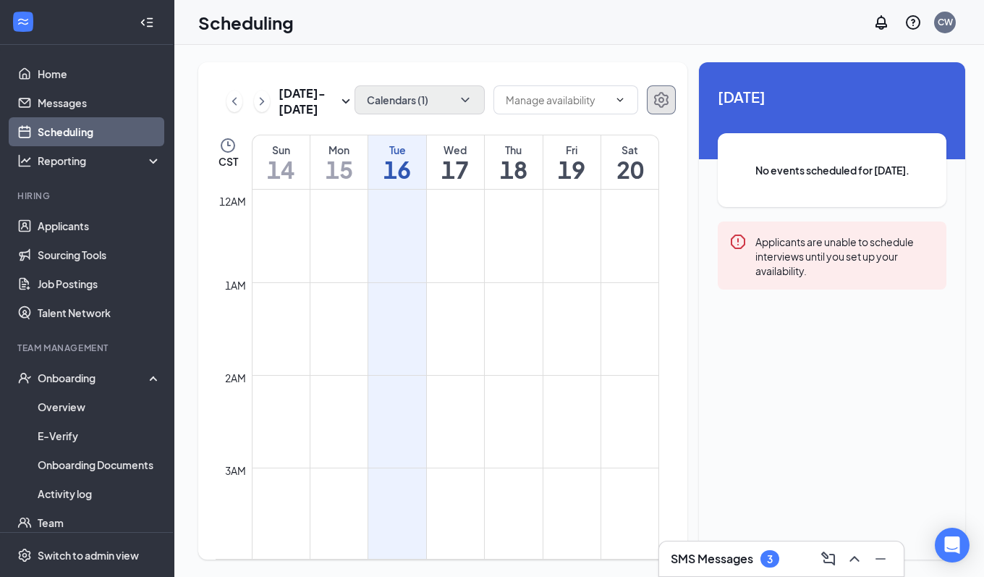
click at [656, 109] on button "button" at bounding box center [661, 99] width 29 height 29
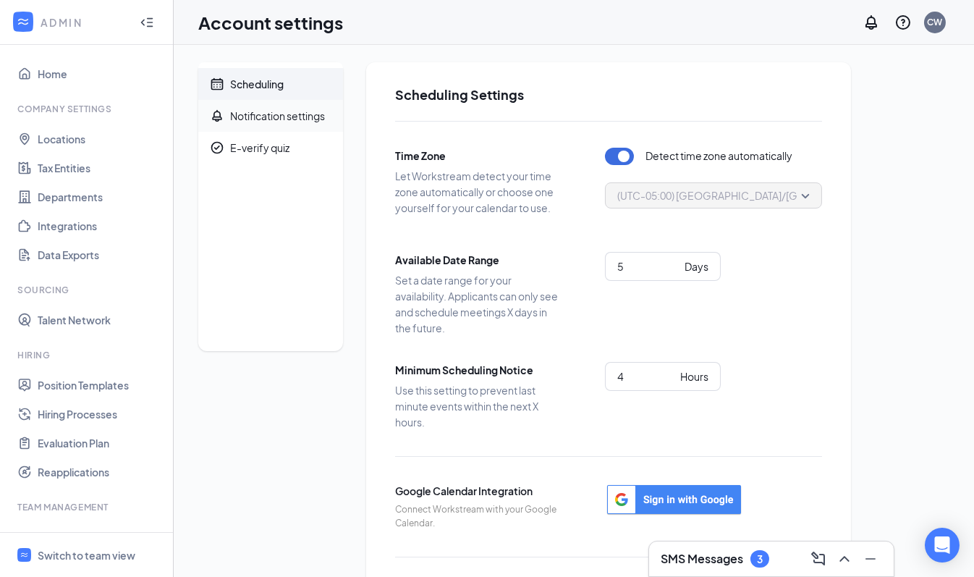
click at [237, 104] on span "Notification settings" at bounding box center [280, 116] width 101 height 32
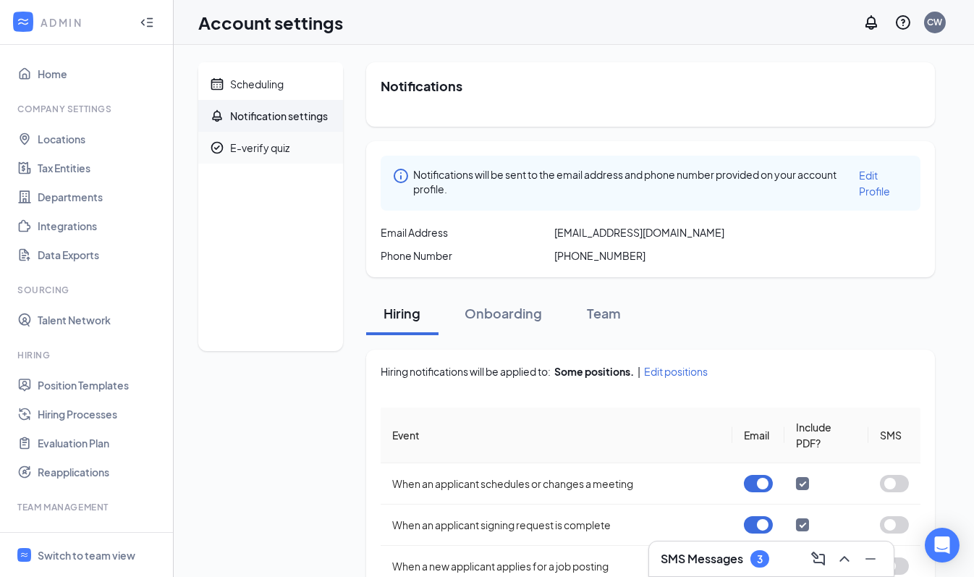
click at [257, 150] on div "E-verify quiz" at bounding box center [259, 147] width 59 height 14
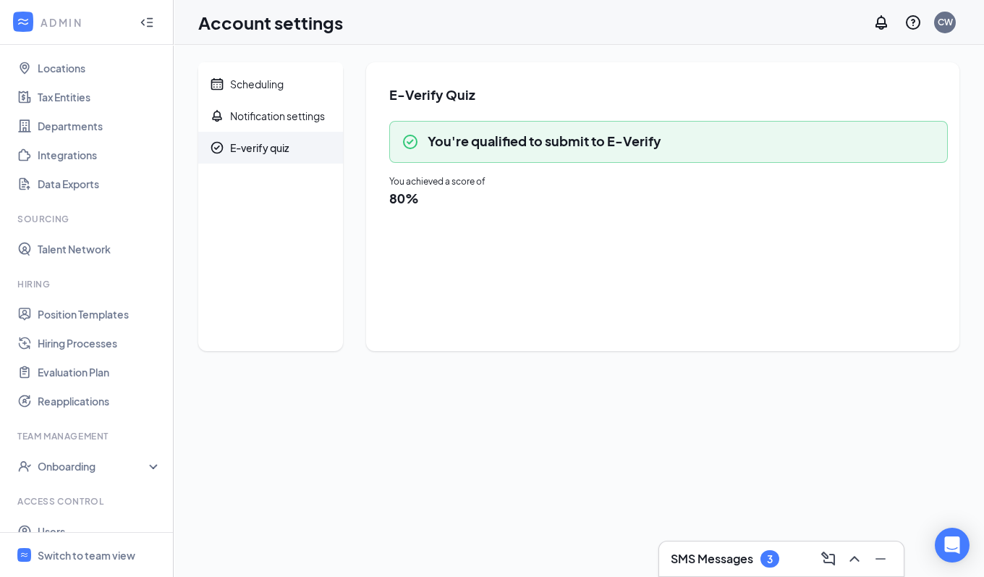
scroll to position [119, 0]
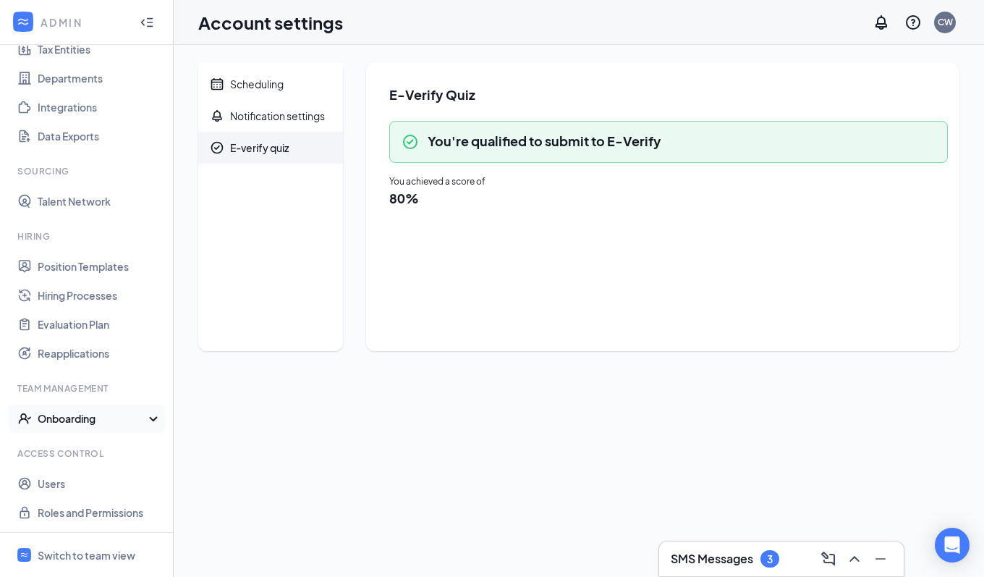
click at [135, 418] on div "Onboarding" at bounding box center [93, 418] width 111 height 14
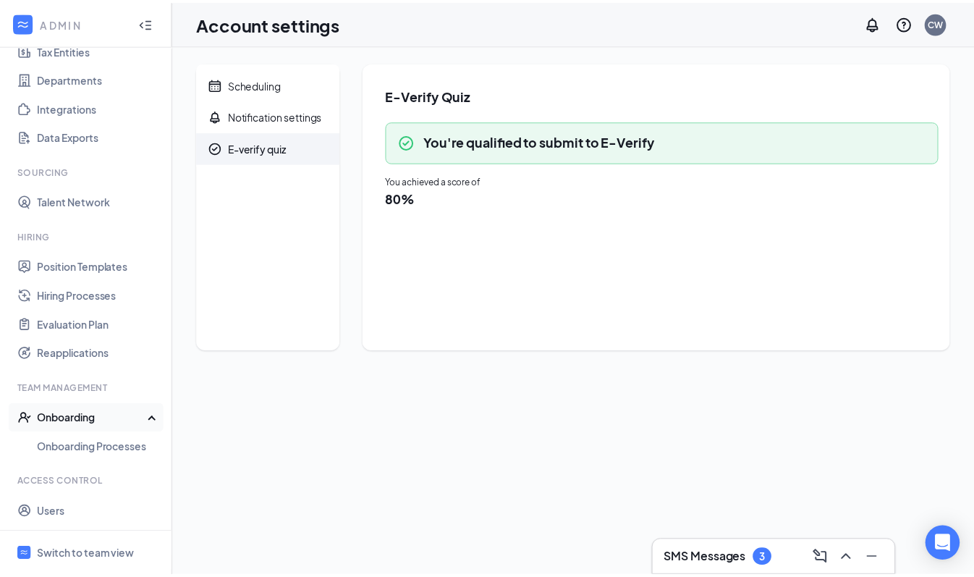
scroll to position [148, 0]
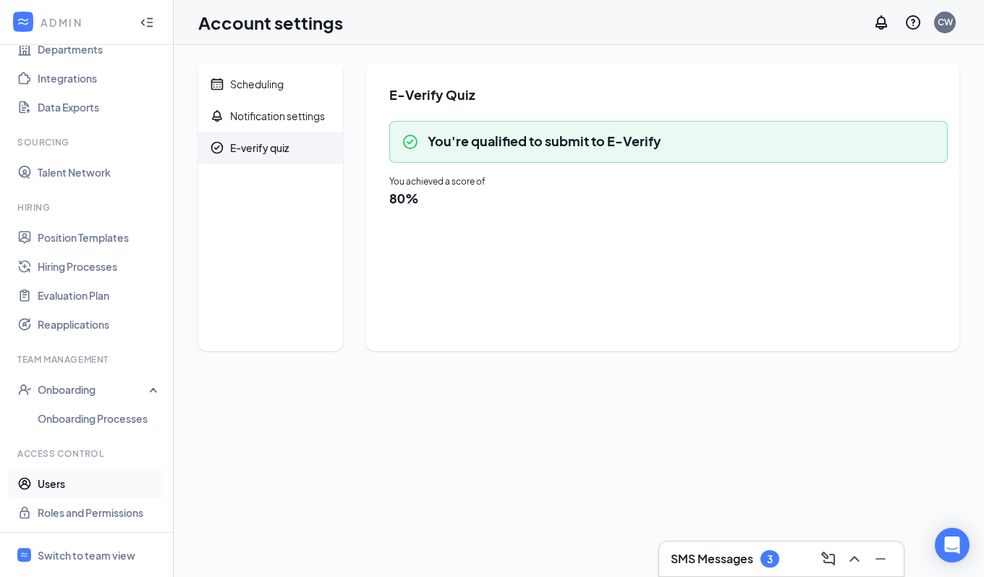
click at [46, 495] on link "Users" at bounding box center [100, 483] width 124 height 29
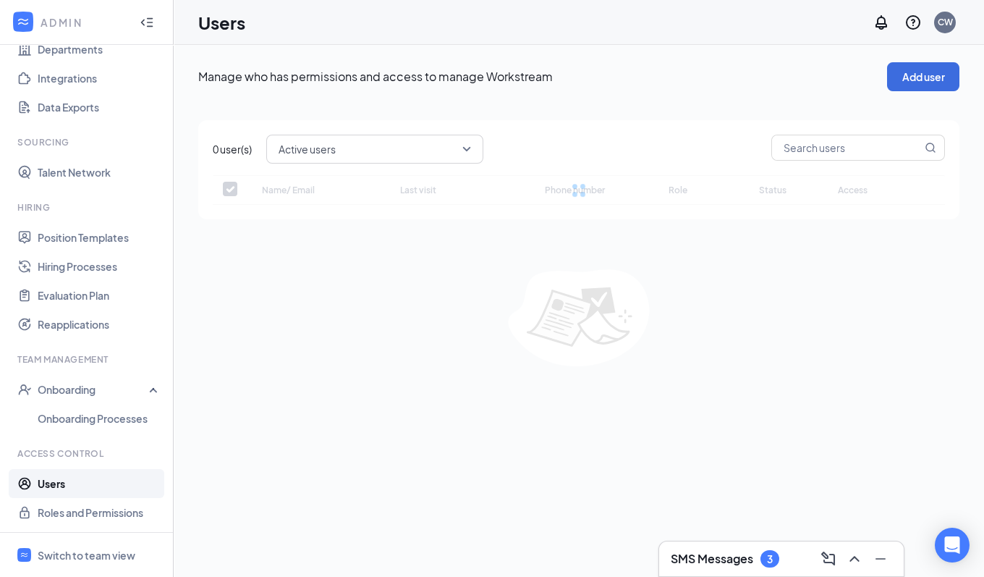
checkbox input "false"
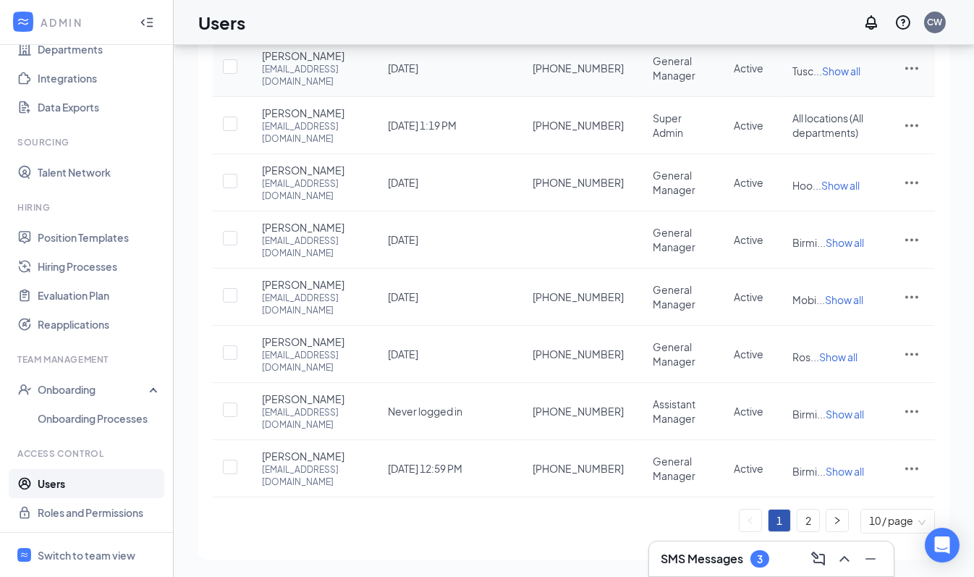
scroll to position [98, 0]
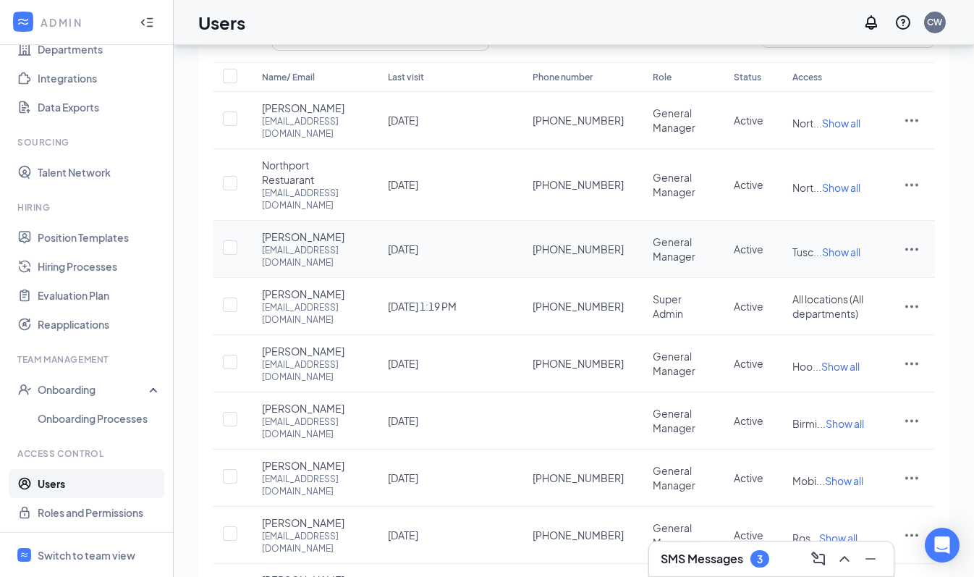
click at [854, 254] on span "Show all" at bounding box center [841, 251] width 38 height 13
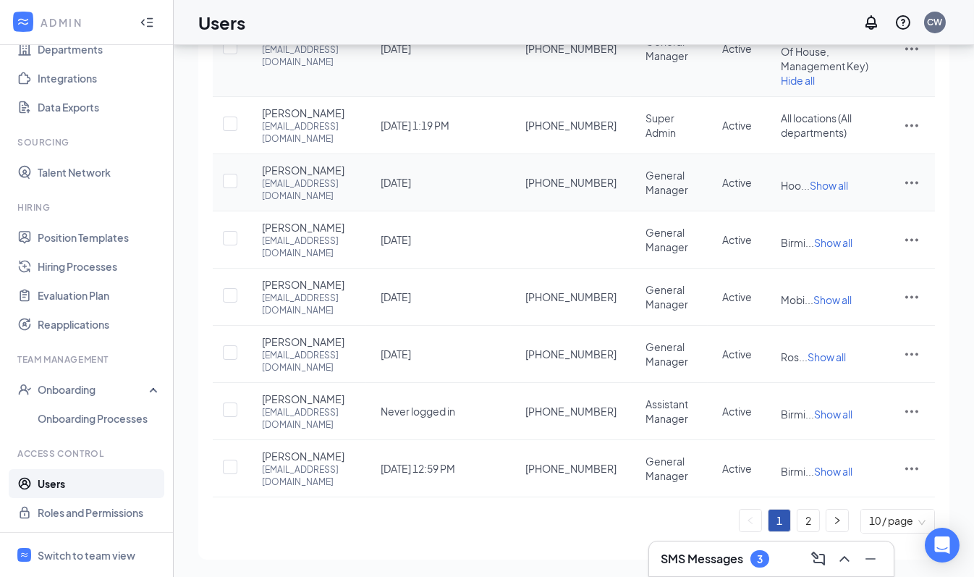
scroll to position [475, 0]
click at [812, 520] on link "2" at bounding box center [808, 520] width 22 height 22
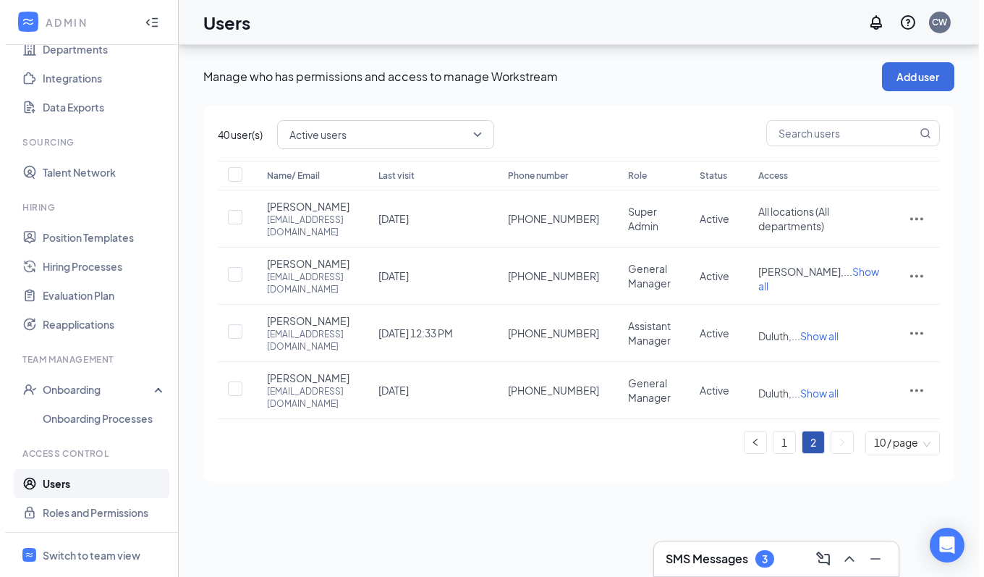
scroll to position [0, 0]
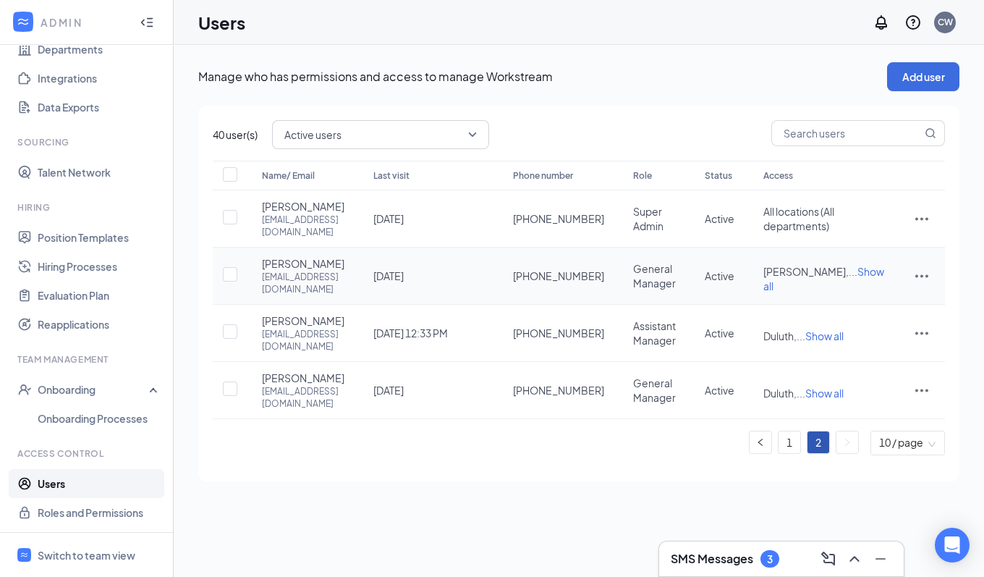
click at [923, 267] on icon "ActionsIcon" at bounding box center [921, 275] width 17 height 17
click at [923, 268] on icon "ActionsIcon" at bounding box center [921, 275] width 17 height 17
click at [866, 292] on span "Edit user" at bounding box center [849, 296] width 41 height 13
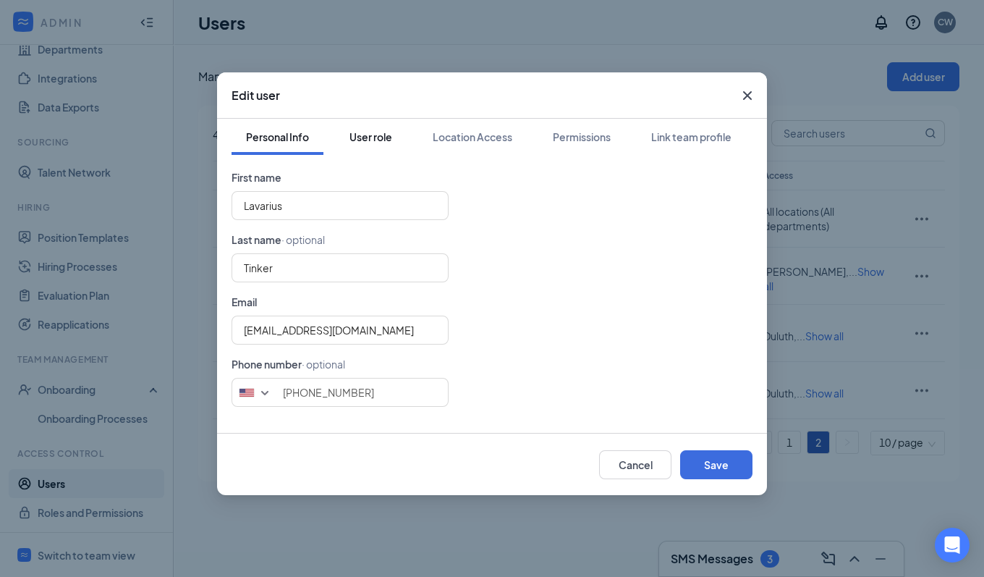
click at [362, 146] on button "User role" at bounding box center [371, 137] width 72 height 36
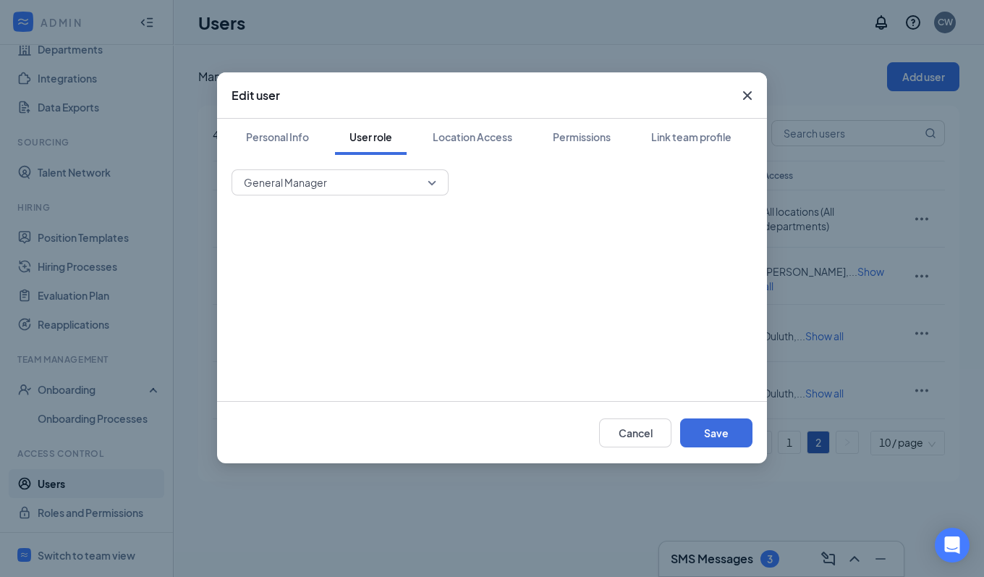
click at [438, 172] on div "General Manager" at bounding box center [340, 182] width 217 height 26
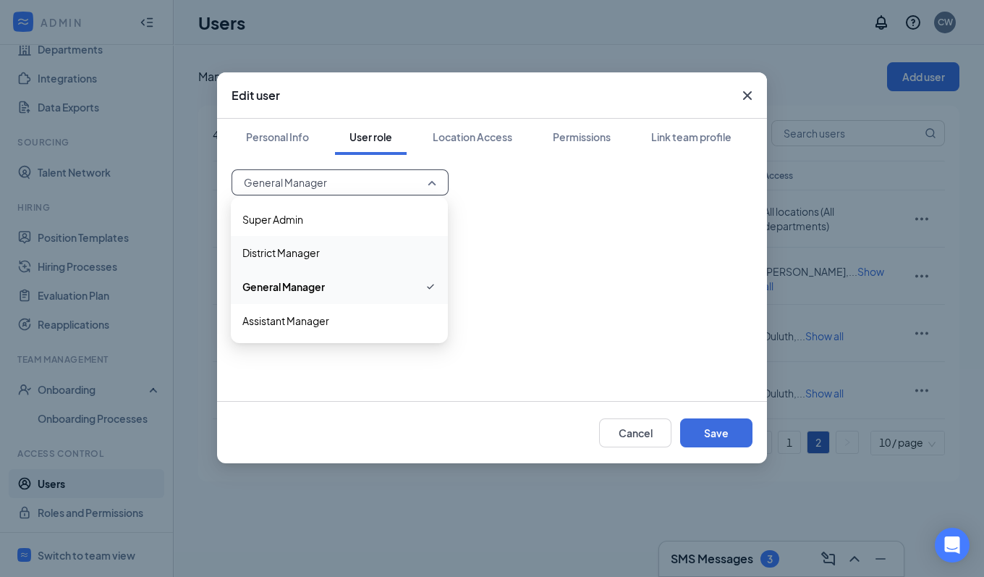
click at [326, 258] on span "District Manager" at bounding box center [339, 253] width 194 height 16
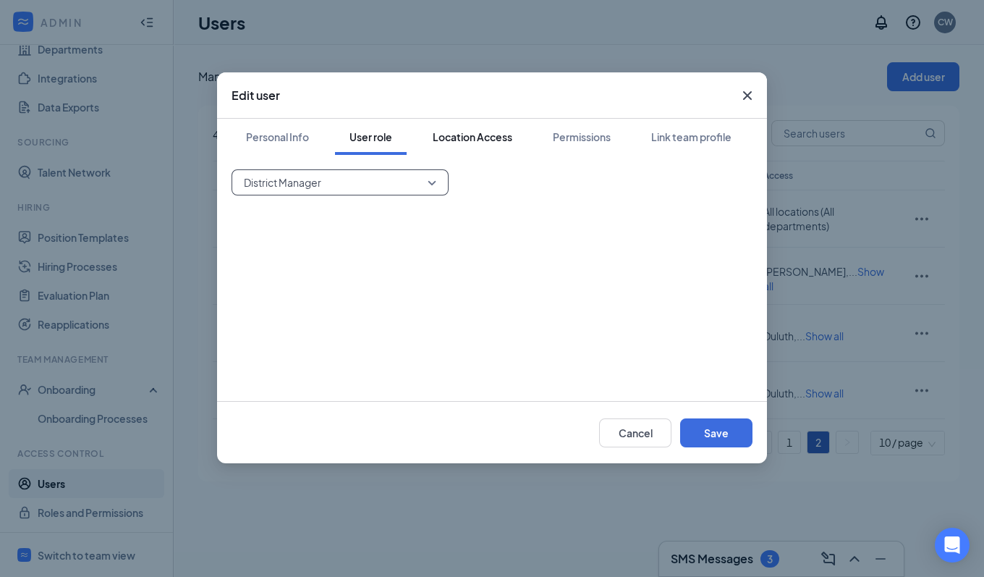
click at [483, 143] on div "Location Access" at bounding box center [473, 136] width 80 height 14
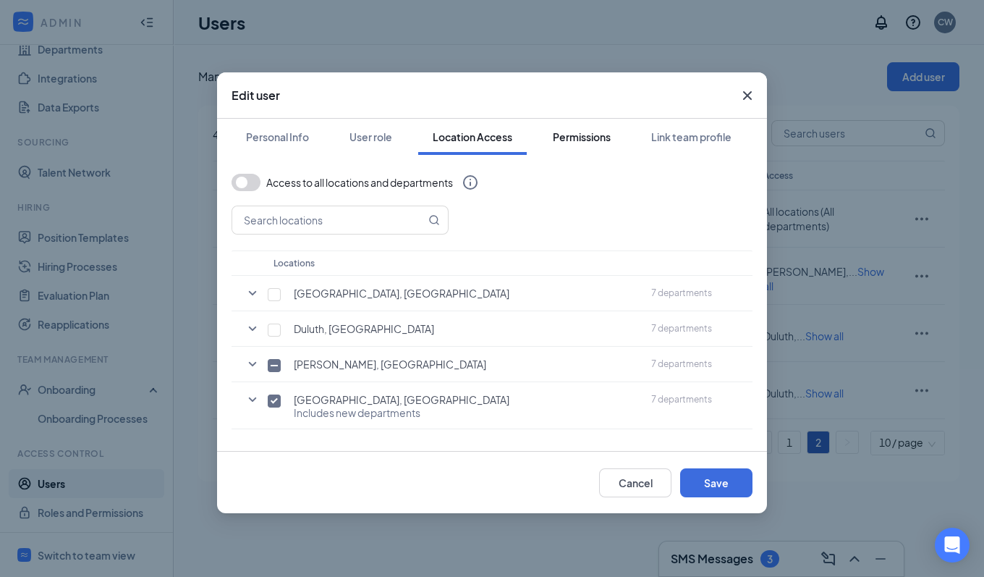
click at [590, 137] on div "Permissions" at bounding box center [582, 136] width 58 height 14
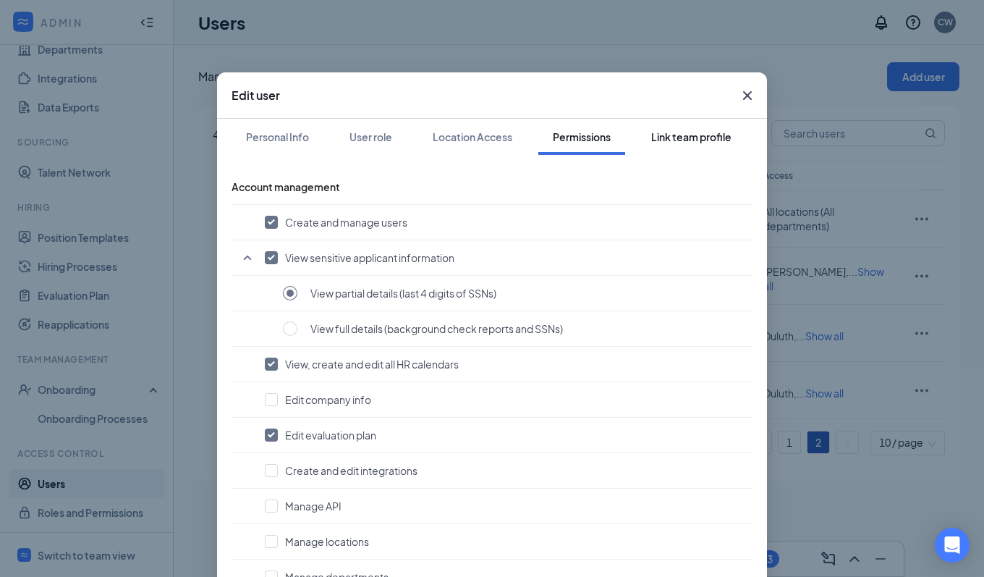
click at [671, 132] on div "Link team profile" at bounding box center [691, 136] width 80 height 14
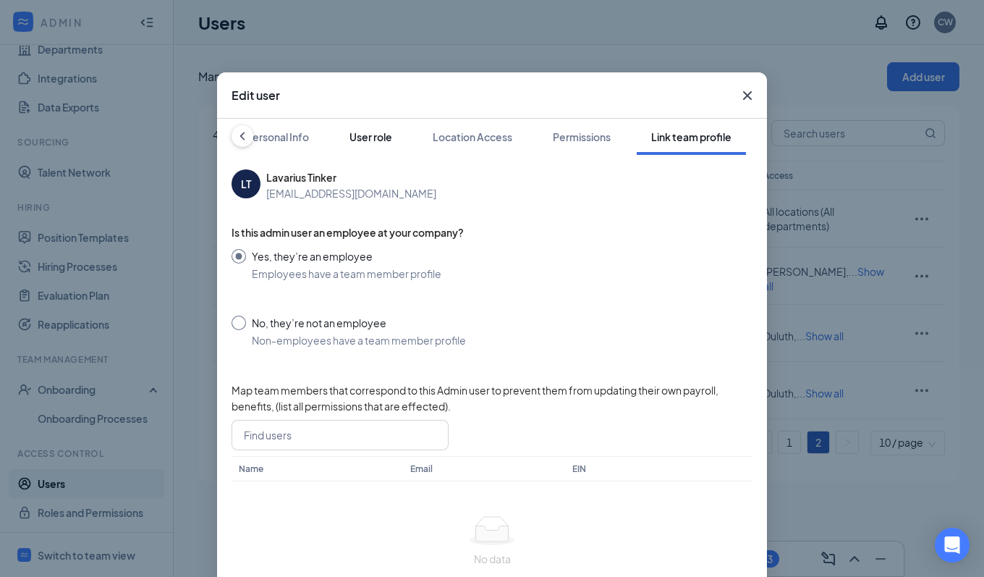
click at [349, 137] on div "User role" at bounding box center [370, 136] width 43 height 14
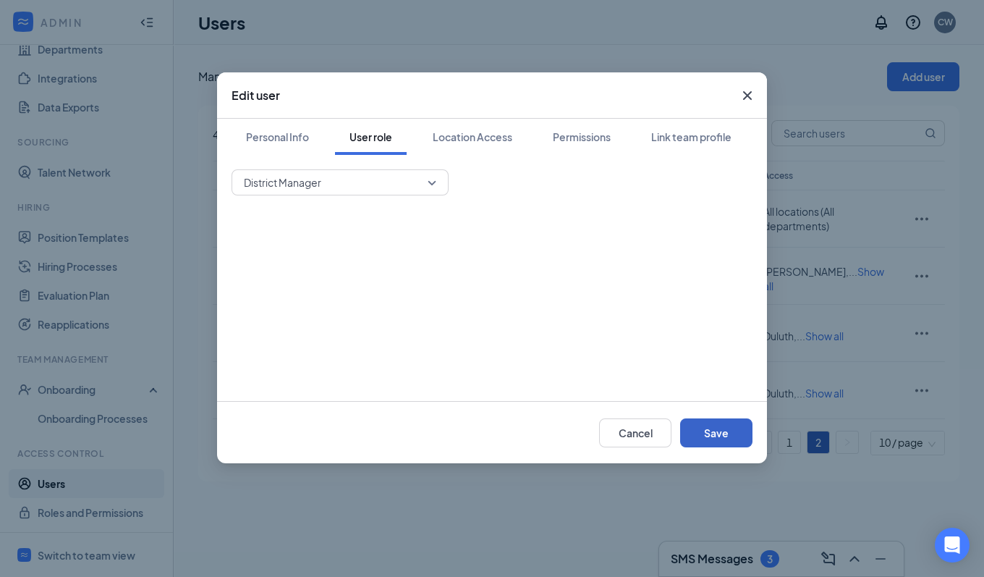
click at [714, 424] on button "Save" at bounding box center [716, 432] width 72 height 29
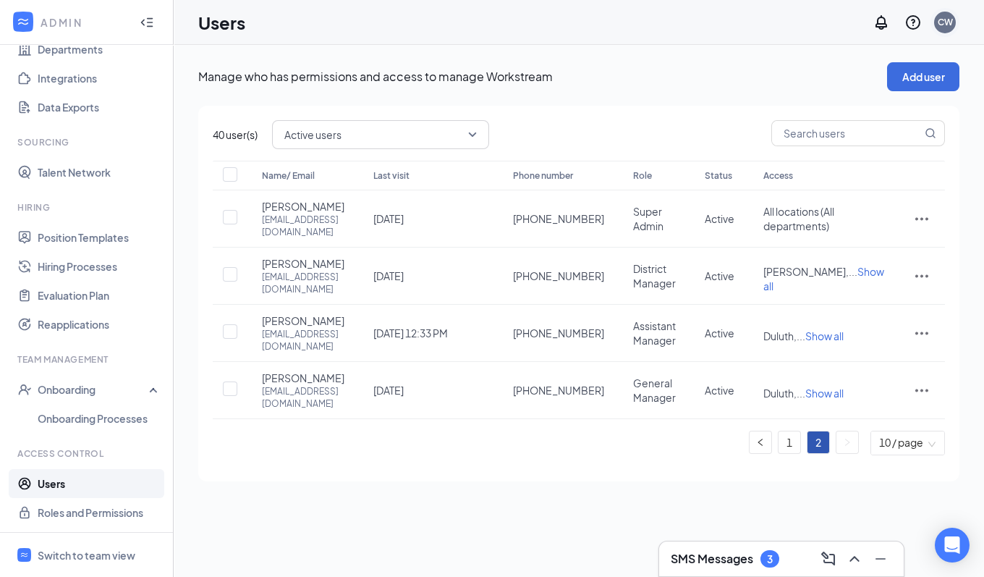
click at [943, 22] on div "CW" at bounding box center [945, 22] width 15 height 12
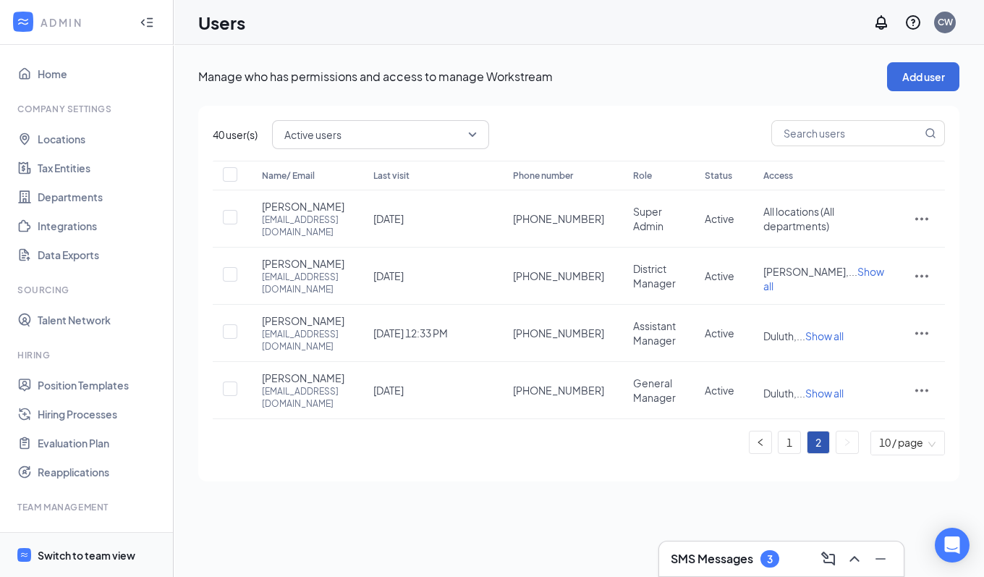
click at [69, 550] on div "Switch to team view" at bounding box center [87, 555] width 98 height 14
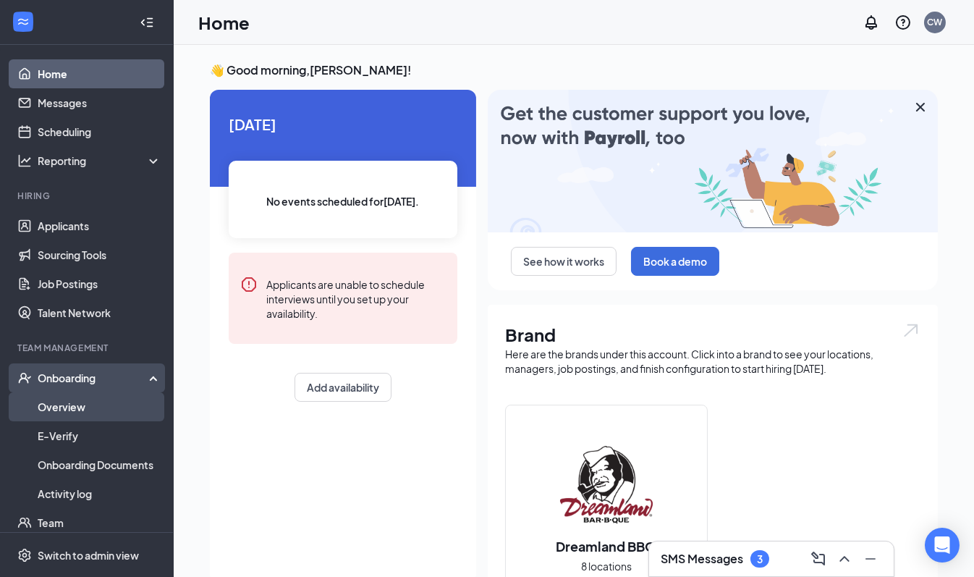
scroll to position [133, 0]
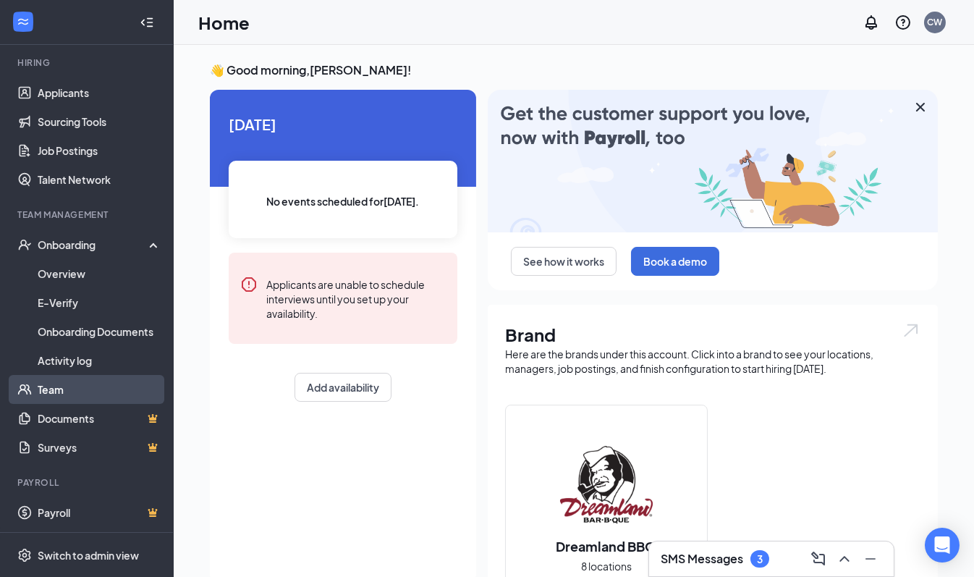
click at [72, 398] on link "Team" at bounding box center [100, 389] width 124 height 29
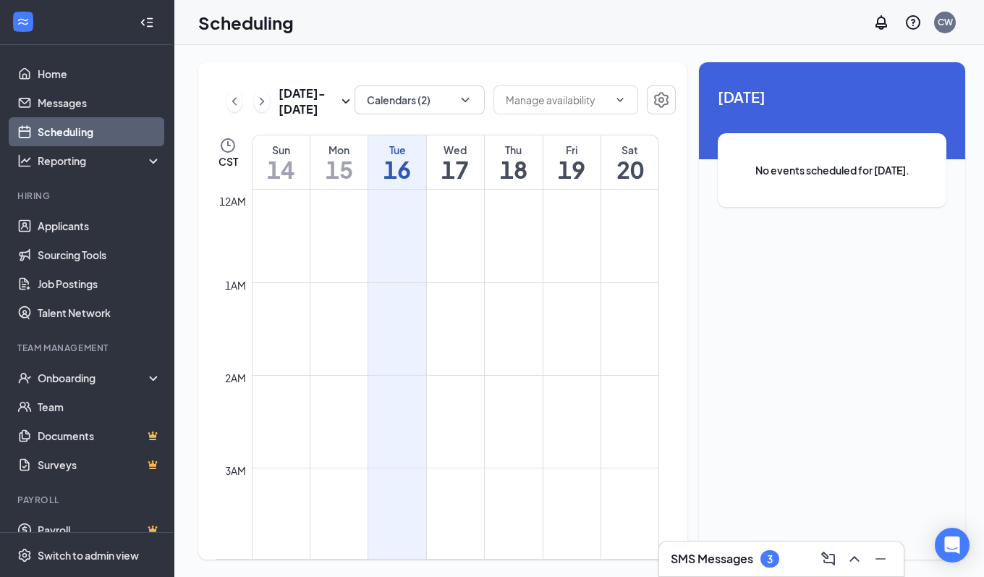
scroll to position [711, 0]
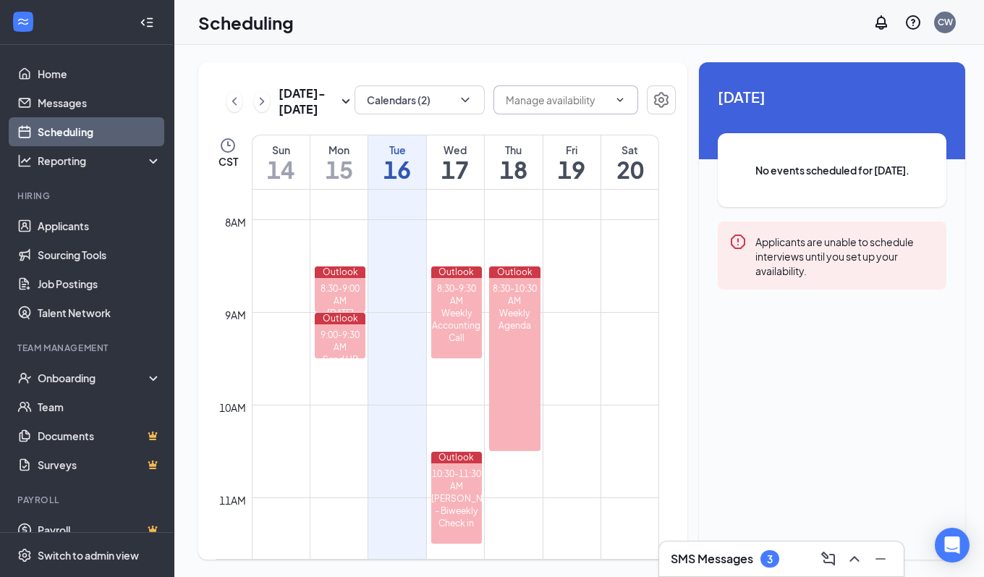
click at [616, 97] on icon "ChevronDown" at bounding box center [620, 100] width 12 height 12
click at [555, 104] on input "text" at bounding box center [557, 100] width 103 height 16
click at [458, 106] on icon "ChevronDown" at bounding box center [465, 100] width 14 height 14
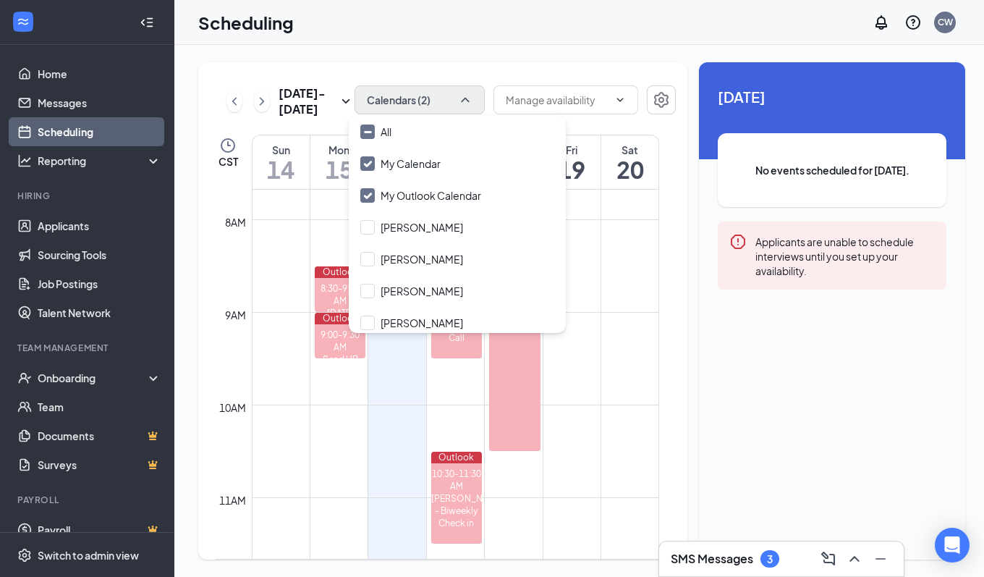
click at [530, 55] on div "Sep 14 - Sep 20 Calendars (2) Delete all availability CST Sun 14 Mon 15 Tue 16 …" at bounding box center [582, 311] width 816 height 532
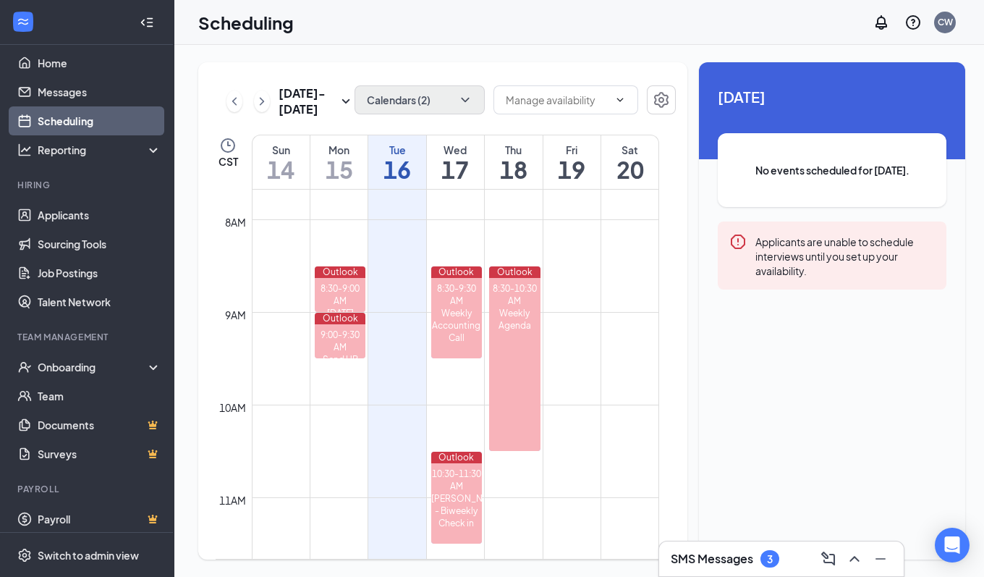
scroll to position [17, 0]
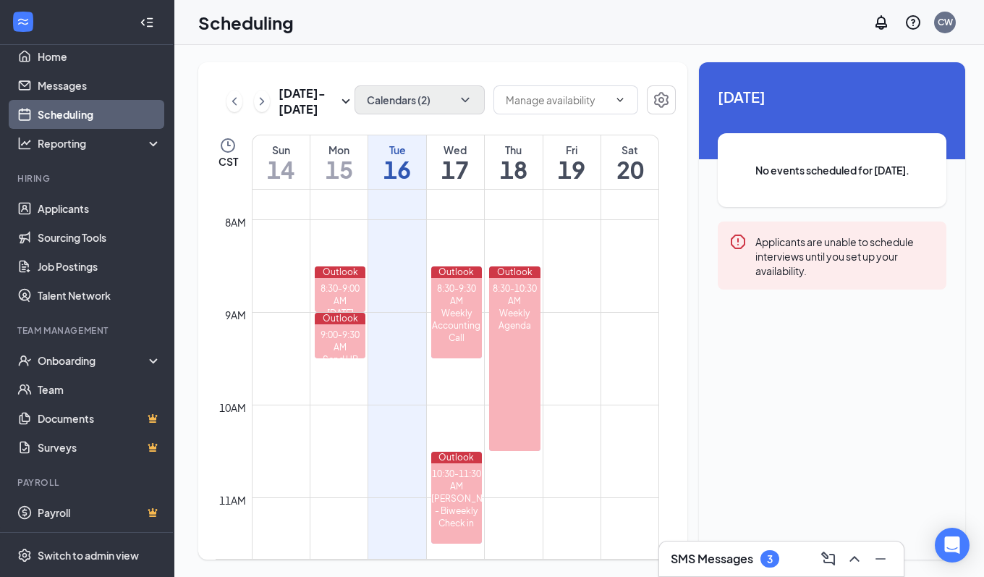
click at [559, 297] on td at bounding box center [455, 300] width 407 height 23
click at [526, 310] on div "Weekly Agenda" at bounding box center [514, 319] width 51 height 25
drag, startPoint x: 582, startPoint y: 462, endPoint x: 569, endPoint y: 458, distance: 12.8
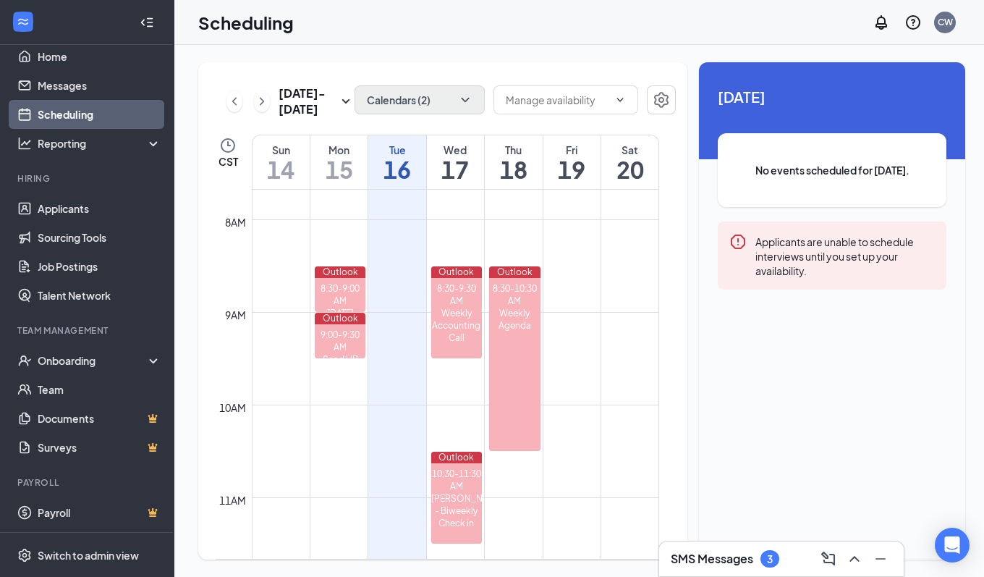
click at [569, 458] on td at bounding box center [455, 462] width 407 height 23
click at [574, 449] on td at bounding box center [455, 439] width 407 height 23
click at [632, 176] on h1 "20" at bounding box center [629, 169] width 57 height 25
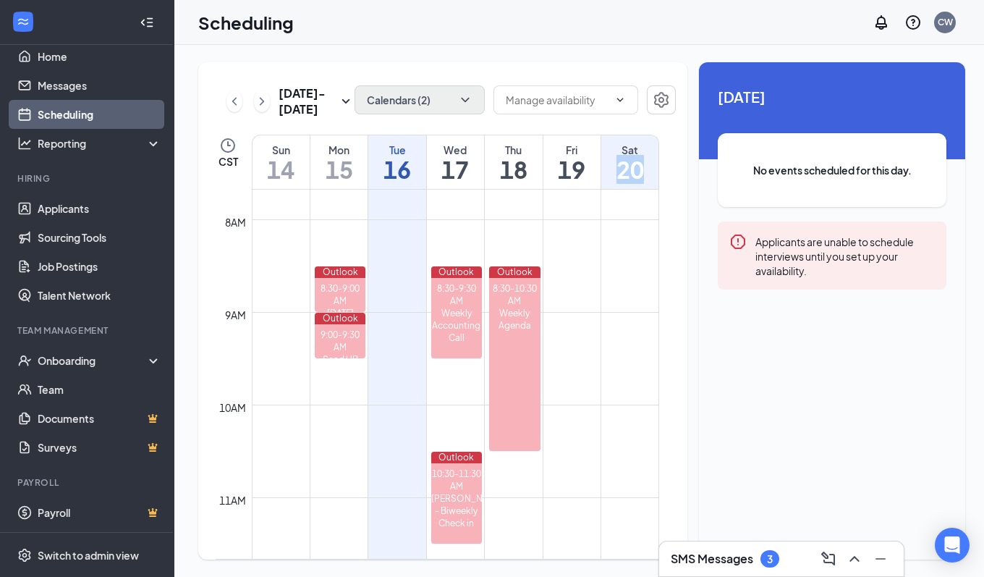
click at [632, 176] on h1 "20" at bounding box center [629, 169] width 57 height 25
click at [569, 160] on h1 "19" at bounding box center [571, 169] width 57 height 25
click at [506, 166] on h1 "18" at bounding box center [513, 169] width 57 height 25
click at [402, 166] on h1 "16" at bounding box center [396, 169] width 57 height 25
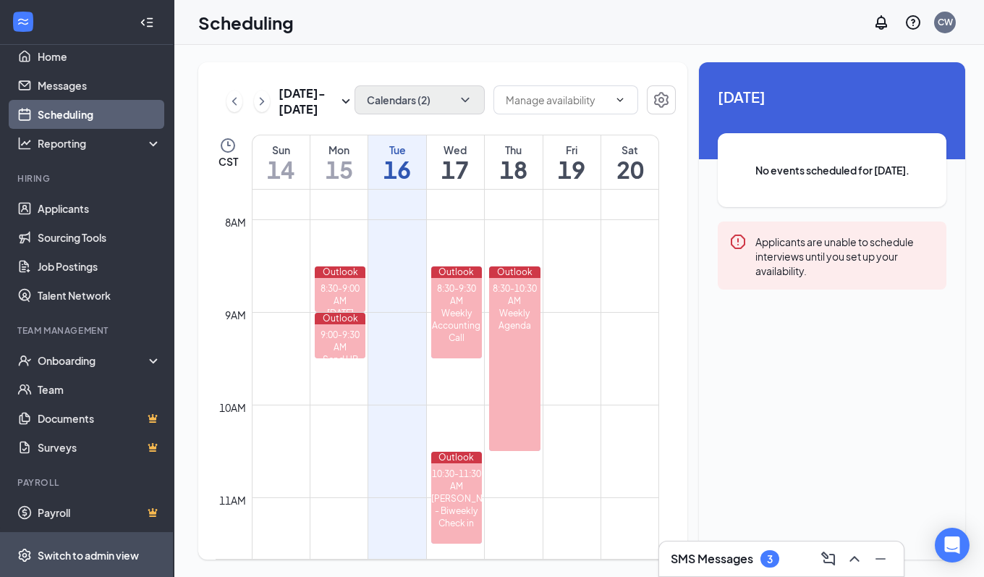
click at [103, 551] on div "Switch to admin view" at bounding box center [88, 555] width 101 height 14
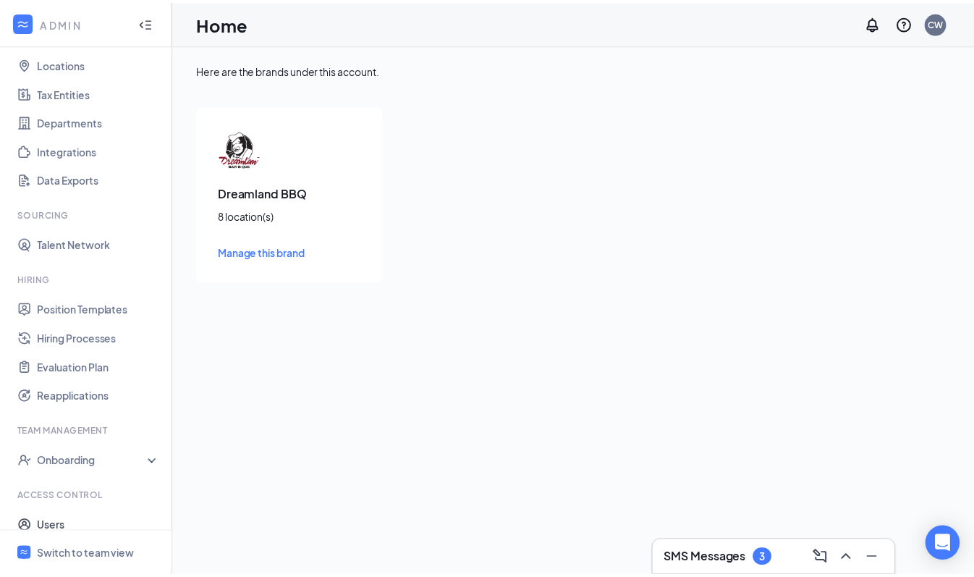
scroll to position [119, 0]
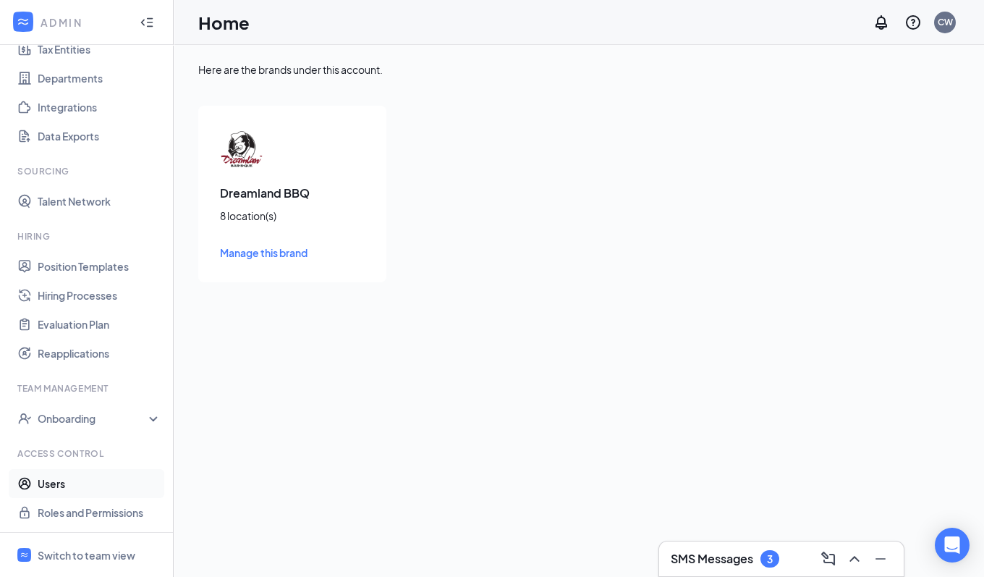
click at [59, 480] on link "Users" at bounding box center [100, 483] width 124 height 29
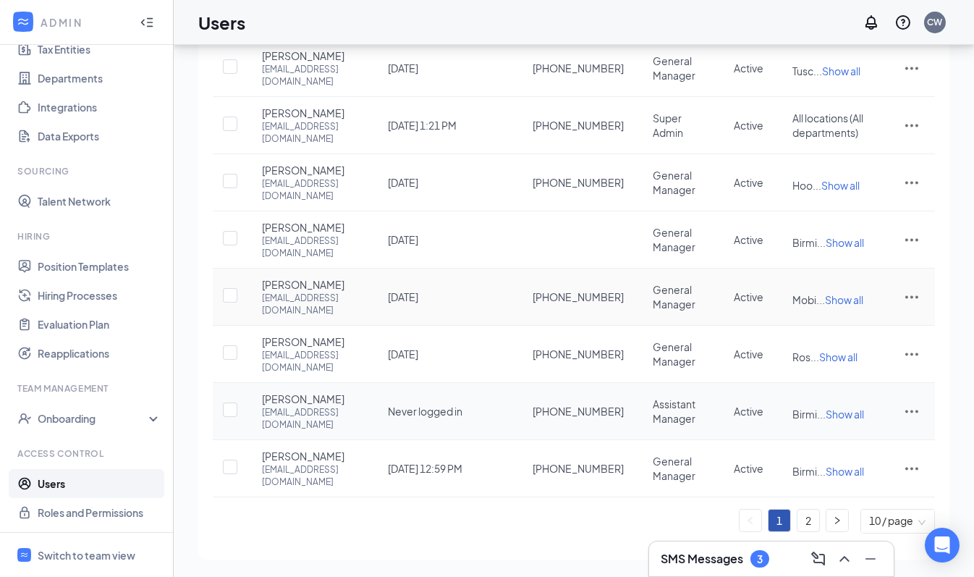
scroll to position [296, 0]
click at [807, 525] on link "2" at bounding box center [808, 520] width 22 height 22
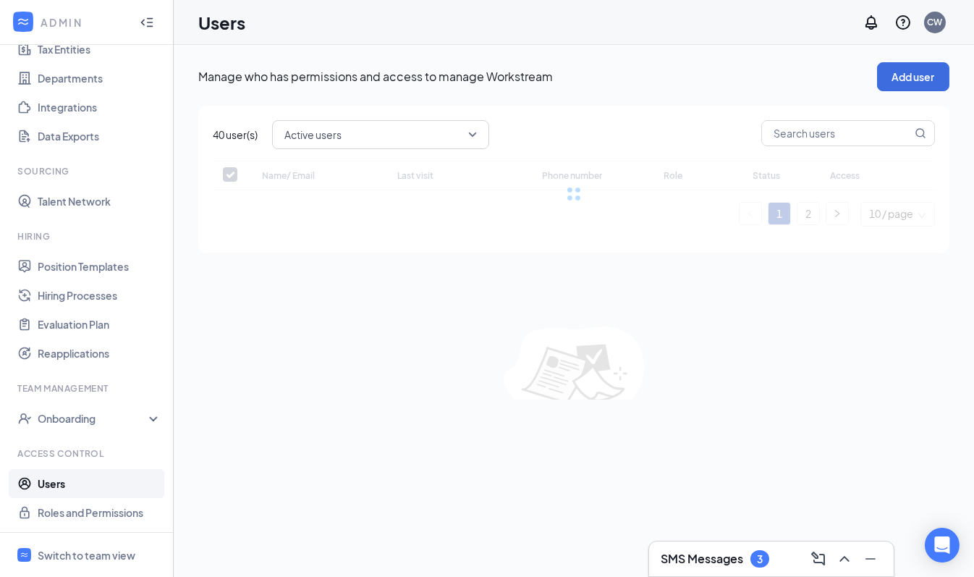
scroll to position [0, 0]
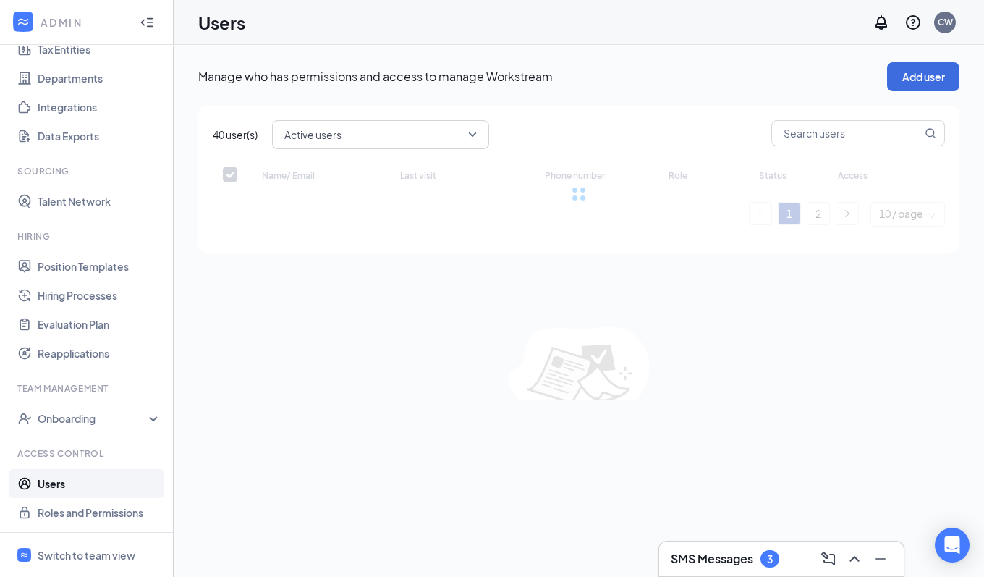
checkbox input "false"
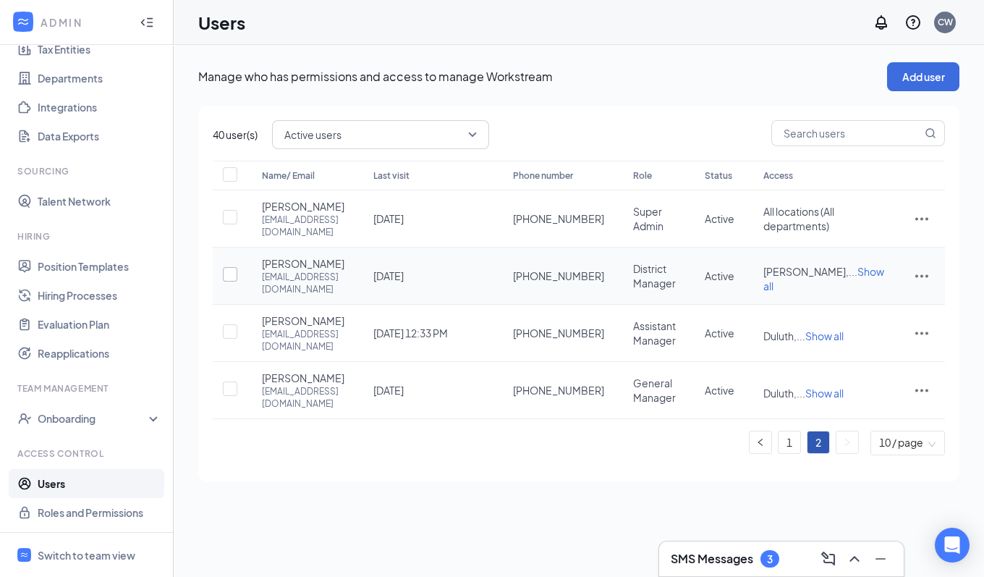
click at [231, 267] on input "checkbox" at bounding box center [230, 274] width 14 height 14
click at [229, 268] on input "checkbox" at bounding box center [230, 275] width 14 height 14
checkbox input "false"
click at [438, 179] on div "Last visit" at bounding box center [428, 175] width 111 height 17
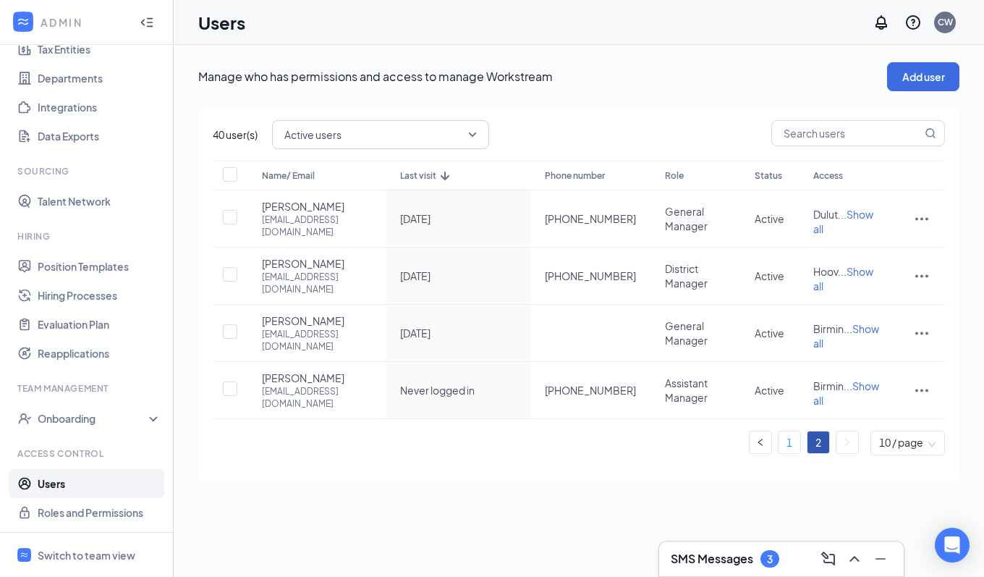
click at [794, 431] on link "1" at bounding box center [789, 442] width 22 height 22
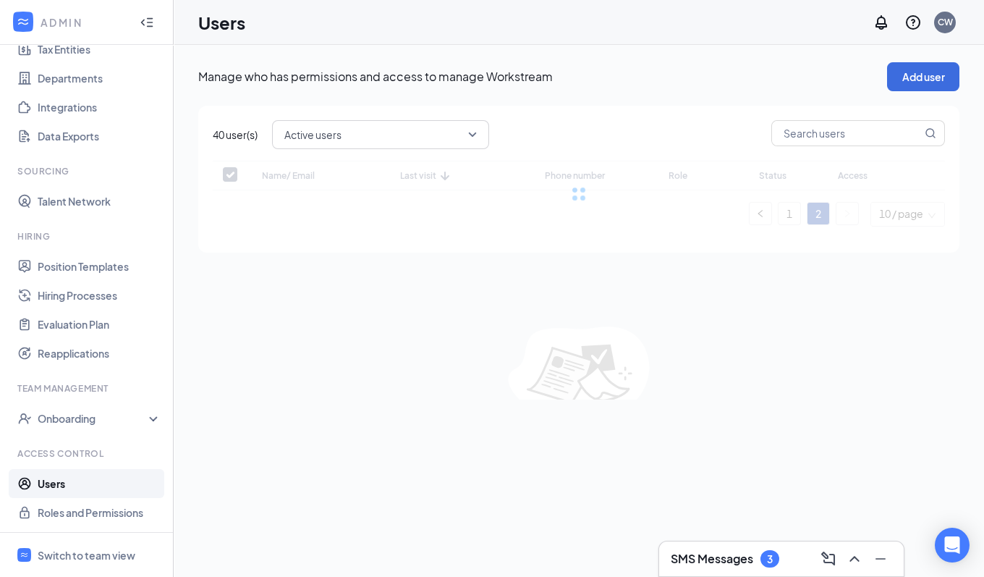
checkbox input "false"
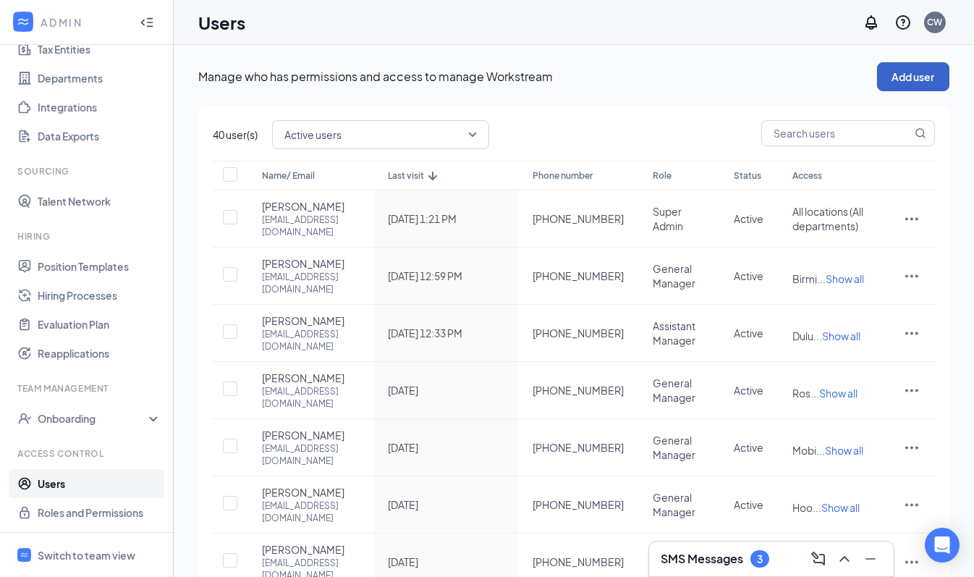
click at [918, 79] on button "Add user" at bounding box center [913, 76] width 72 height 29
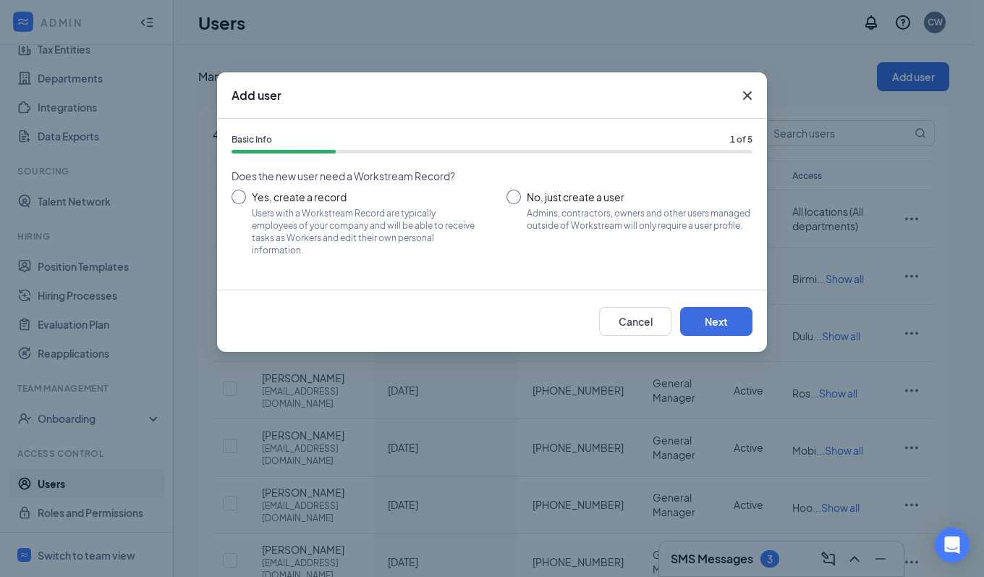
click at [239, 195] on input "Yes, create a record Users with a Workstream Record are typically employees of …" at bounding box center [355, 222] width 246 height 65
radio input "true"
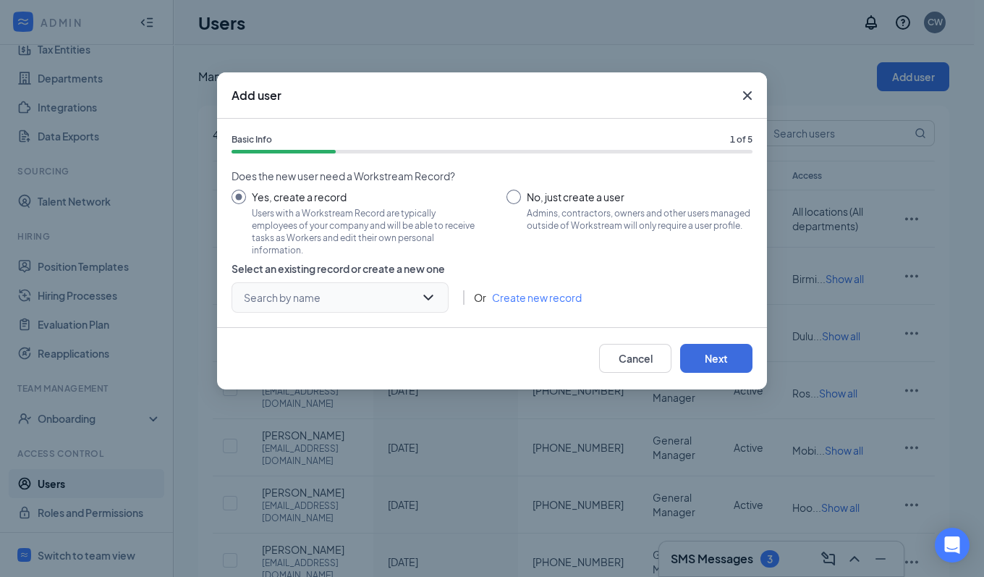
click at [381, 296] on input "search" at bounding box center [335, 297] width 190 height 29
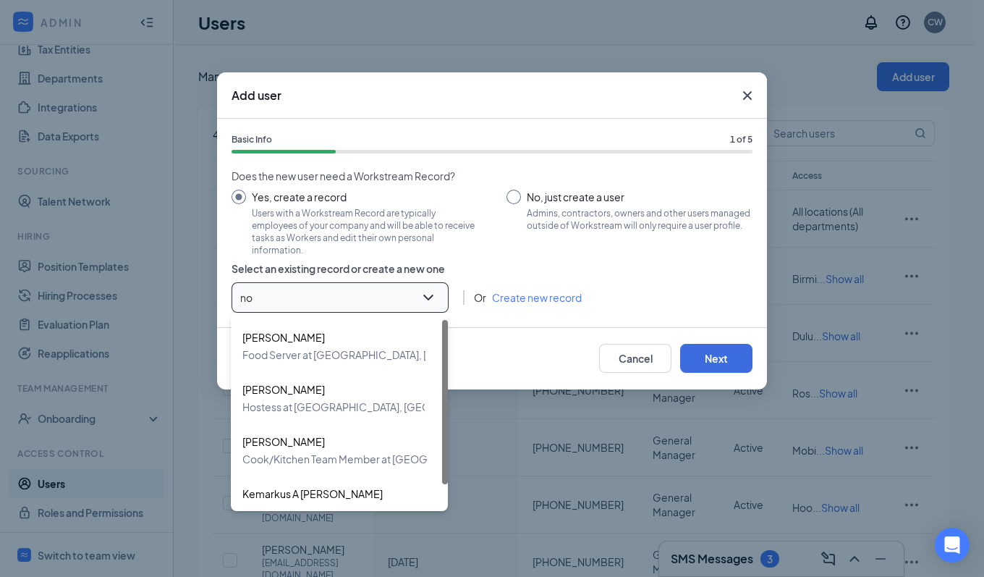
type input "n"
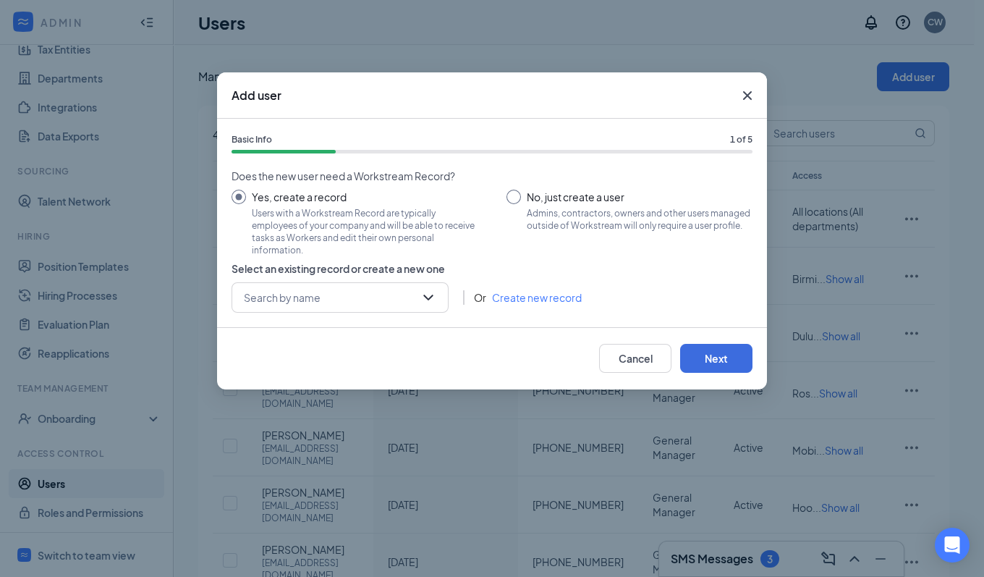
click at [495, 242] on div "Yes, create a record Users with a Workstream Record are typically employees of …" at bounding box center [492, 222] width 521 height 65
click at [515, 198] on input "No, just create a user Admins, contractors, owners and other users managed outs…" at bounding box center [629, 222] width 246 height 65
radio input "true"
radio input "false"
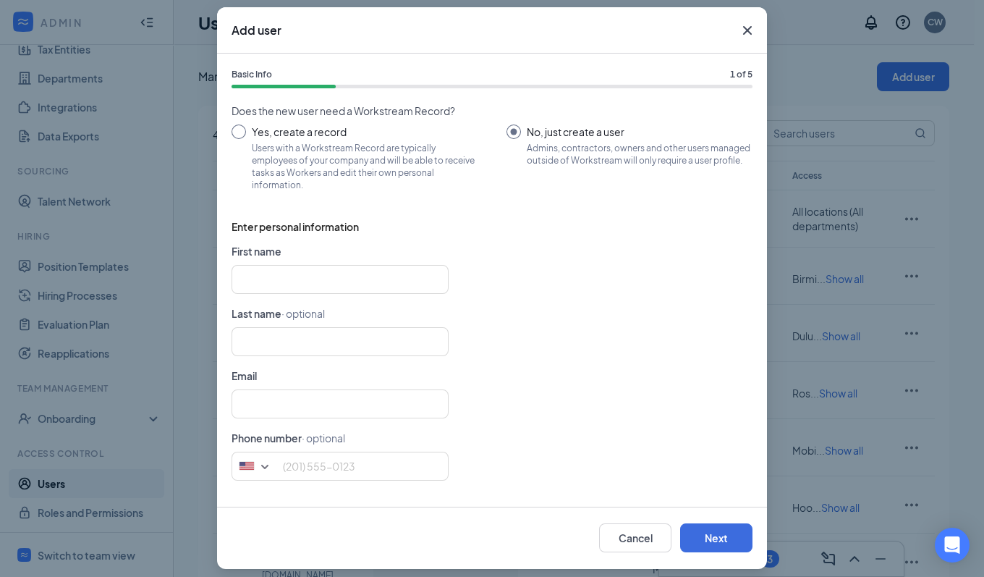
scroll to position [74, 0]
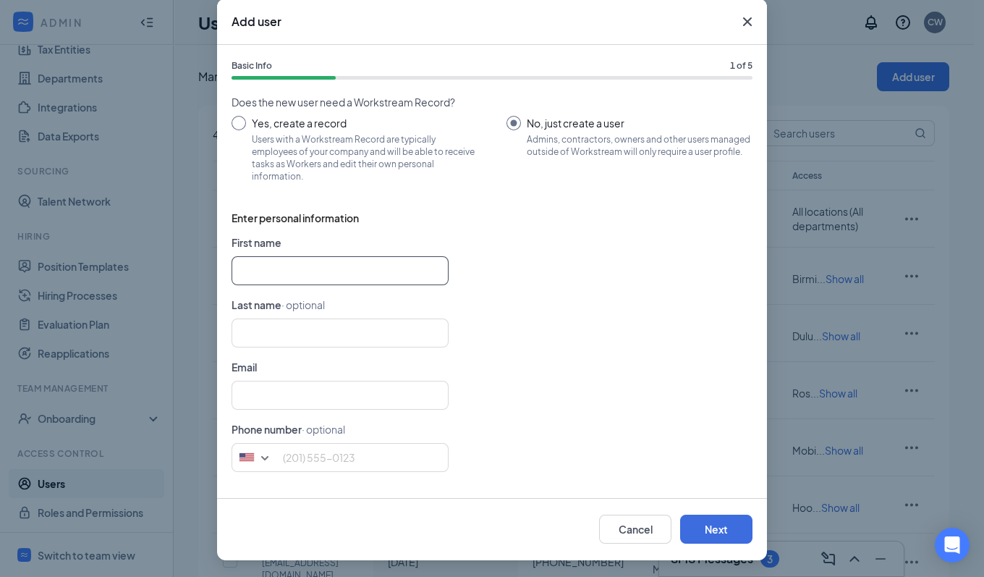
click at [362, 271] on input "text" at bounding box center [340, 270] width 217 height 29
type input "Huntsville"
type input "Restuarant"
click at [414, 465] on input "tel" at bounding box center [340, 457] width 217 height 29
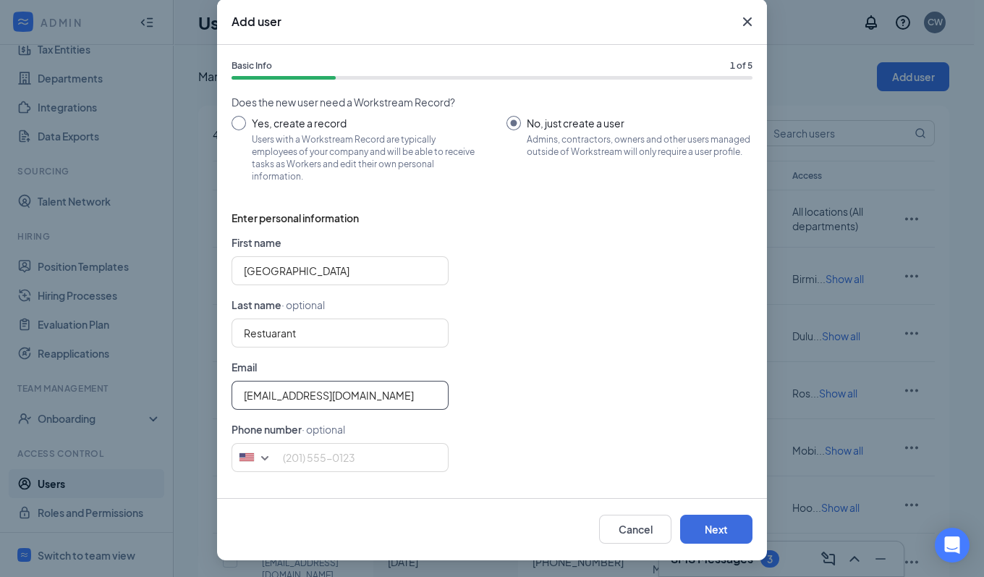
click at [341, 398] on input "huntsville@dreamland.com" at bounding box center [340, 395] width 217 height 29
type input "huntsville@dreamlandbbq.com"
click at [708, 534] on button "Next" at bounding box center [716, 528] width 72 height 29
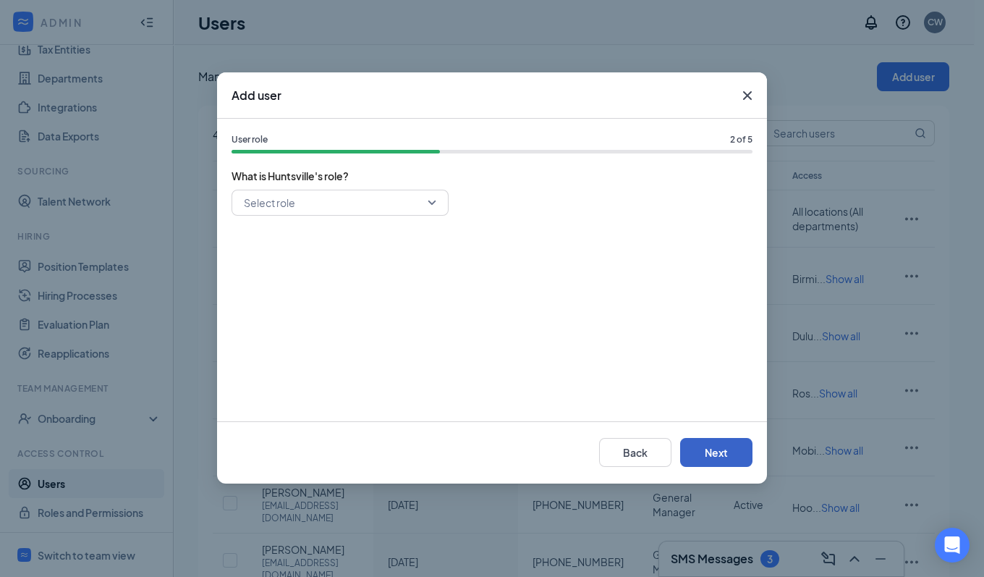
scroll to position [0, 0]
click at [422, 205] on input "search" at bounding box center [335, 202] width 190 height 25
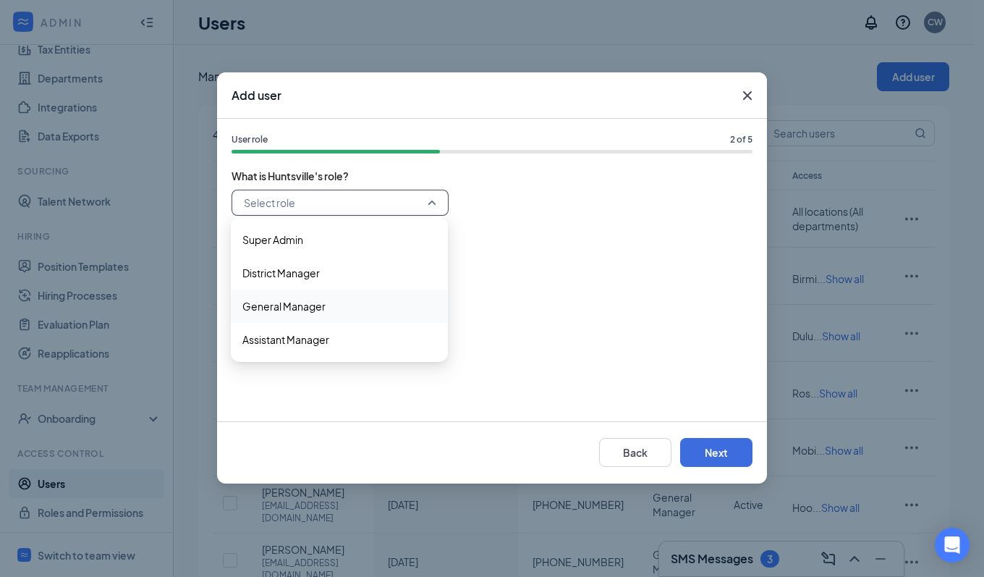
click at [279, 312] on span "General Manager" at bounding box center [283, 306] width 83 height 16
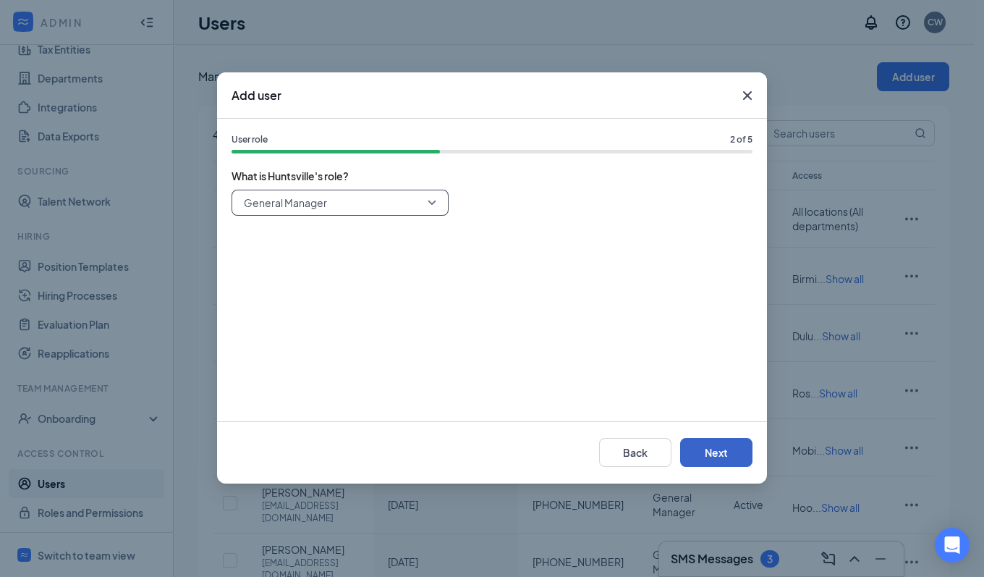
click at [737, 457] on button "Next" at bounding box center [716, 452] width 72 height 29
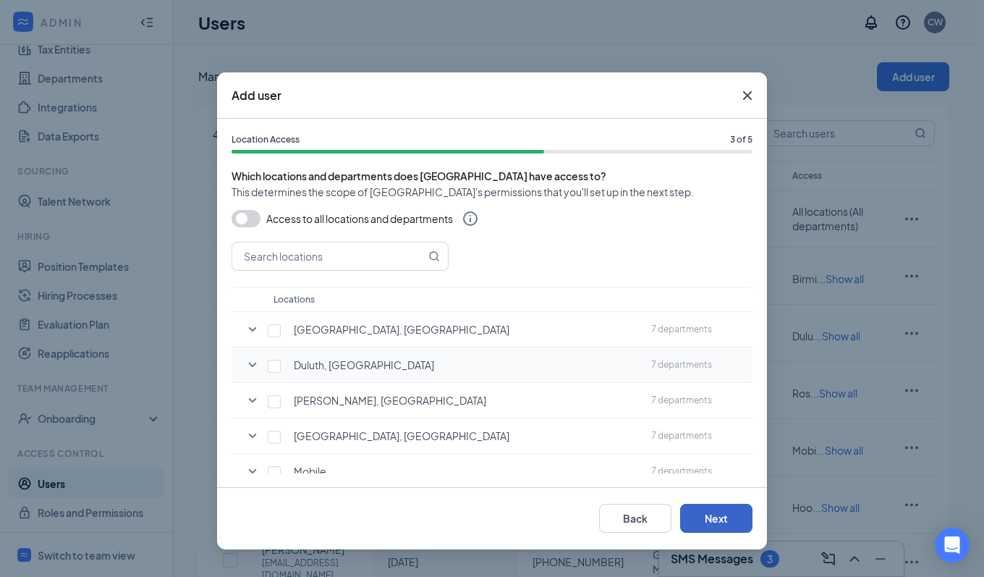
scroll to position [120, 0]
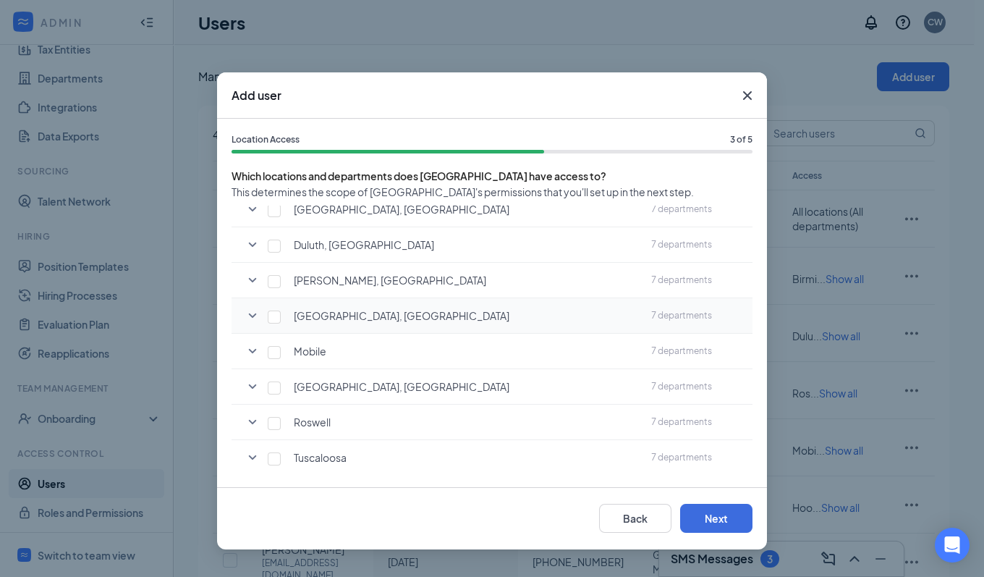
click at [252, 316] on icon "SmallChevronDown" at bounding box center [252, 315] width 17 height 17
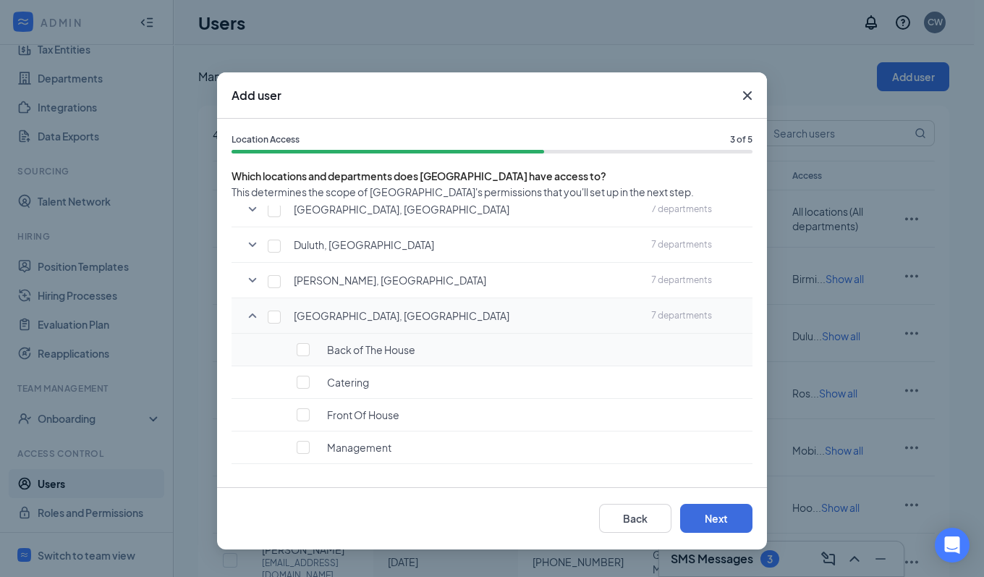
click at [397, 343] on span "Back of The House" at bounding box center [371, 349] width 88 height 13
click at [310, 348] on div "Back of The House" at bounding box center [473, 349] width 327 height 14
click at [303, 381] on input "checkbox" at bounding box center [303, 381] width 13 height 13
checkbox input "true"
click at [307, 345] on input "checkbox" at bounding box center [303, 349] width 13 height 13
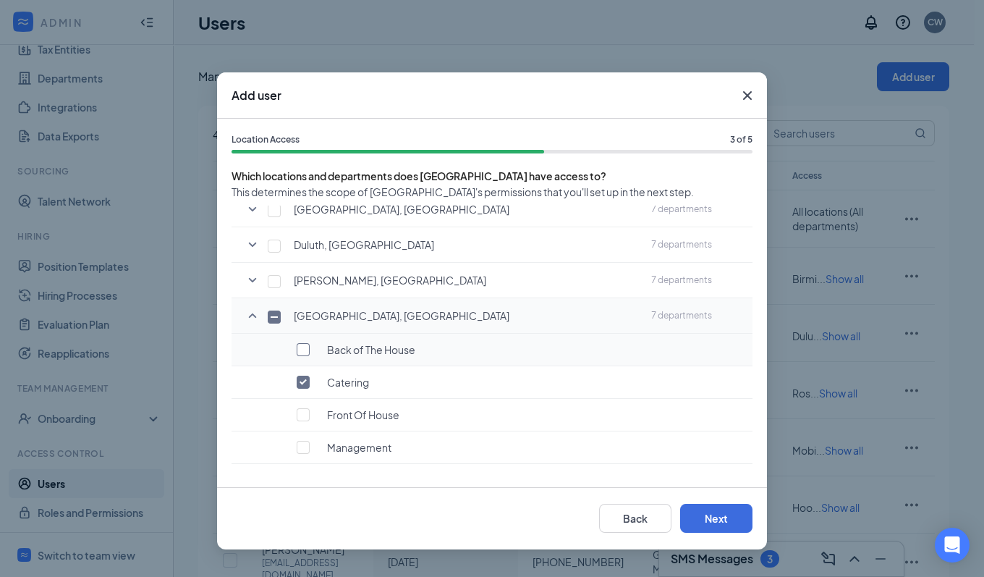
checkbox input "true"
click at [303, 409] on input "checkbox" at bounding box center [303, 414] width 13 height 13
checkbox input "true"
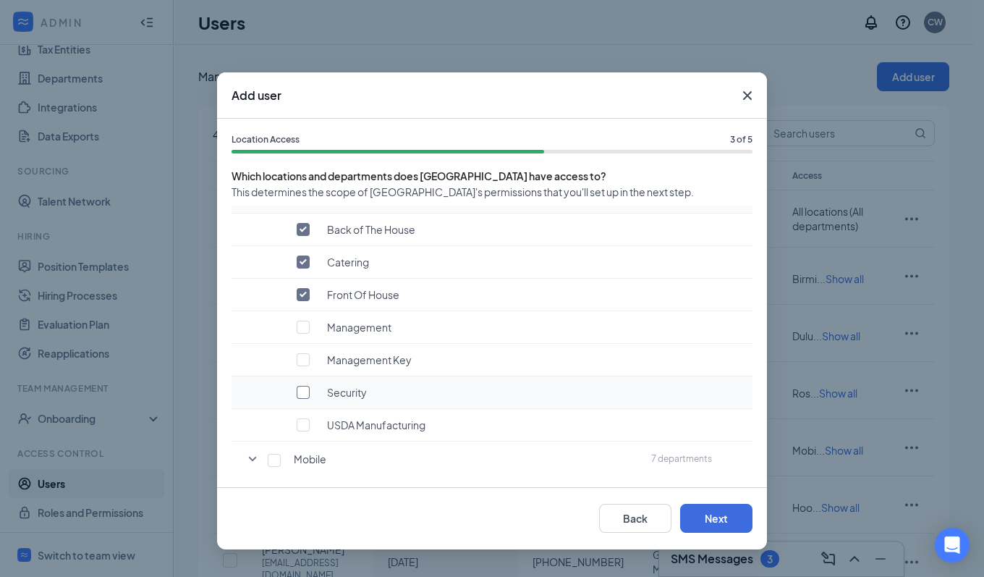
scroll to position [251, 0]
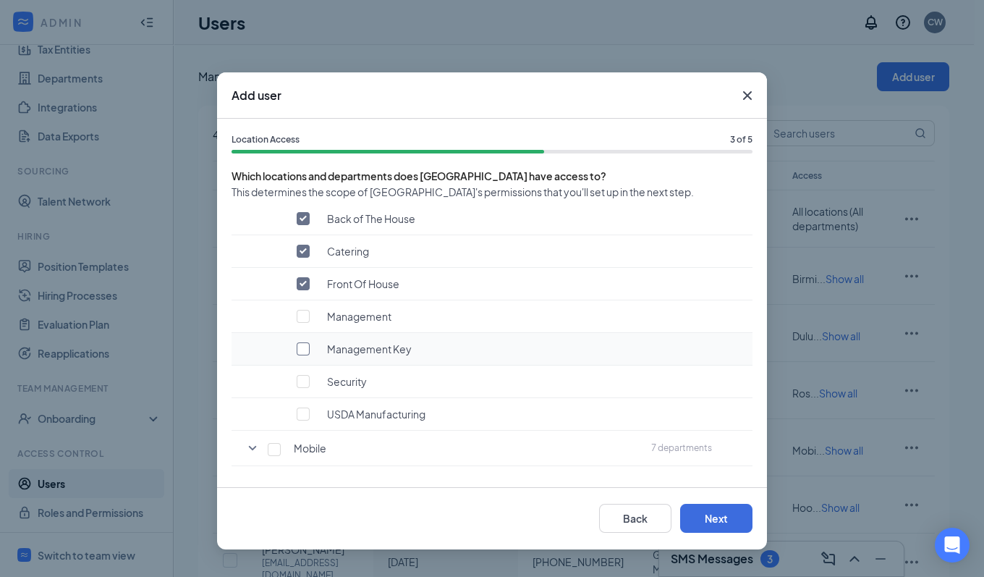
click at [306, 344] on input "checkbox" at bounding box center [303, 348] width 13 height 13
click at [306, 347] on input "checkbox" at bounding box center [303, 348] width 13 height 13
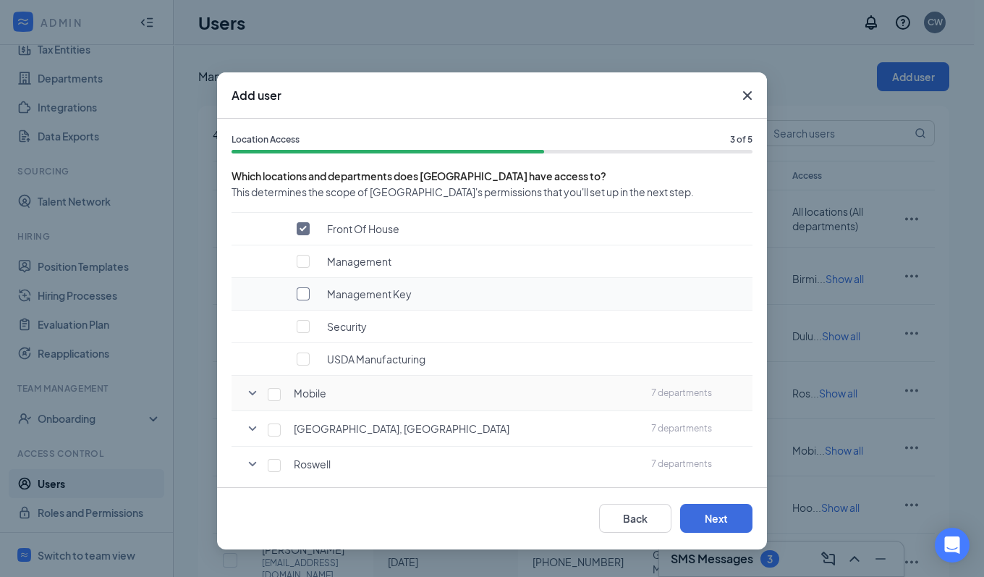
scroll to position [280, 0]
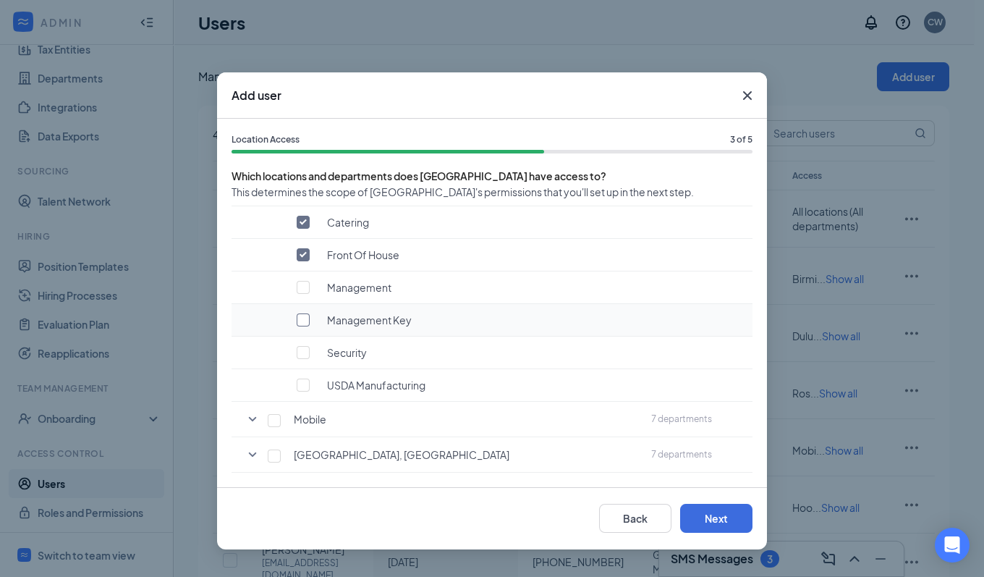
click at [303, 318] on input "checkbox" at bounding box center [303, 319] width 13 height 13
checkbox input "true"
click at [710, 518] on button "Next" at bounding box center [716, 518] width 72 height 29
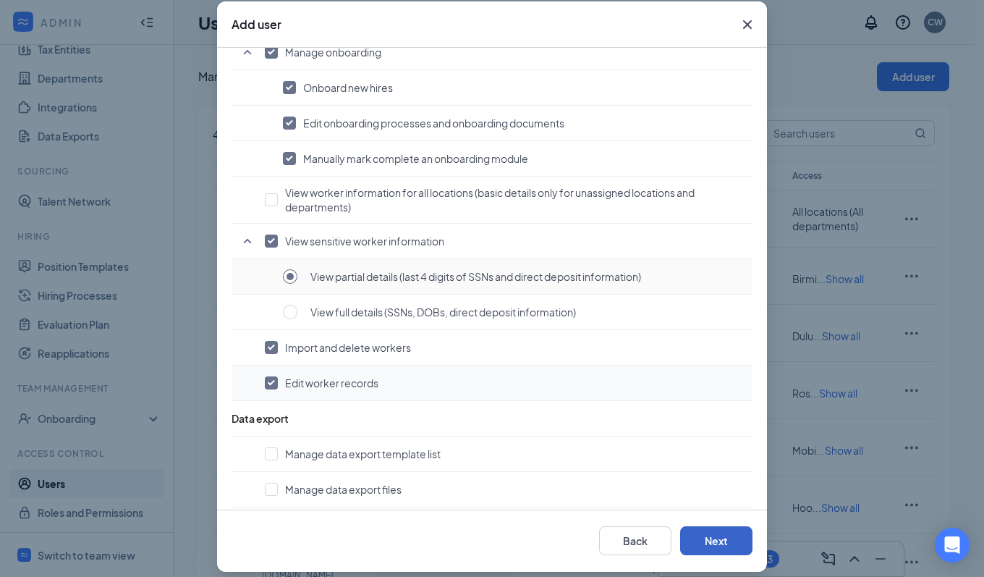
scroll to position [82, 0]
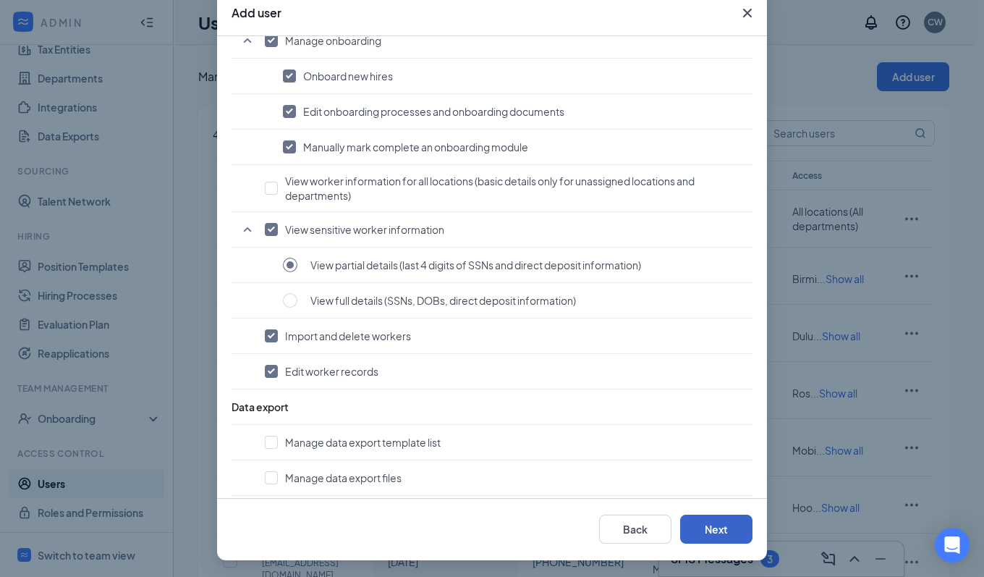
click at [715, 525] on button "Next" at bounding box center [716, 528] width 72 height 29
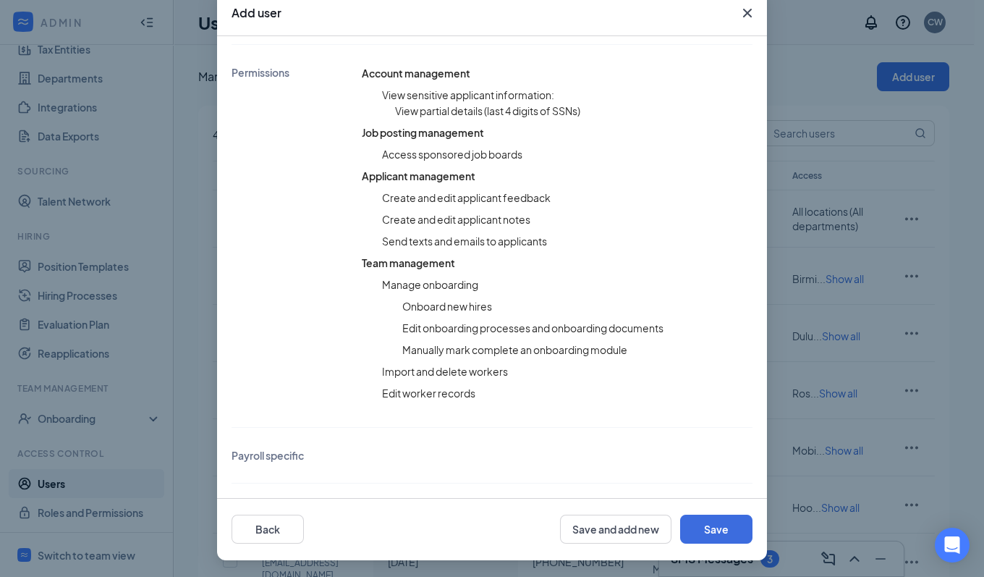
scroll to position [404, 0]
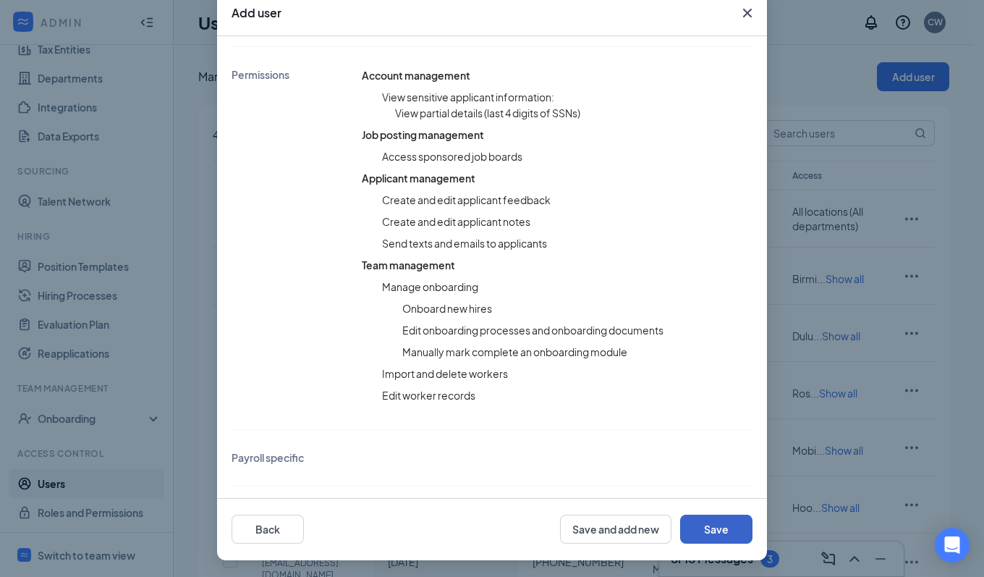
click at [703, 525] on button "Save" at bounding box center [716, 528] width 72 height 29
click at [733, 536] on button "Save" at bounding box center [716, 528] width 72 height 29
click at [700, 528] on button "Save" at bounding box center [716, 528] width 72 height 29
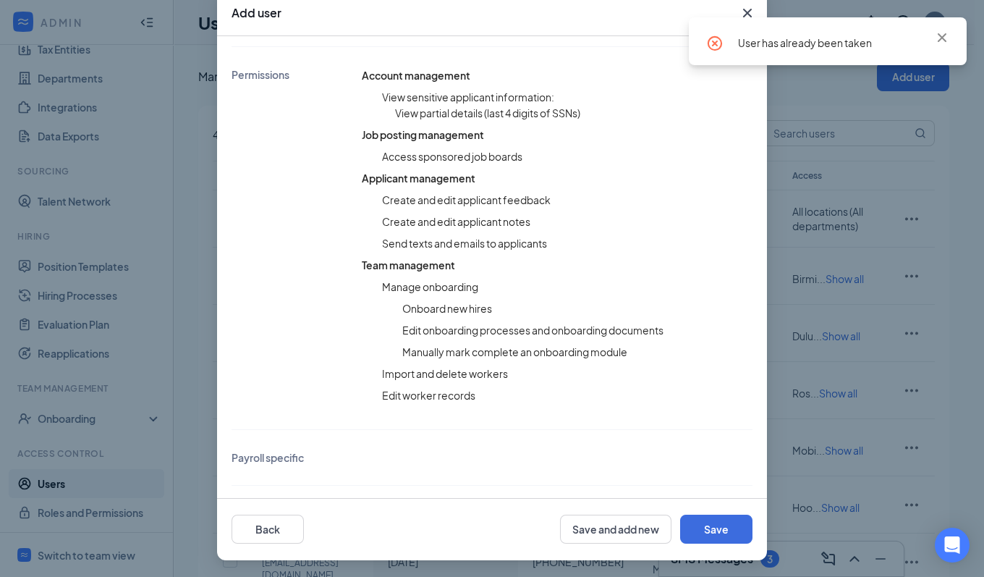
click at [743, 9] on icon "Cross" at bounding box center [747, 13] width 9 height 9
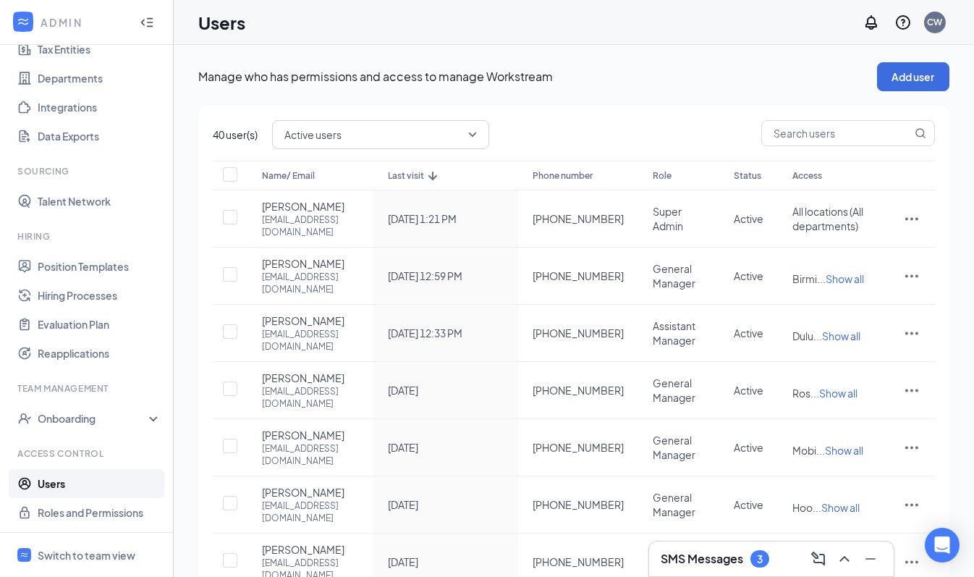
click at [430, 132] on span "Active users" at bounding box center [373, 135] width 179 height 22
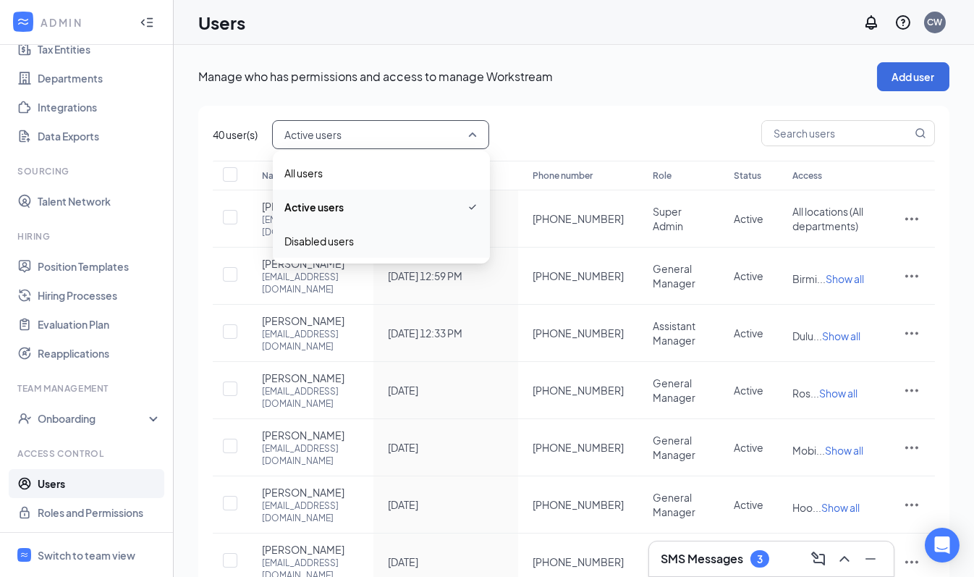
click at [363, 242] on span "Disabled users" at bounding box center [381, 241] width 194 height 16
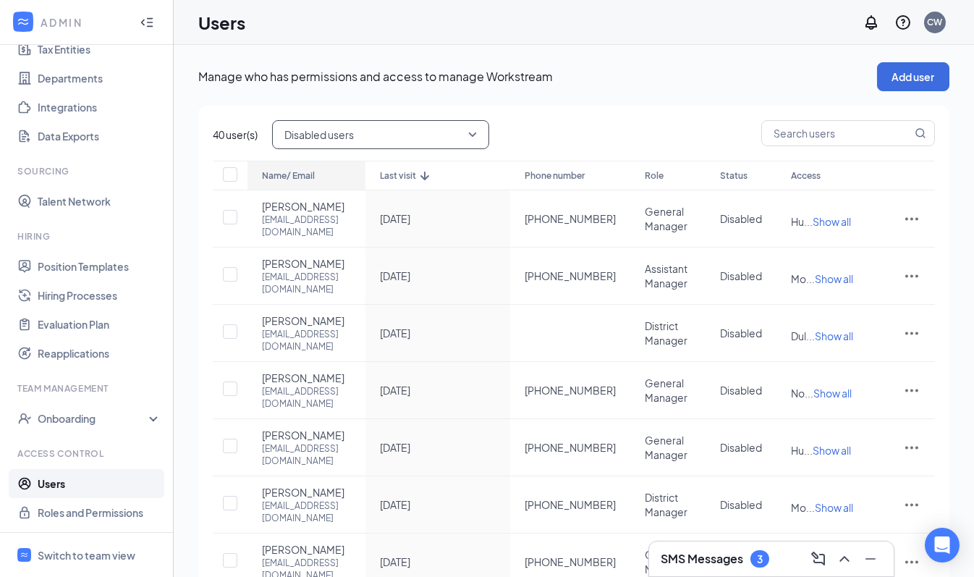
click at [288, 184] on div "Name/ Email" at bounding box center [306, 175] width 89 height 17
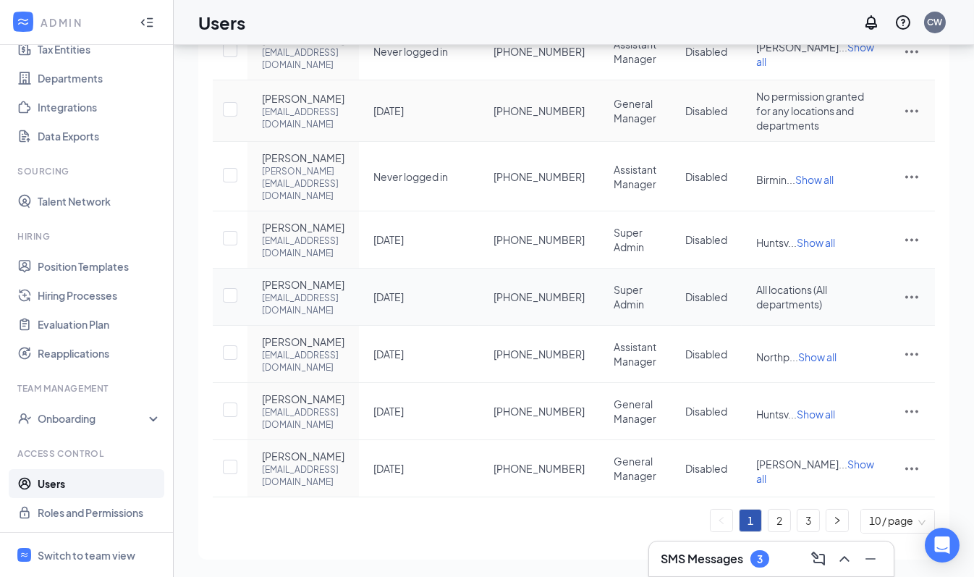
scroll to position [426, 0]
click at [785, 521] on link "2" at bounding box center [779, 520] width 22 height 22
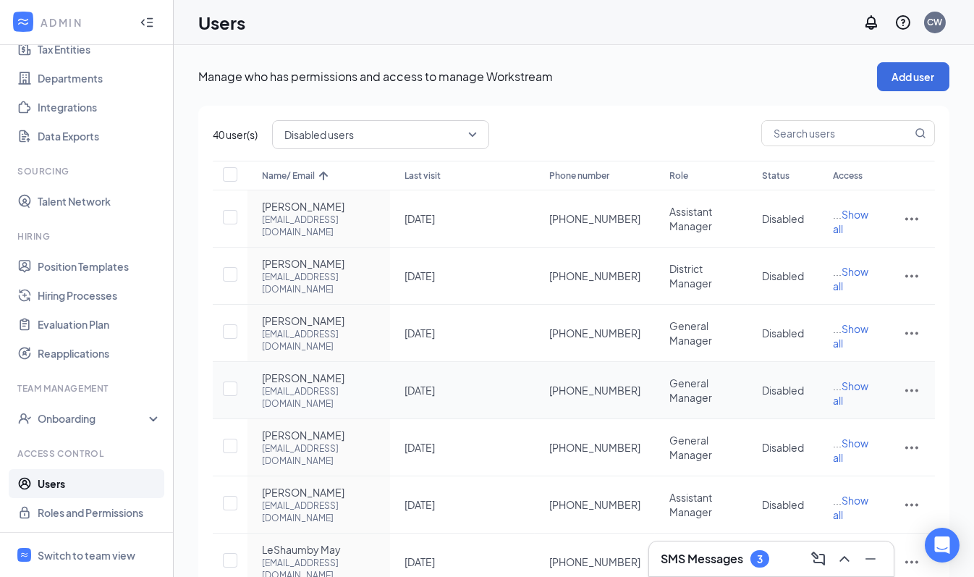
scroll to position [368, 0]
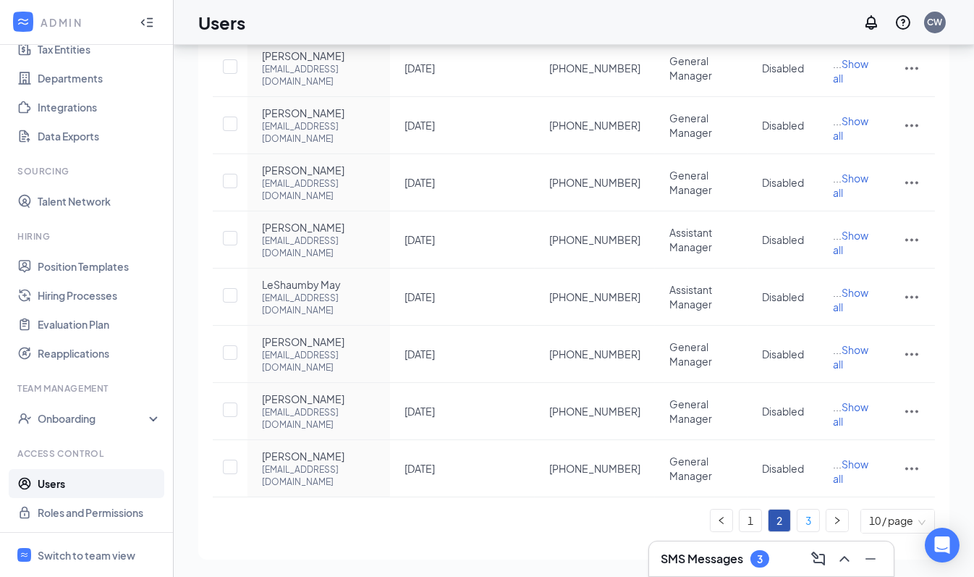
click at [807, 529] on link "3" at bounding box center [808, 520] width 22 height 22
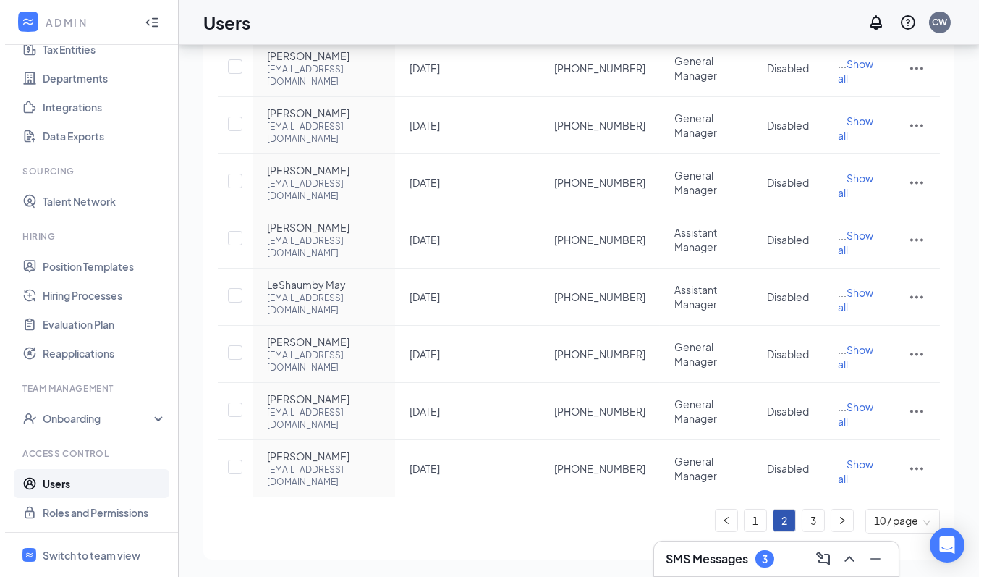
scroll to position [0, 0]
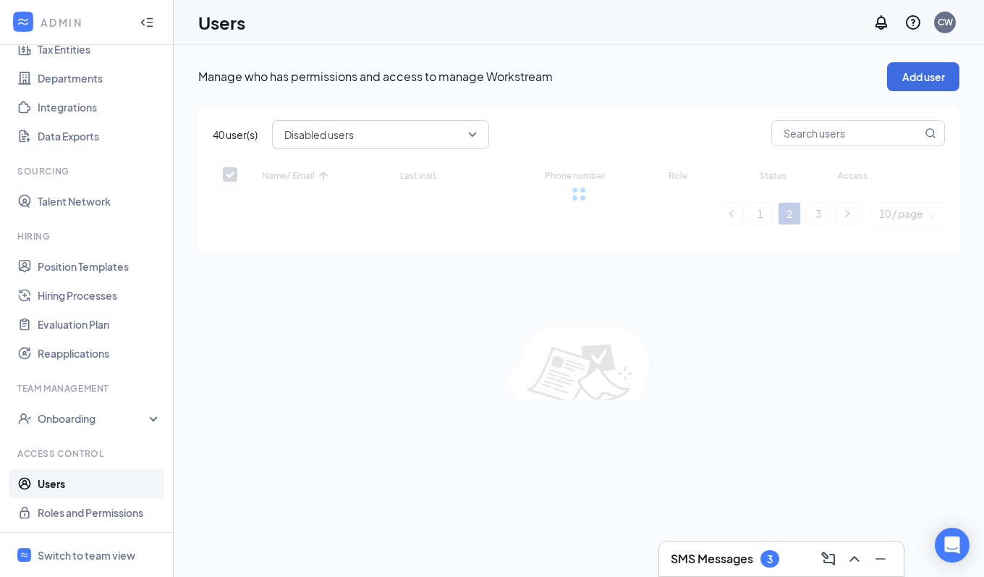
checkbox input "false"
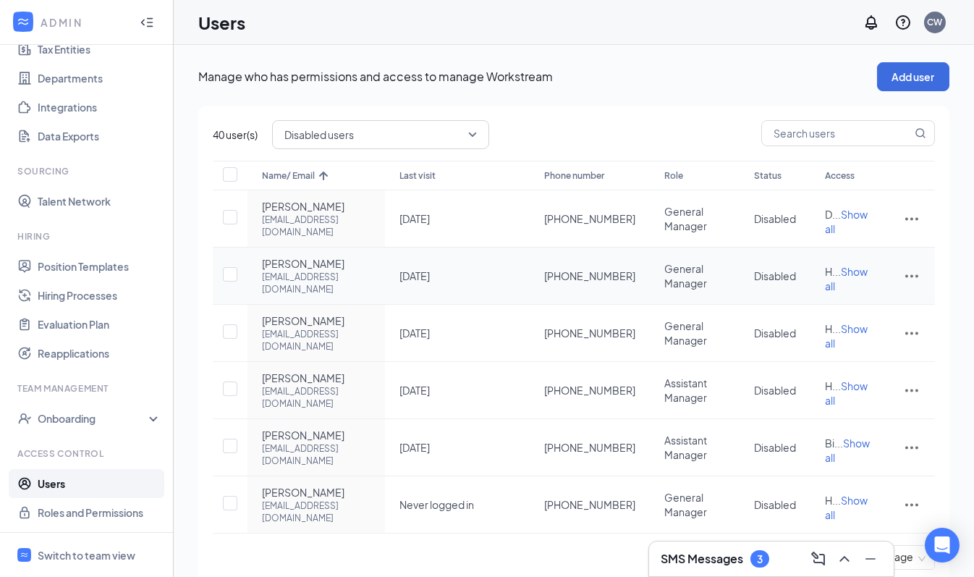
click at [915, 277] on icon "ActionsIcon" at bounding box center [911, 275] width 17 height 17
click at [835, 302] on span "Edit user" at bounding box center [840, 305] width 41 height 13
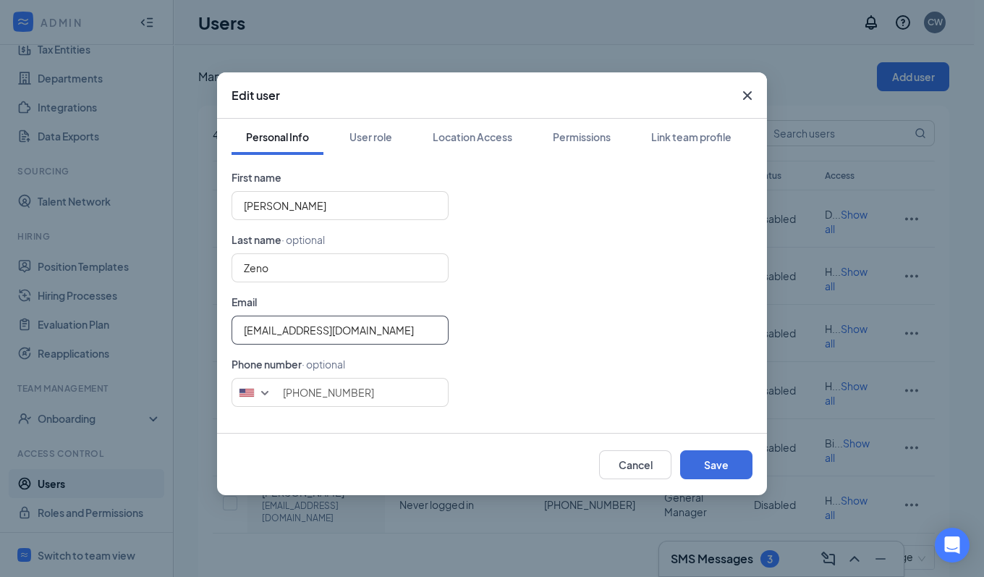
click at [288, 328] on input "huntsville@dreamlandbbq.com" at bounding box center [340, 329] width 217 height 29
type input "nzeno@dreamlandbbq.com"
click at [736, 476] on button "Save" at bounding box center [716, 464] width 72 height 29
type input "2563480386"
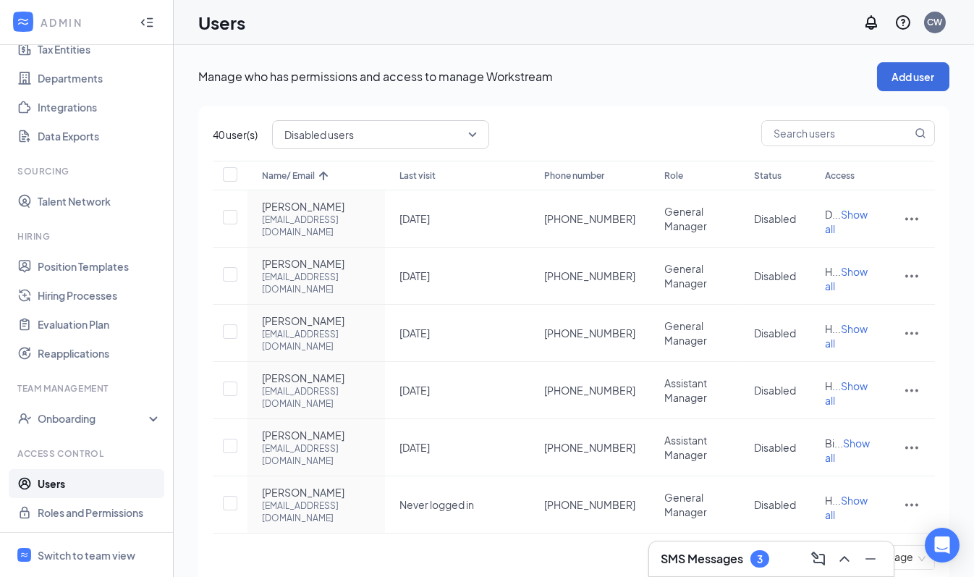
click at [392, 128] on span "Disabled users" at bounding box center [373, 135] width 179 height 22
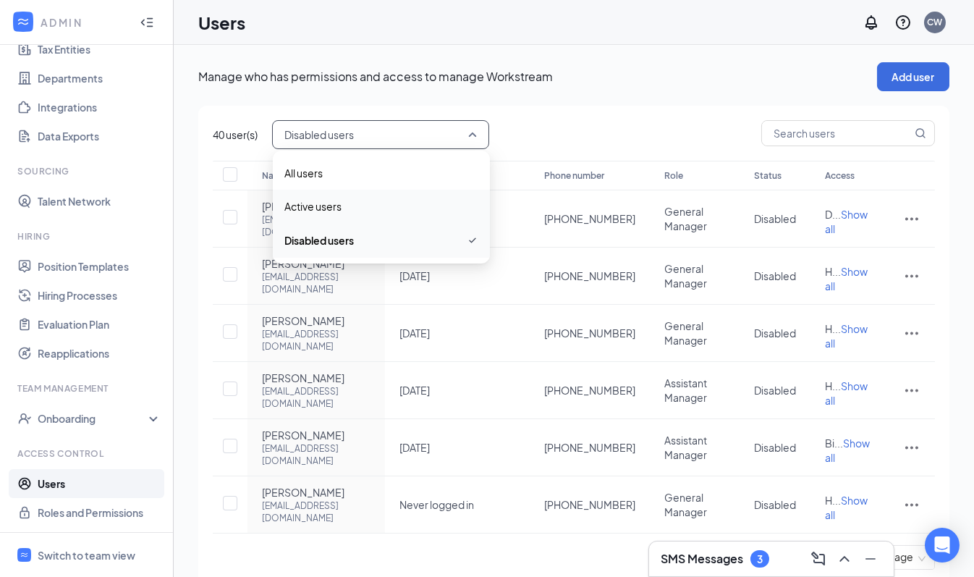
click at [321, 202] on span "Active users" at bounding box center [312, 206] width 57 height 16
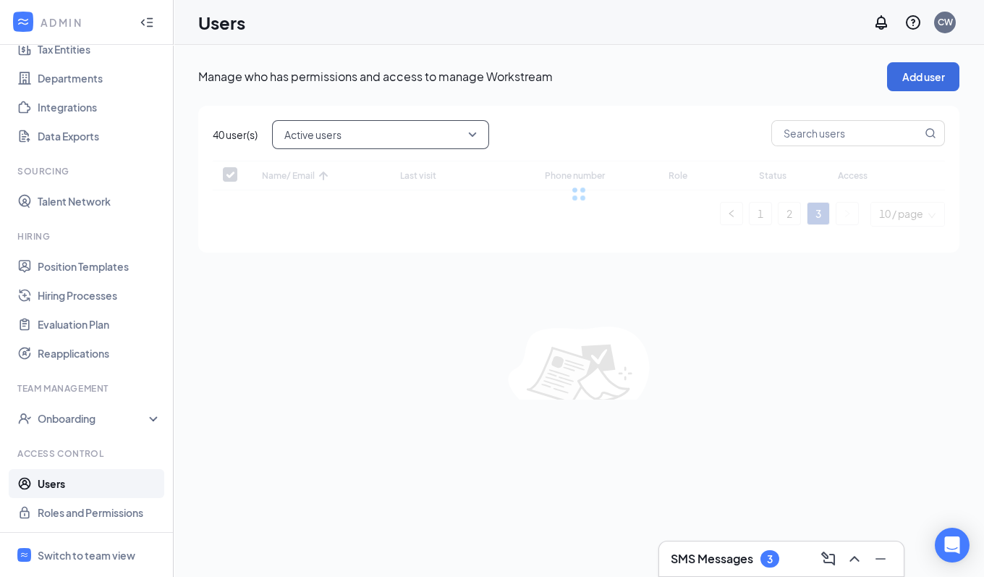
checkbox input "false"
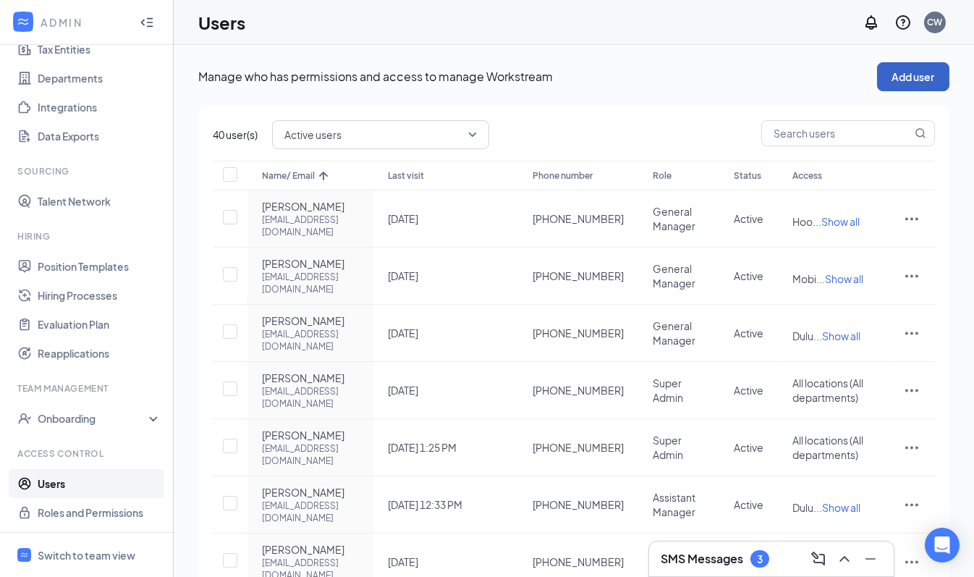
click at [927, 83] on button "Add user" at bounding box center [913, 76] width 72 height 29
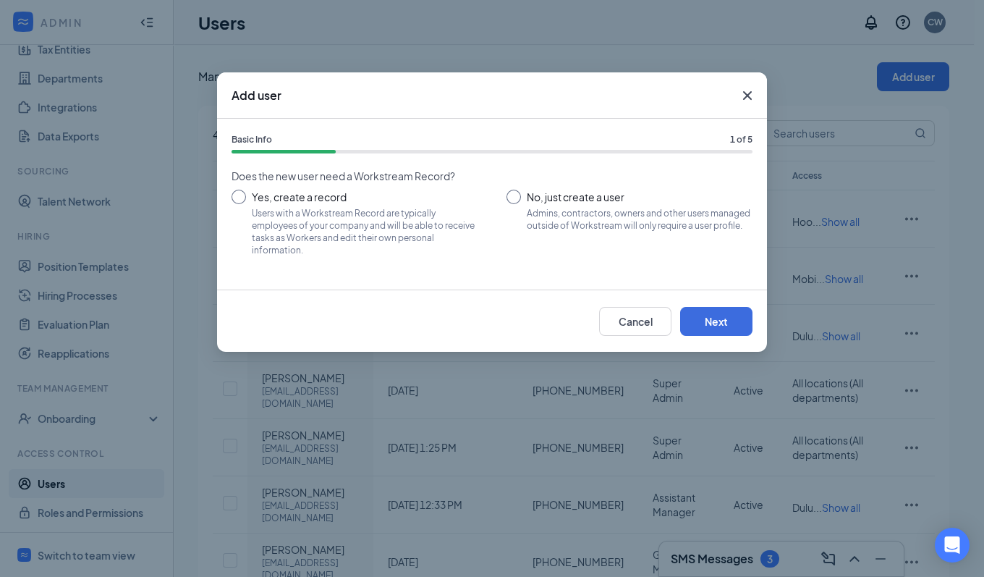
click at [511, 201] on input "No, just create a user Admins, contractors, owners and other users managed outs…" at bounding box center [629, 222] width 246 height 65
radio input "true"
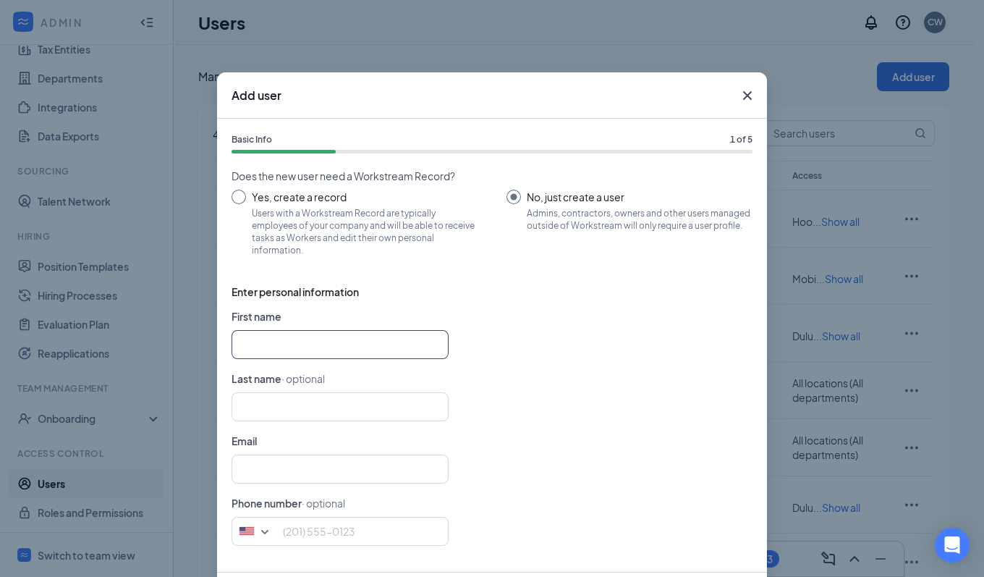
click at [333, 340] on input "text" at bounding box center [340, 344] width 217 height 29
type input "Huntsville"
type input "Restuarant"
type input "huntsville@dreamlandbbq.com"
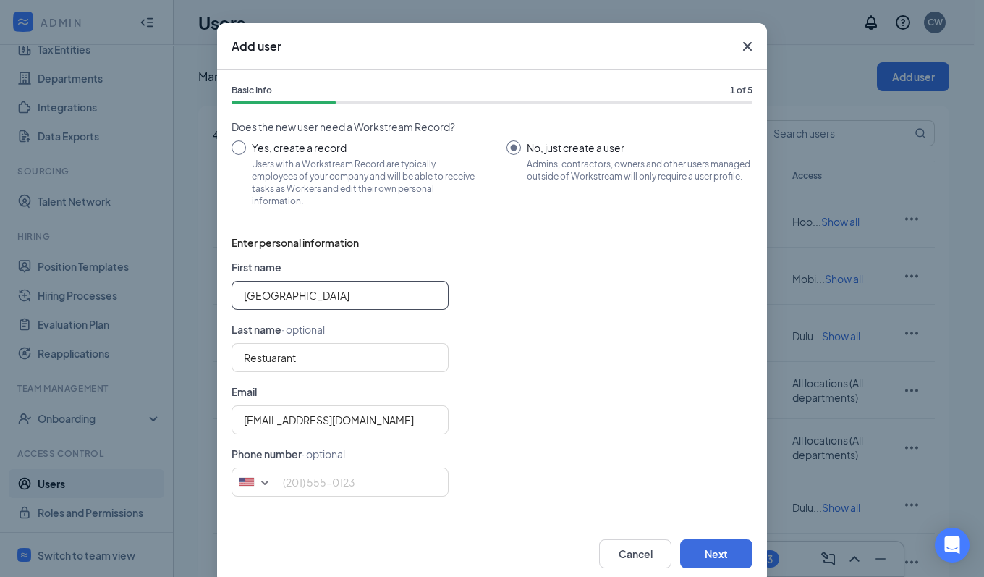
scroll to position [74, 0]
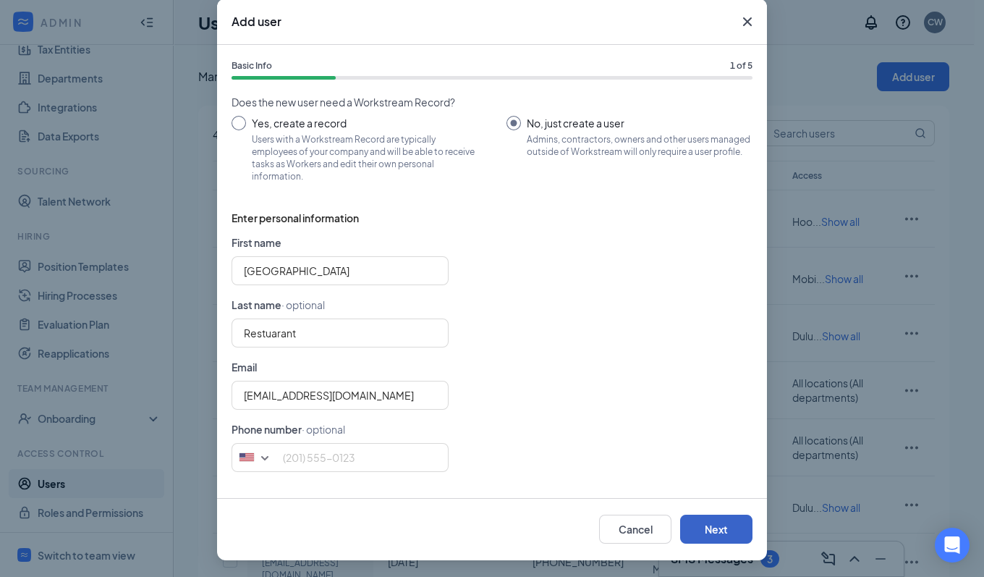
click at [708, 526] on button "Next" at bounding box center [716, 528] width 72 height 29
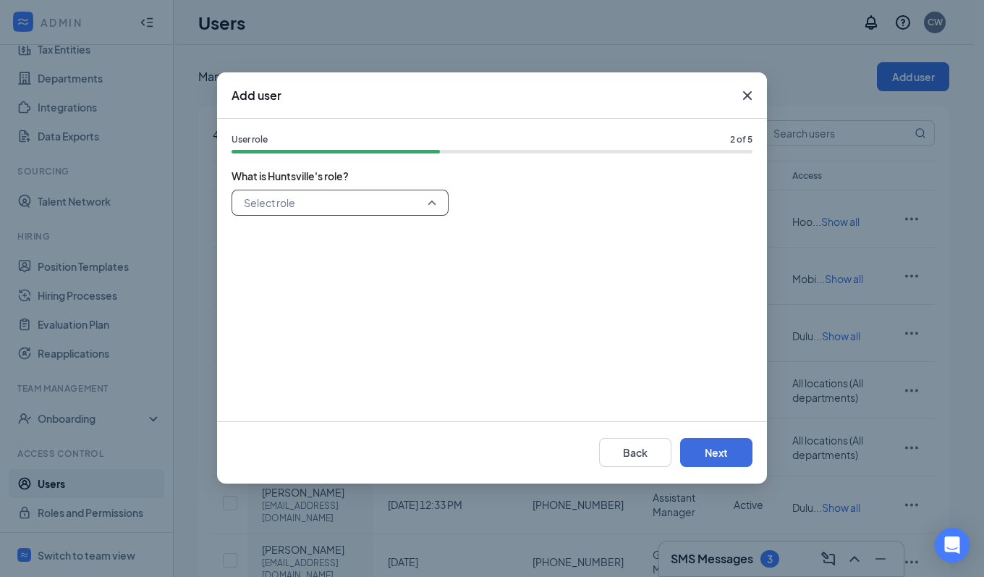
click at [346, 213] on input "search" at bounding box center [335, 202] width 190 height 25
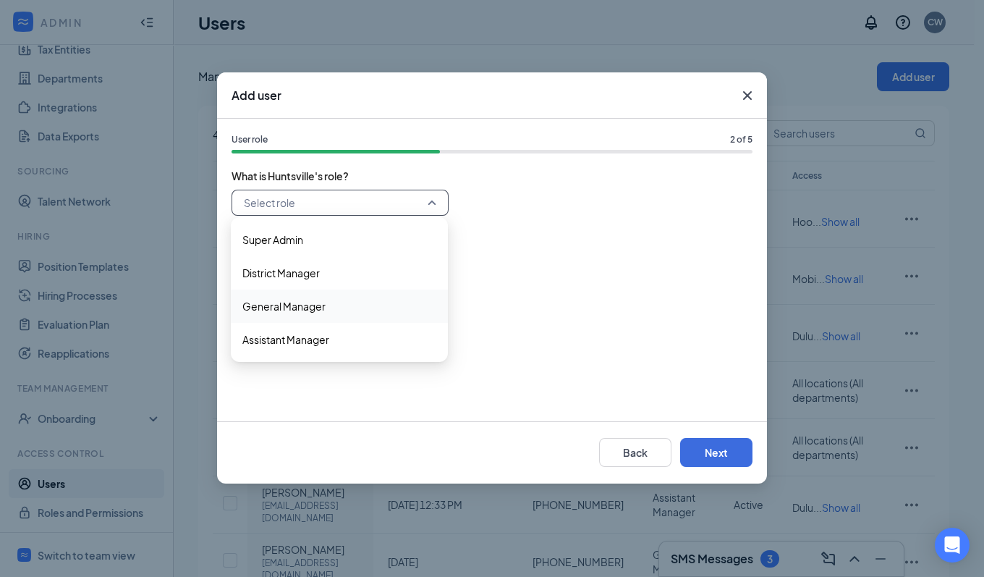
click at [302, 302] on span "General Manager" at bounding box center [283, 306] width 83 height 16
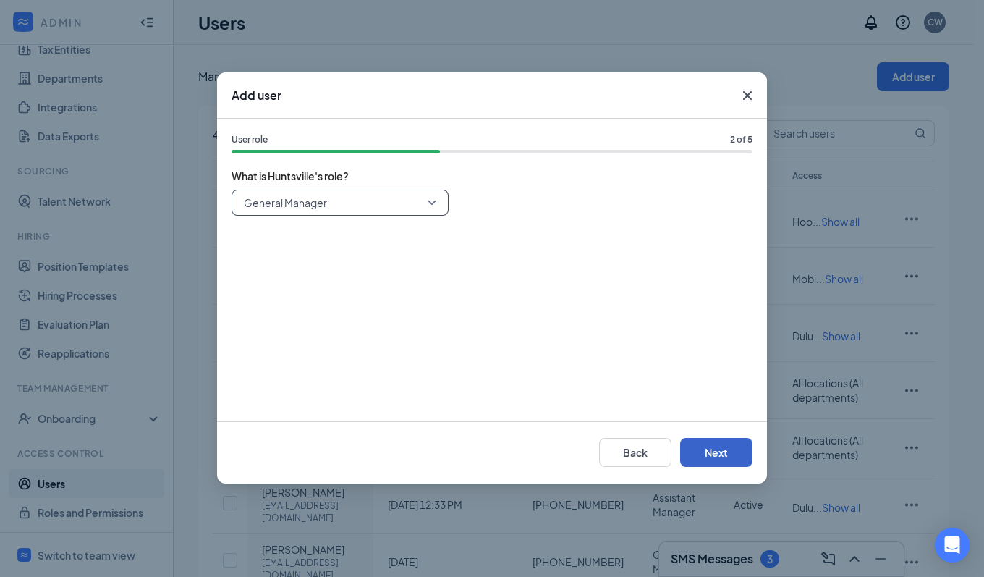
click at [730, 445] on button "Next" at bounding box center [716, 452] width 72 height 29
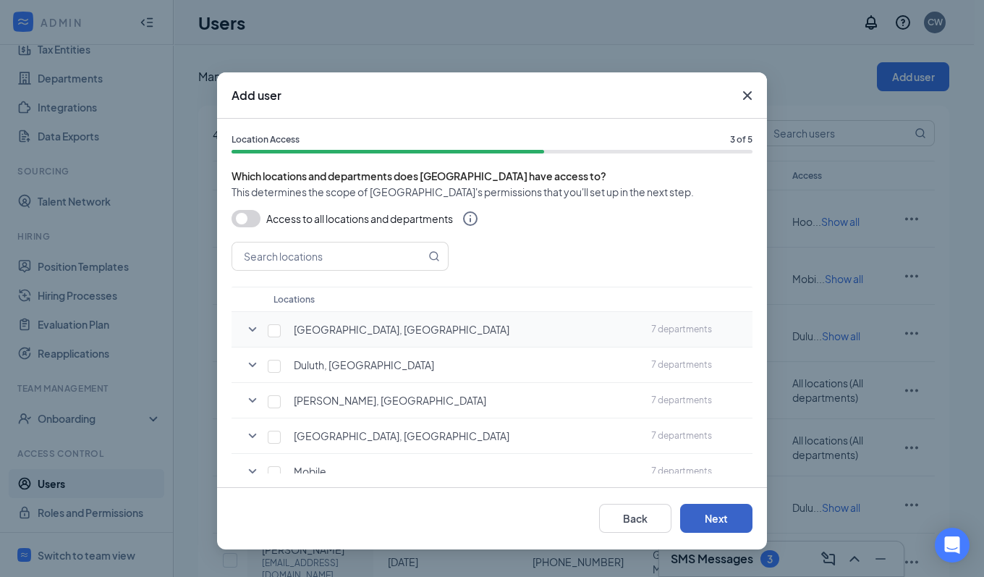
scroll to position [65, 0]
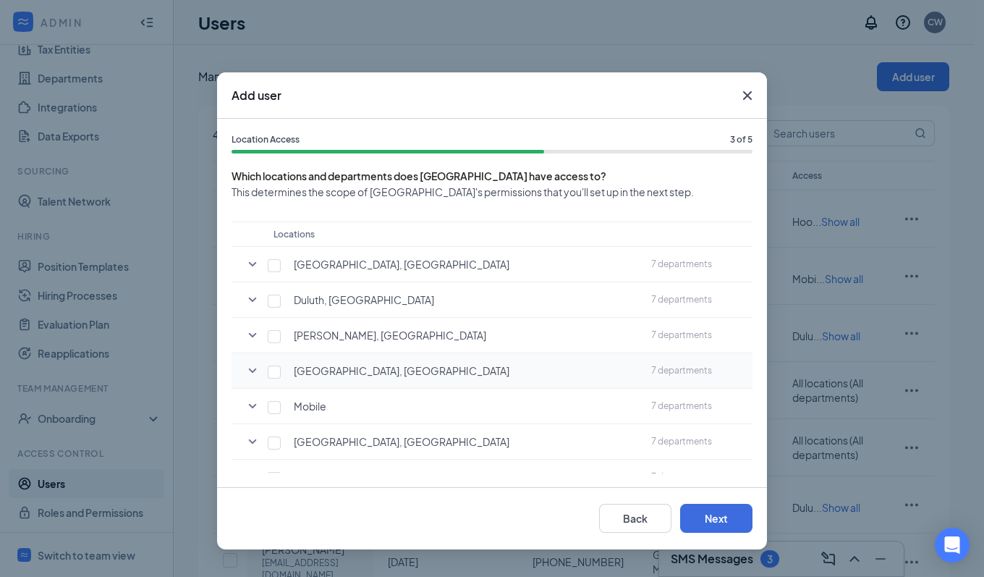
drag, startPoint x: 254, startPoint y: 367, endPoint x: 277, endPoint y: 366, distance: 23.2
click at [253, 366] on icon "SmallChevronDown" at bounding box center [252, 370] width 17 height 17
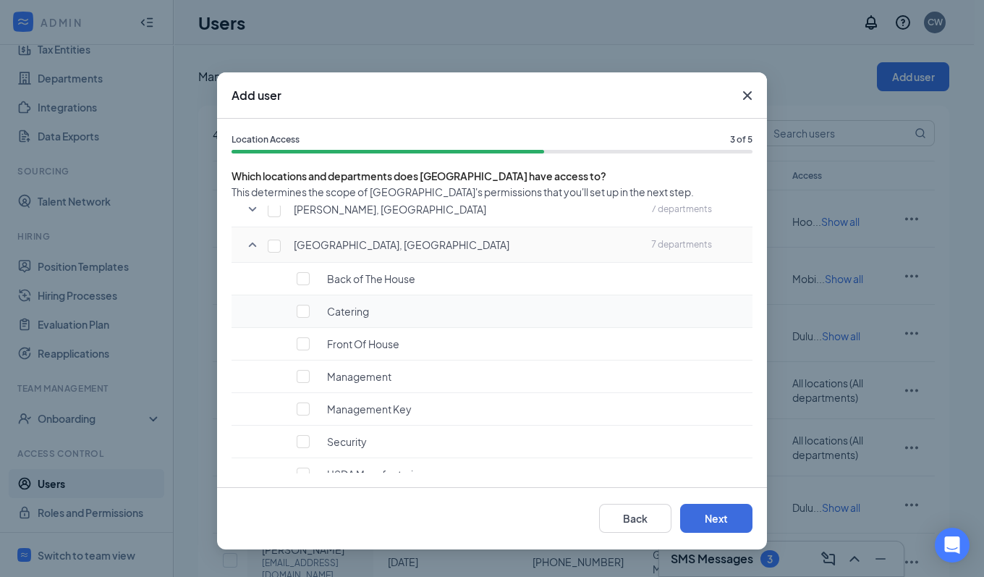
scroll to position [197, 0]
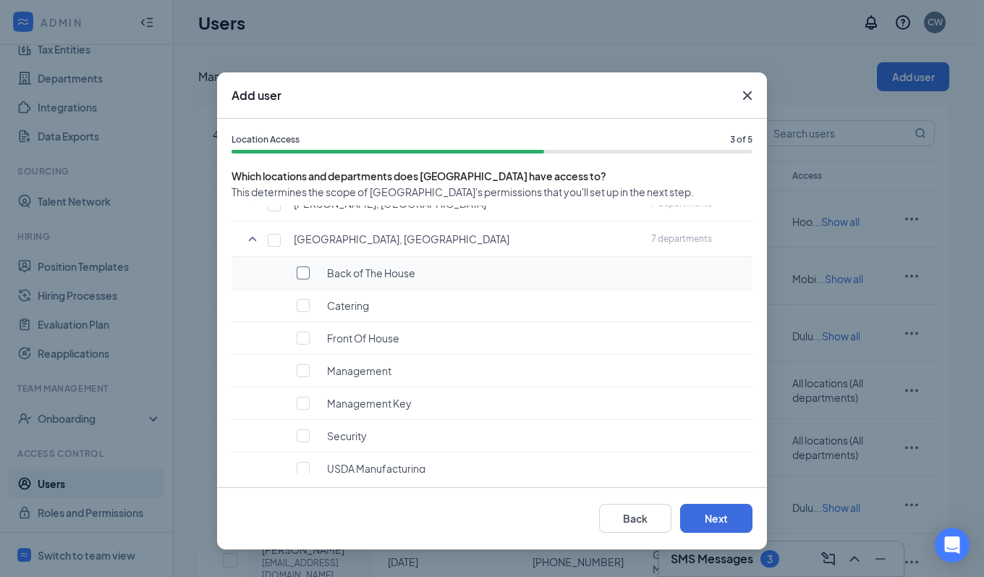
click at [307, 271] on input "checkbox" at bounding box center [303, 272] width 13 height 13
checkbox input "true"
click at [306, 305] on input "checkbox" at bounding box center [303, 305] width 13 height 13
checkbox input "true"
click at [305, 331] on input "checkbox" at bounding box center [303, 337] width 13 height 13
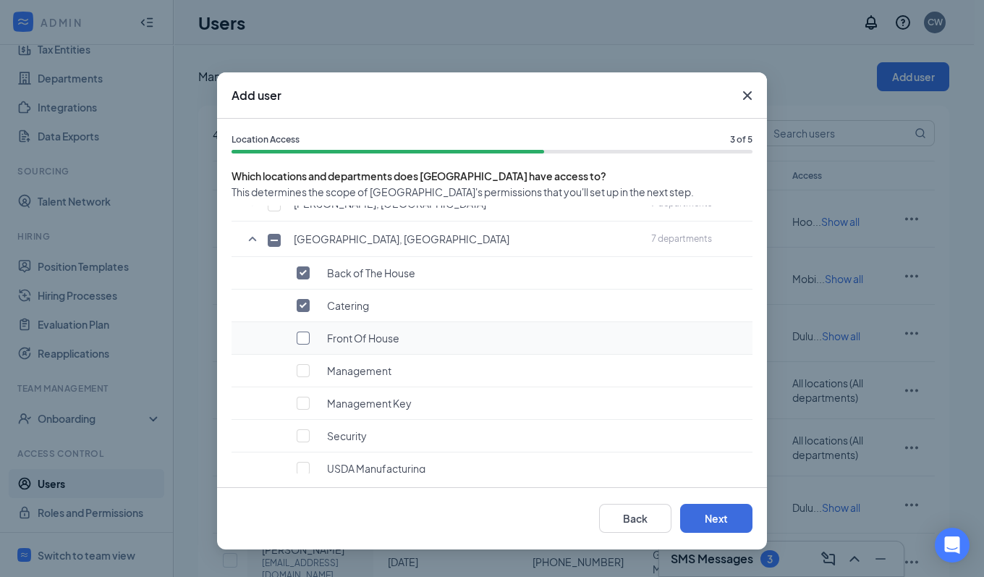
checkbox input "true"
click at [305, 396] on input "checkbox" at bounding box center [303, 402] width 13 height 13
checkbox input "true"
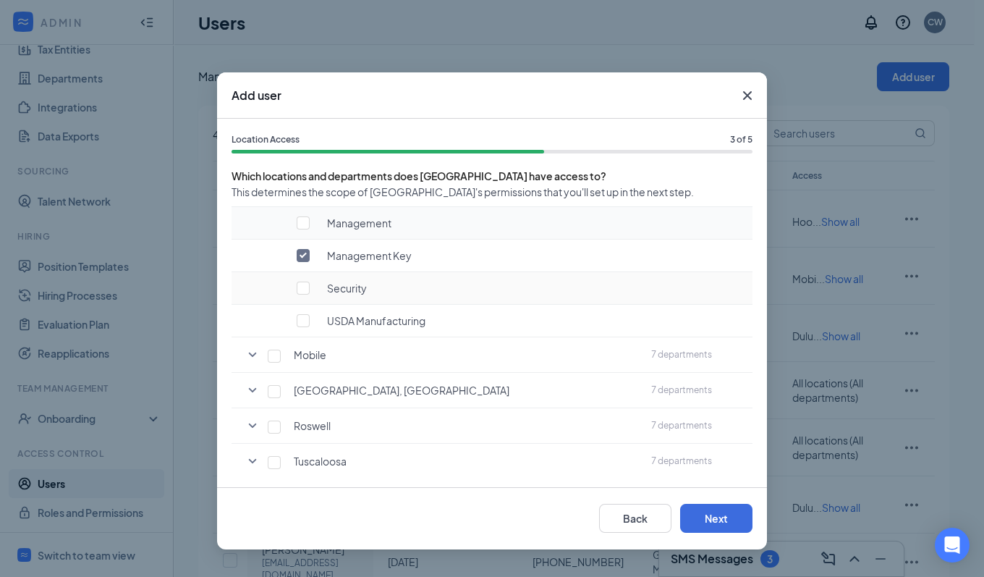
scroll to position [346, 0]
click at [728, 519] on button "Next" at bounding box center [716, 518] width 72 height 29
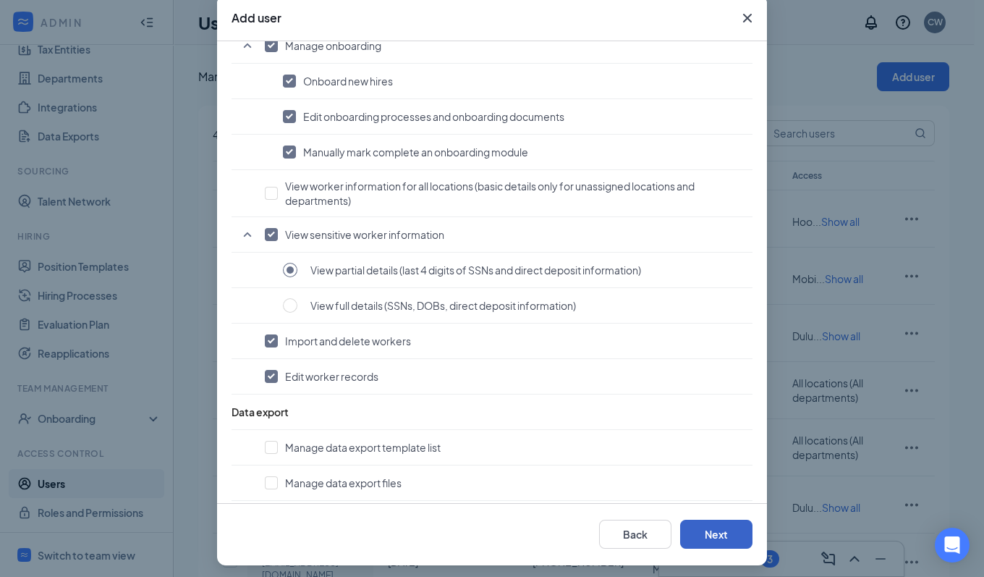
scroll to position [82, 0]
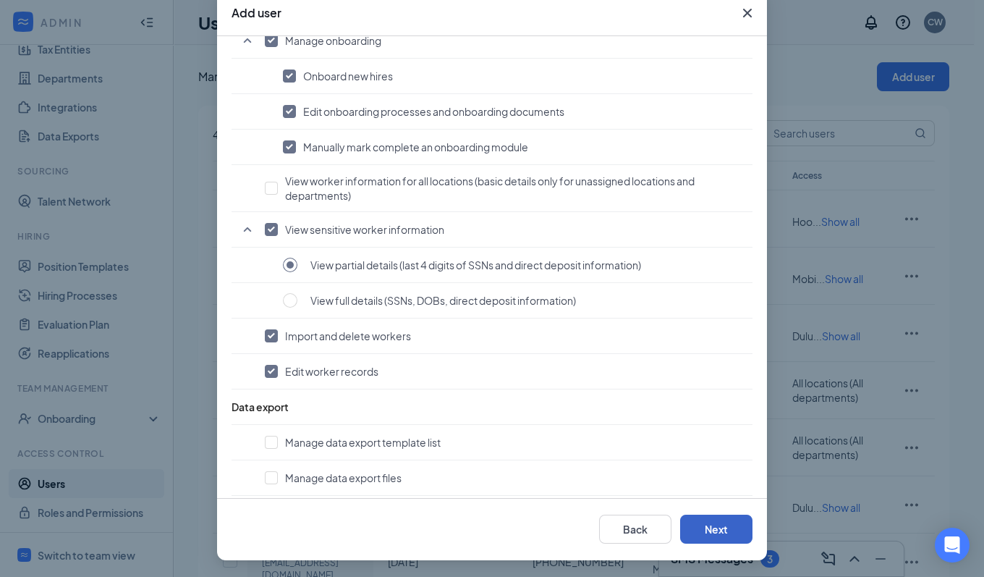
click at [720, 530] on button "Next" at bounding box center [716, 528] width 72 height 29
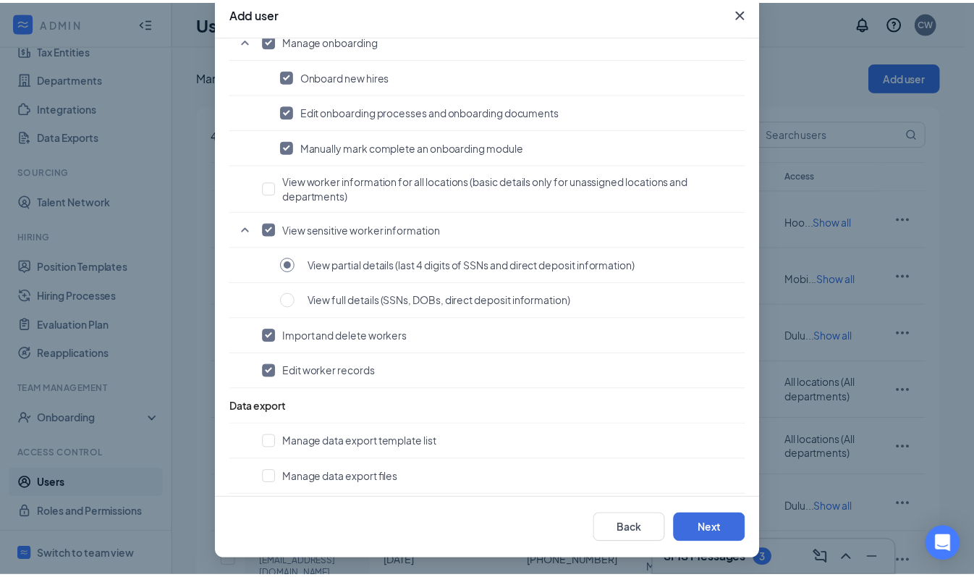
scroll to position [404, 0]
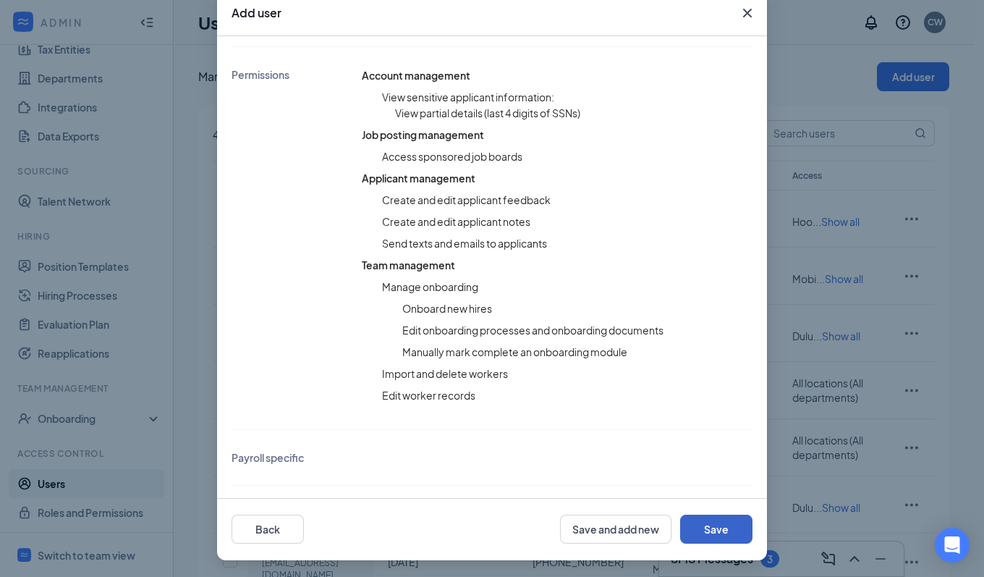
click at [705, 529] on button "Save" at bounding box center [716, 528] width 72 height 29
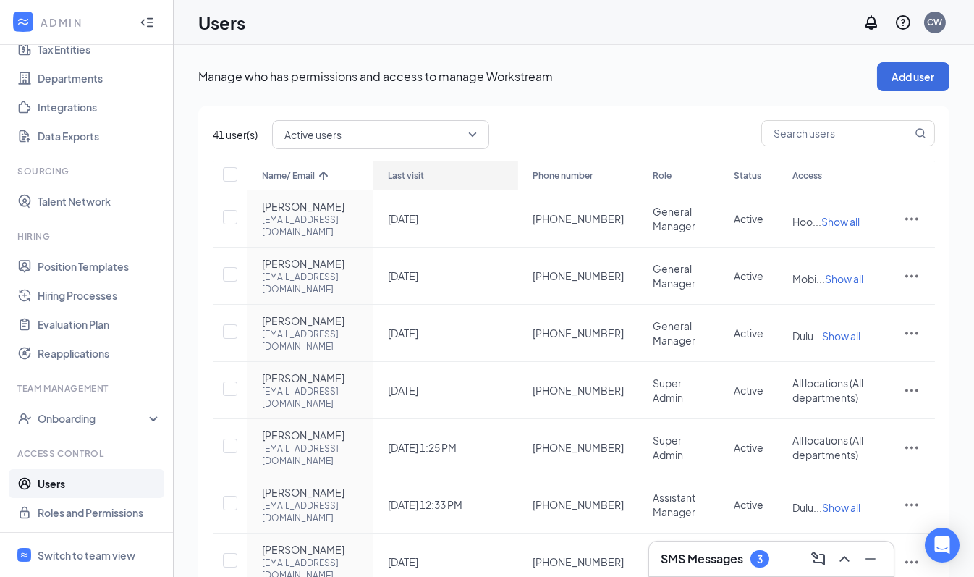
click at [482, 184] on div "Last visit" at bounding box center [446, 175] width 116 height 17
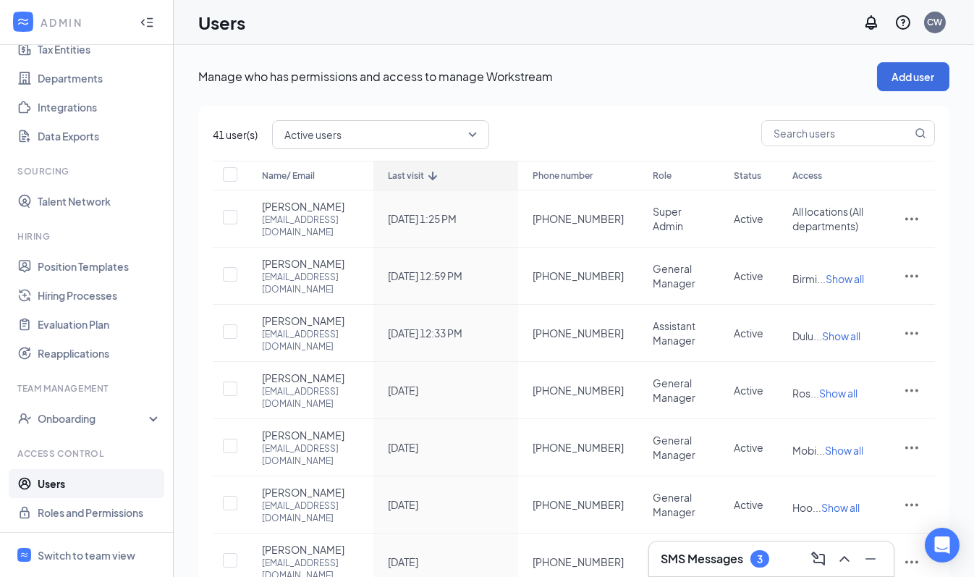
click at [477, 178] on div "Last visit" at bounding box center [446, 175] width 116 height 17
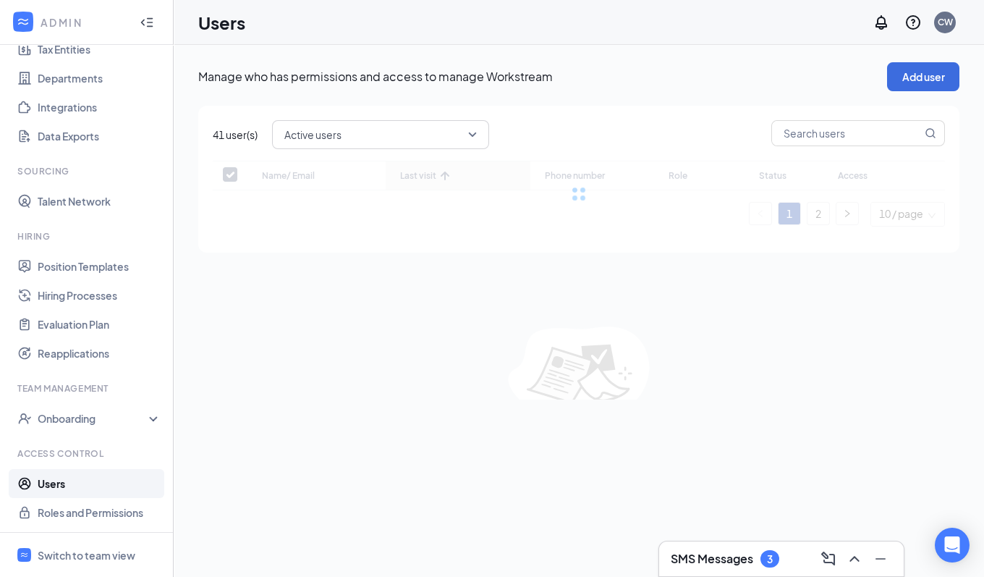
checkbox input "false"
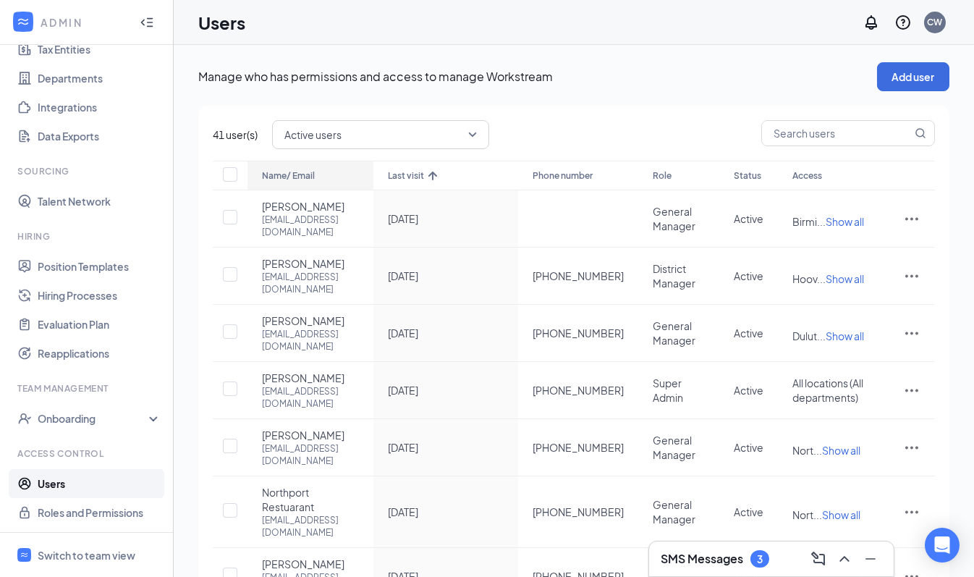
click at [301, 174] on div "Name/ Email" at bounding box center [310, 175] width 97 height 17
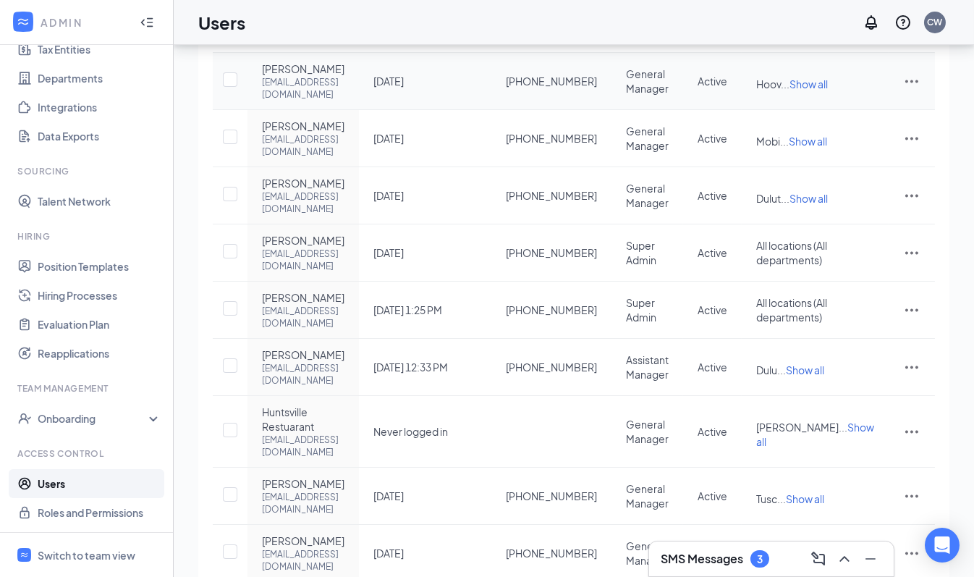
scroll to position [296, 0]
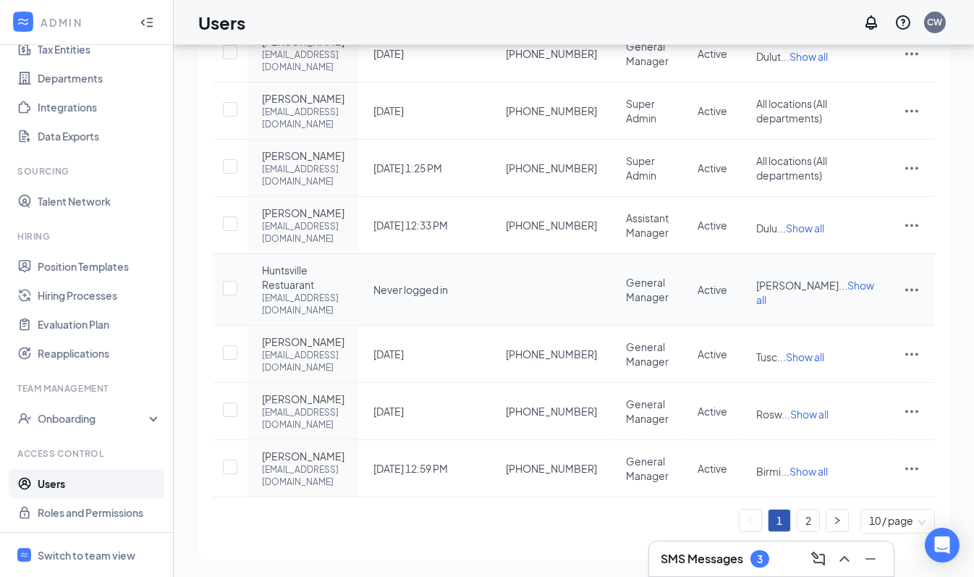
click at [905, 294] on icon "ActionsIcon" at bounding box center [911, 289] width 17 height 17
click at [865, 365] on span "Reset password" at bounding box center [858, 371] width 77 height 13
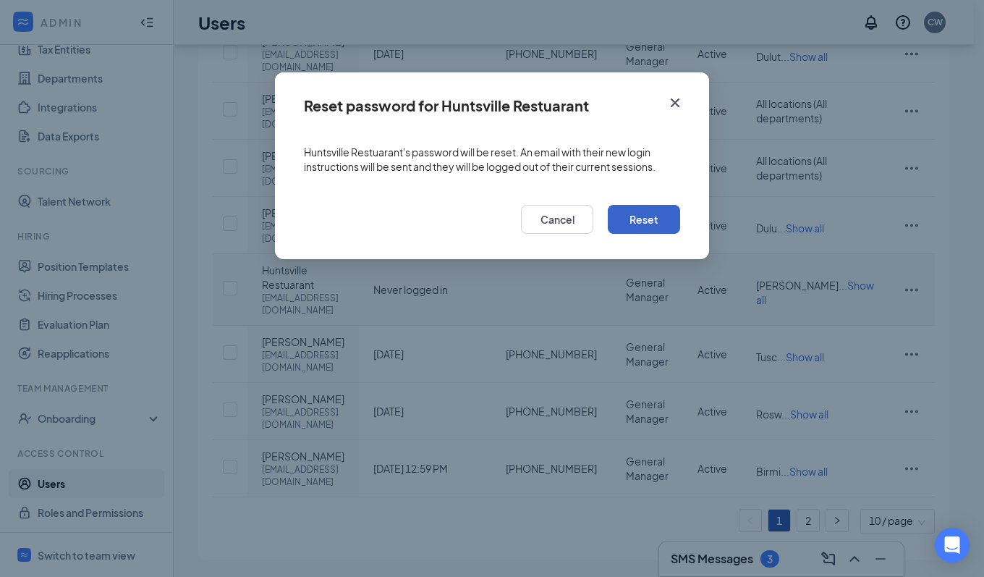
click at [644, 218] on button "Reset" at bounding box center [644, 219] width 72 height 29
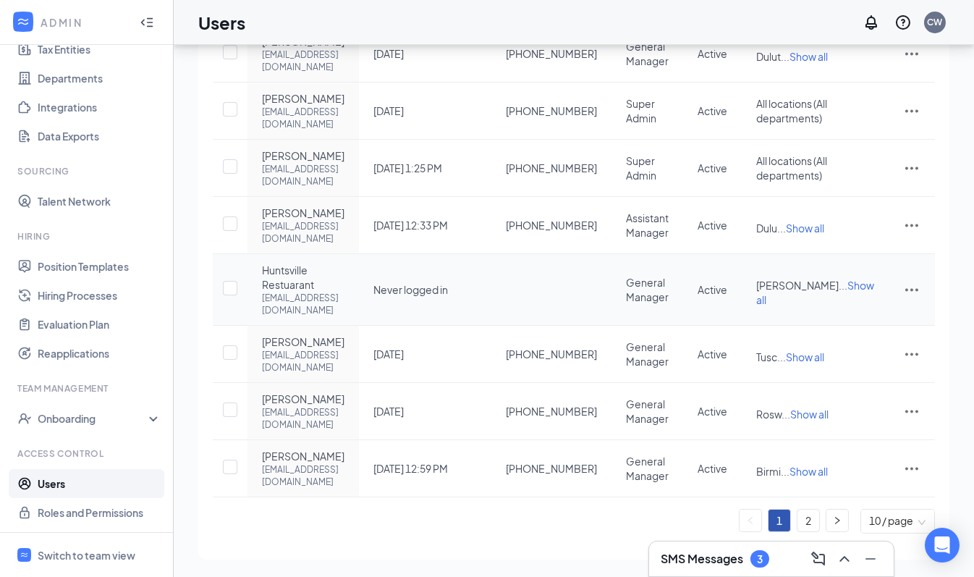
click at [904, 289] on icon "ActionsIcon" at bounding box center [911, 289] width 17 height 17
click at [835, 365] on span "Reset password" at bounding box center [858, 371] width 77 height 13
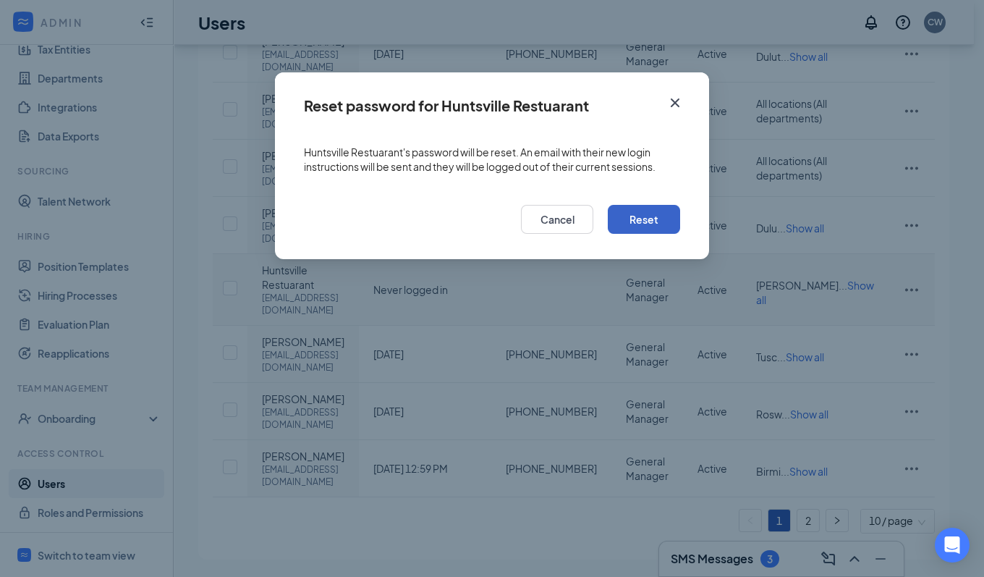
click at [645, 223] on button "Reset" at bounding box center [644, 219] width 72 height 29
